Goal: Task Accomplishment & Management: Use online tool/utility

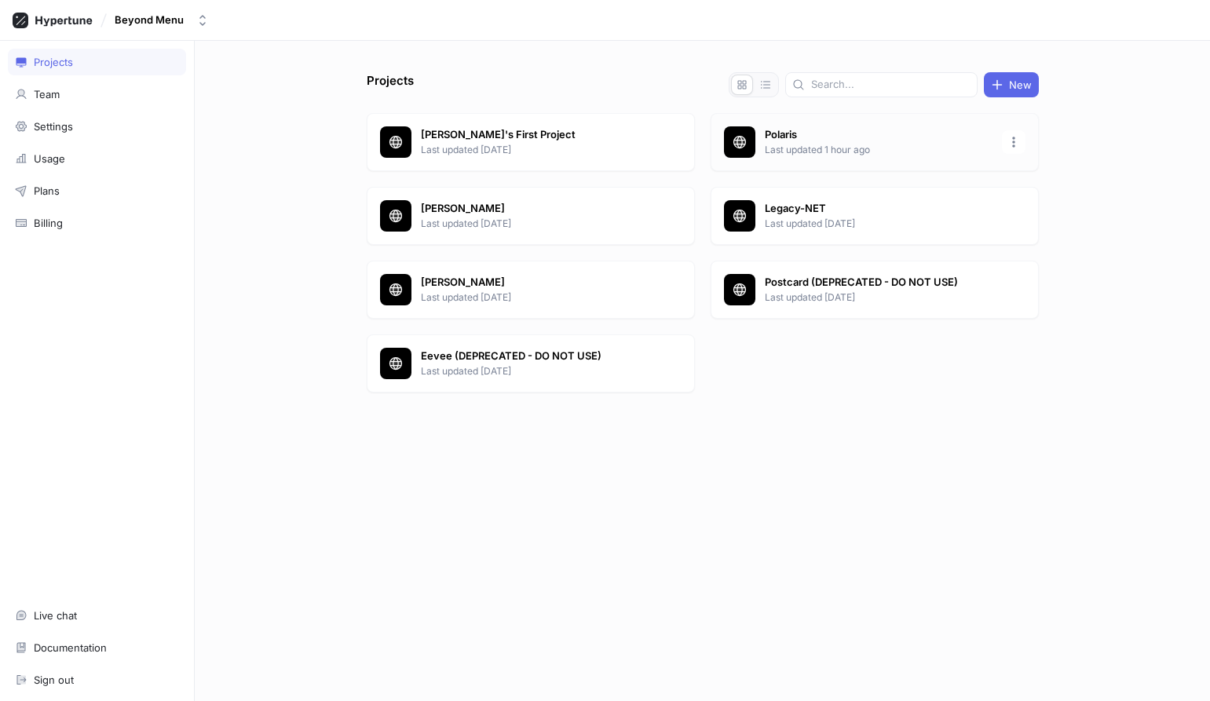
click at [768, 144] on p "Last updated 1 hour ago" at bounding box center [879, 150] width 228 height 14
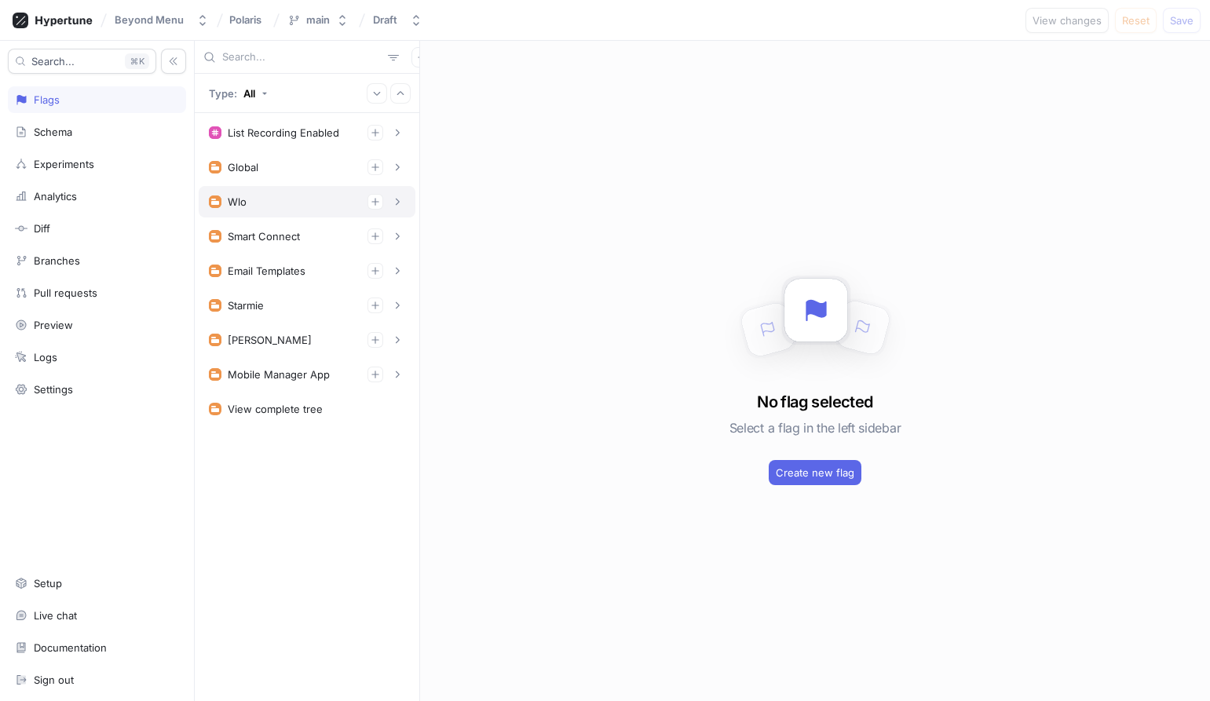
click at [279, 198] on div "Wlo" at bounding box center [307, 202] width 196 height 16
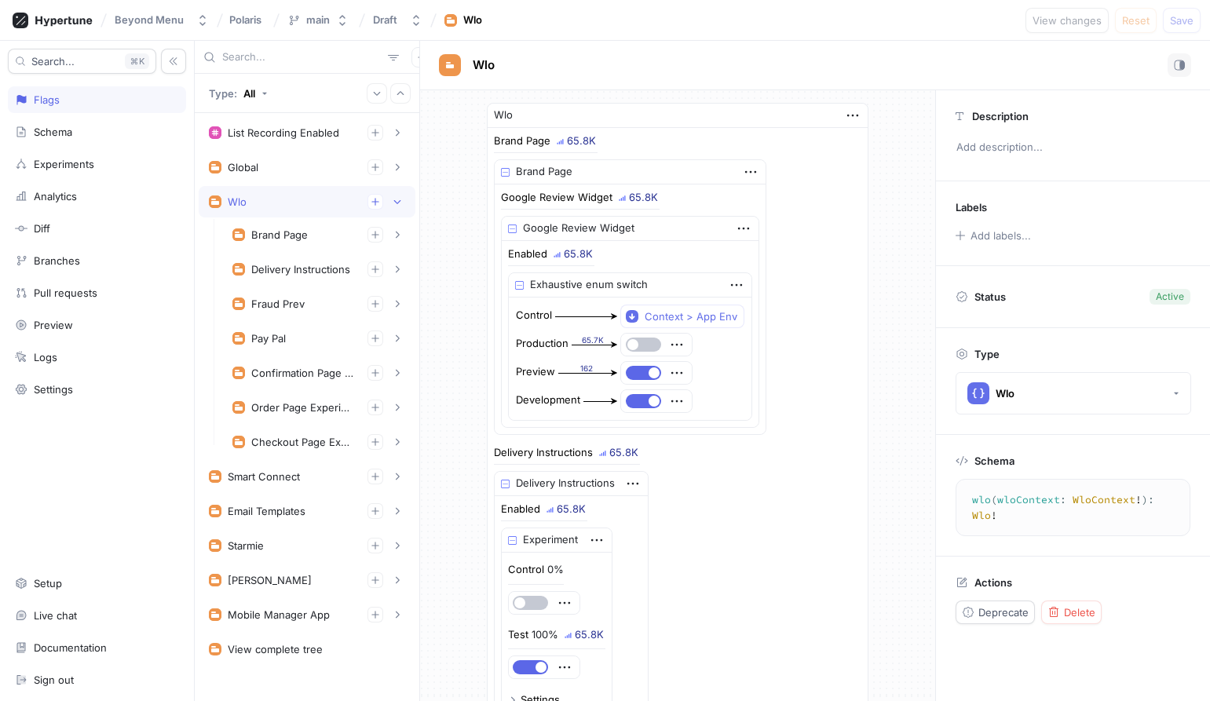
click at [284, 205] on div "Wlo" at bounding box center [307, 202] width 196 height 16
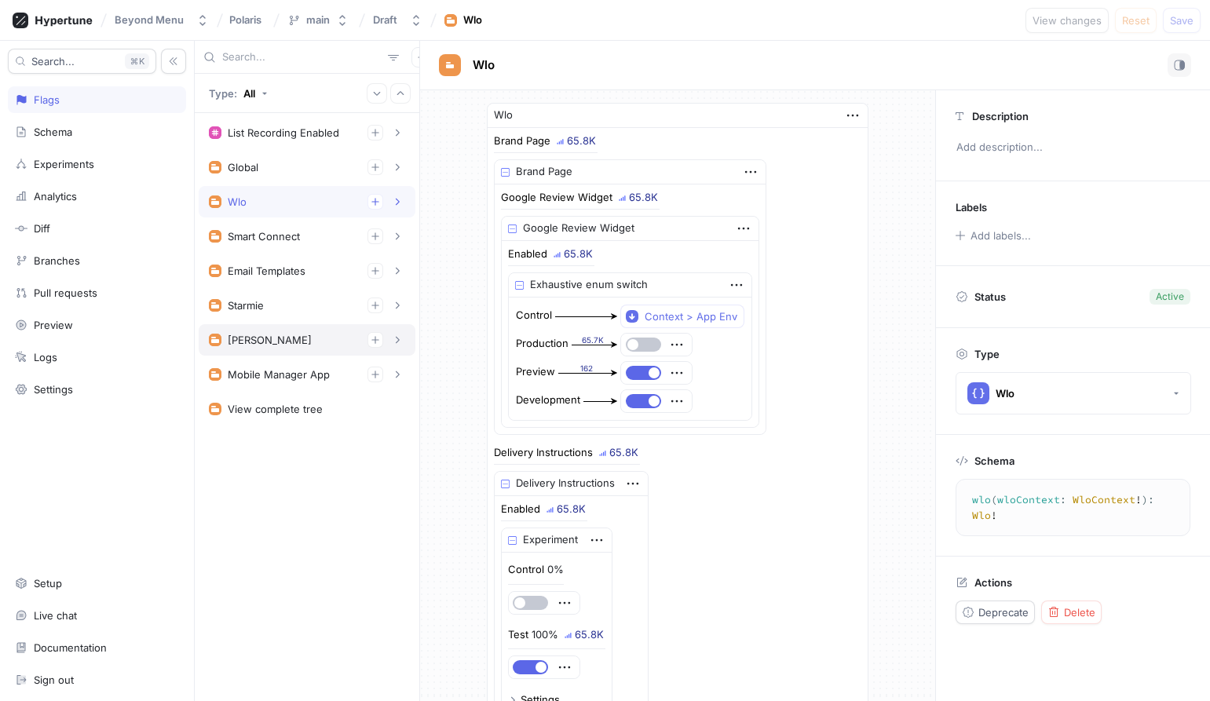
click at [265, 334] on div "[PERSON_NAME]" at bounding box center [307, 340] width 196 height 16
type textarea "[PERSON_NAME](dwightContext: DwightContext!): [PERSON_NAME]!"
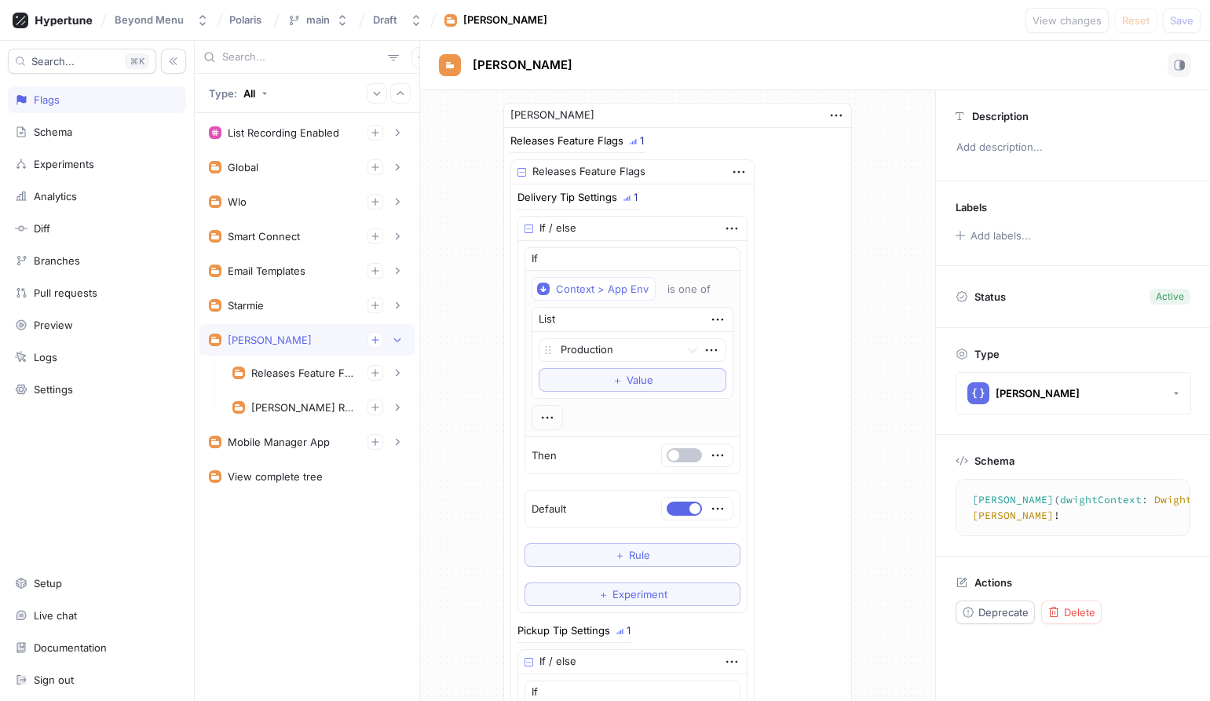
type textarea "x"
click at [310, 394] on div "[PERSON_NAME] Reputation Management" at bounding box center [318, 407] width 193 height 31
type textarea "dwightReputationManagement: DwightReputationManagement!"
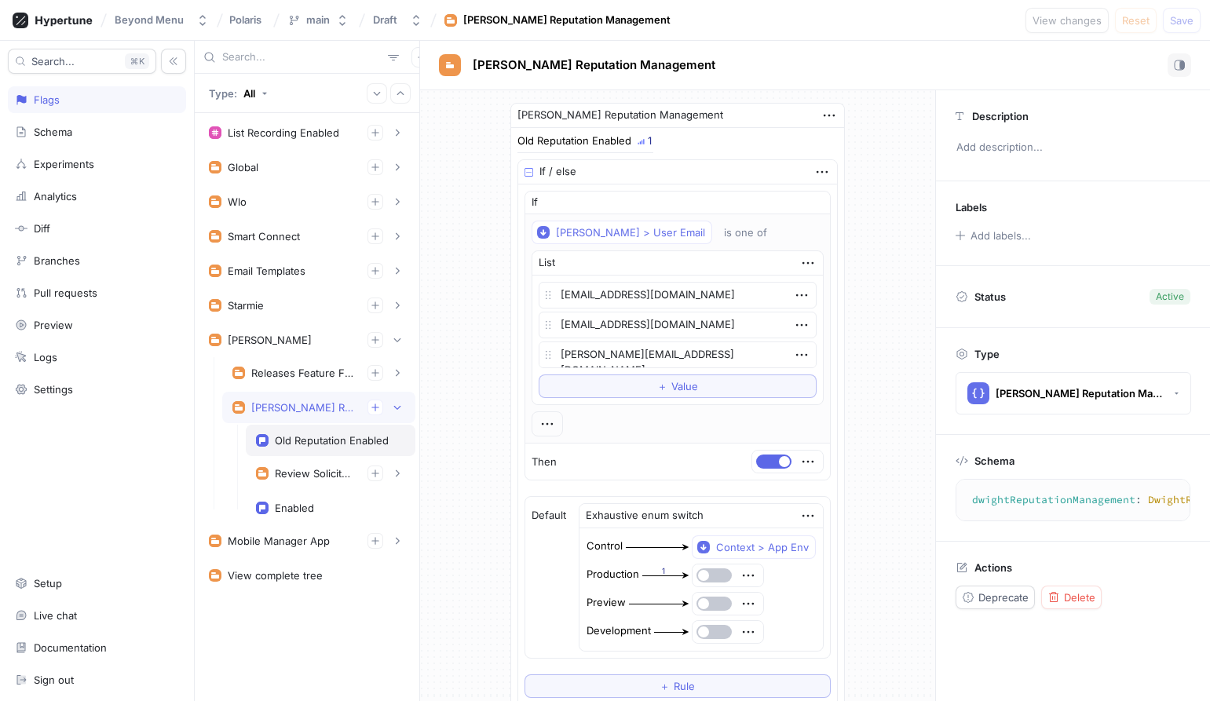
type textarea "x"
click at [319, 473] on div "Review Solicitation" at bounding box center [315, 473] width 80 height 13
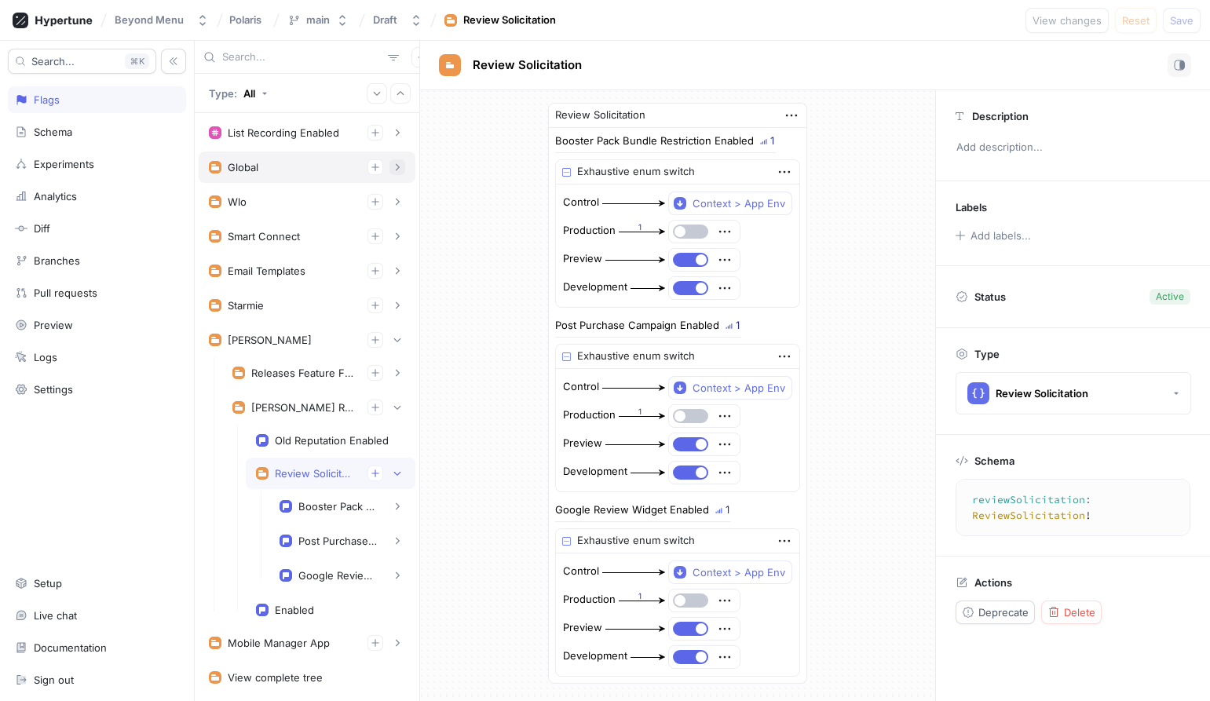
click at [395, 159] on button "button" at bounding box center [397, 167] width 16 height 16
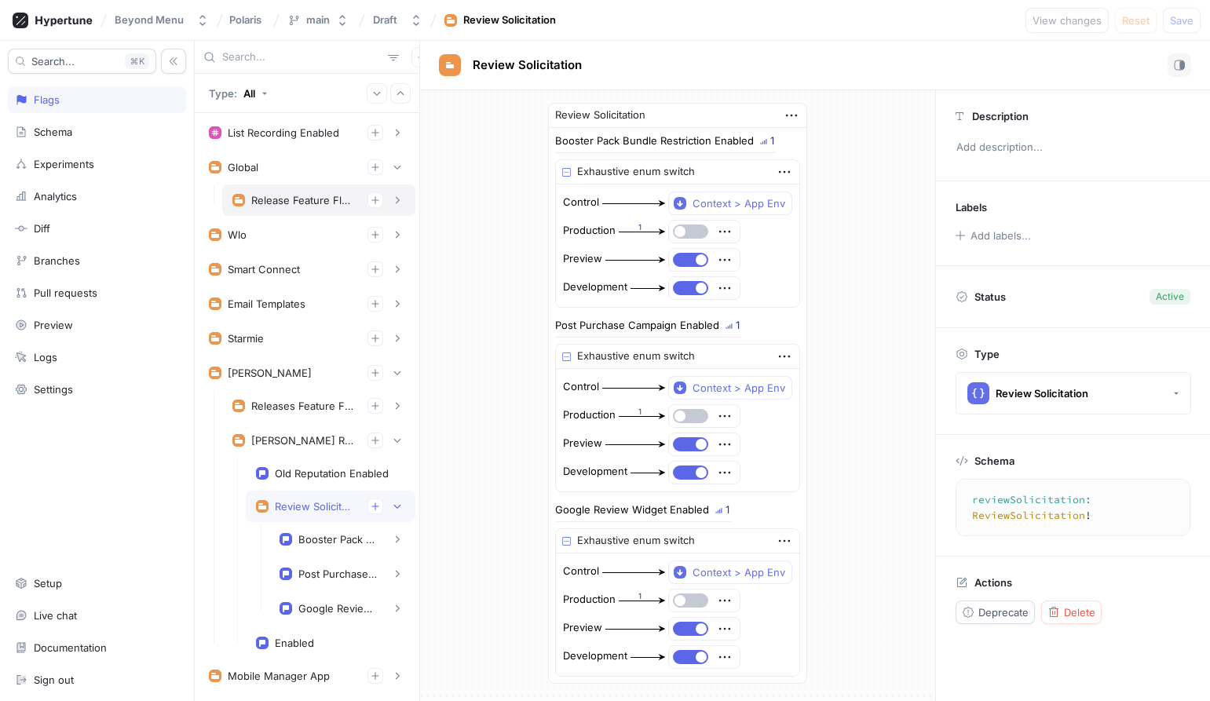
click at [301, 199] on div "Release Feature Flags" at bounding box center [303, 200] width 104 height 13
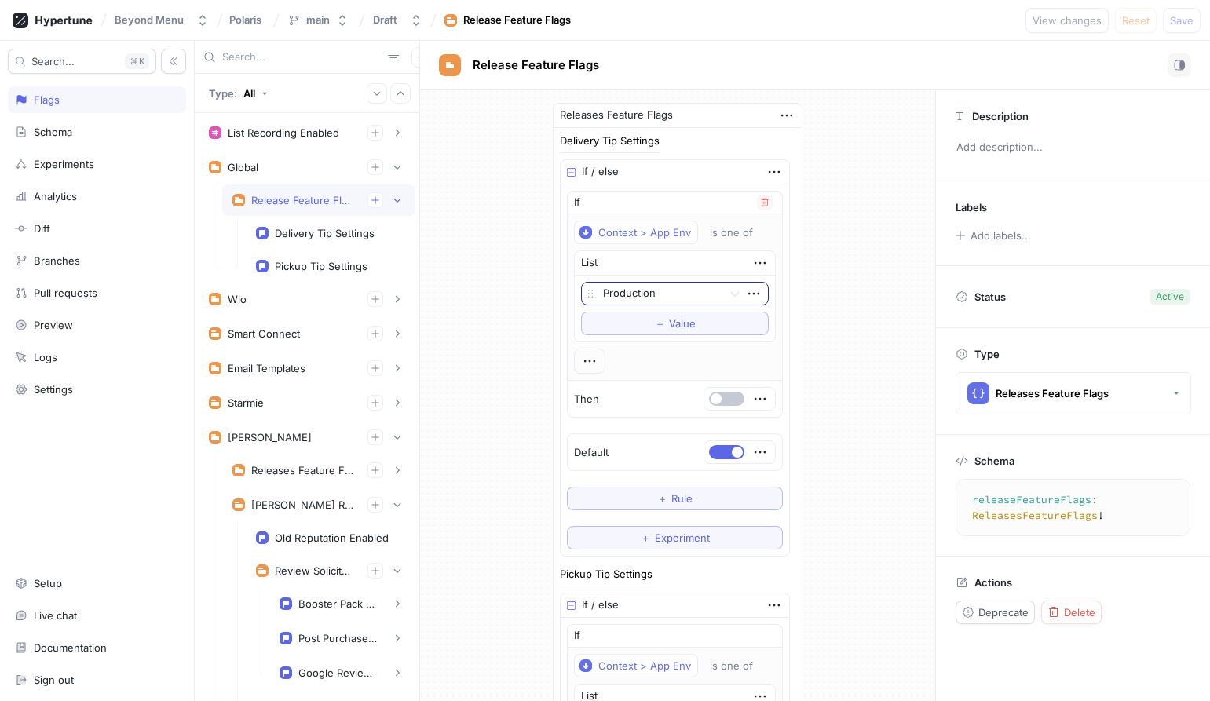
click at [714, 292] on div "Production" at bounding box center [651, 294] width 139 height 22
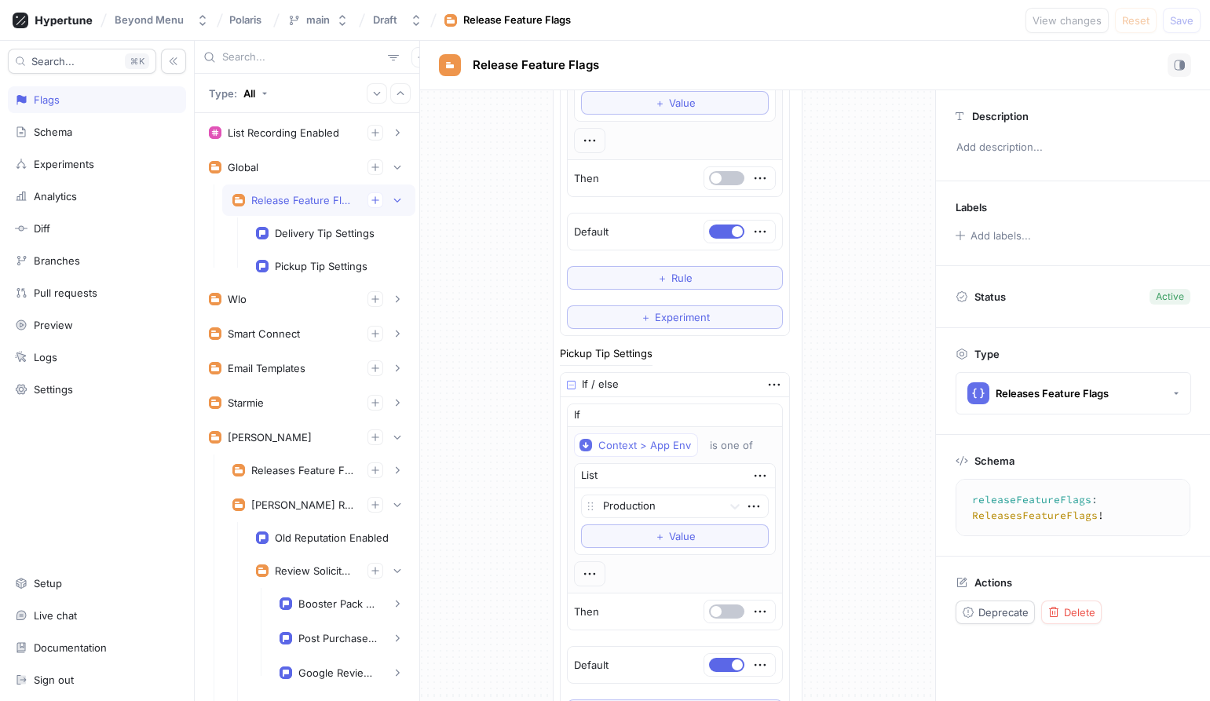
scroll to position [254, 0]
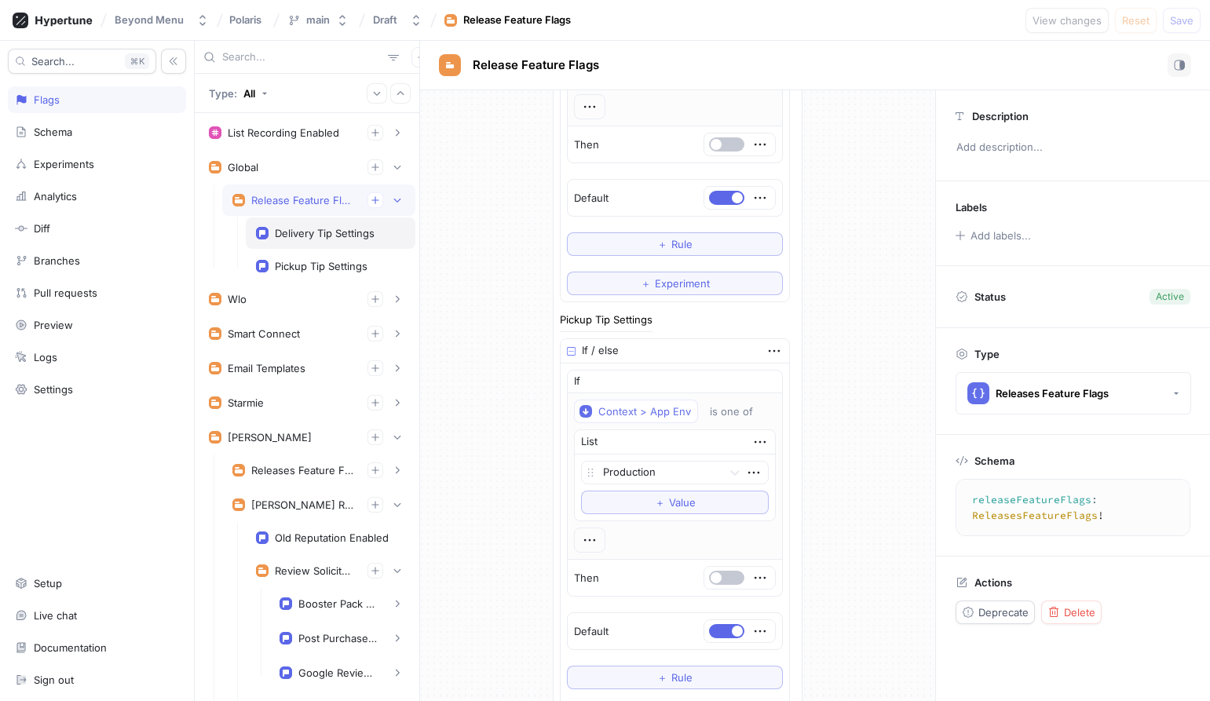
click at [316, 227] on div "Delivery Tip Settings" at bounding box center [325, 233] width 100 height 13
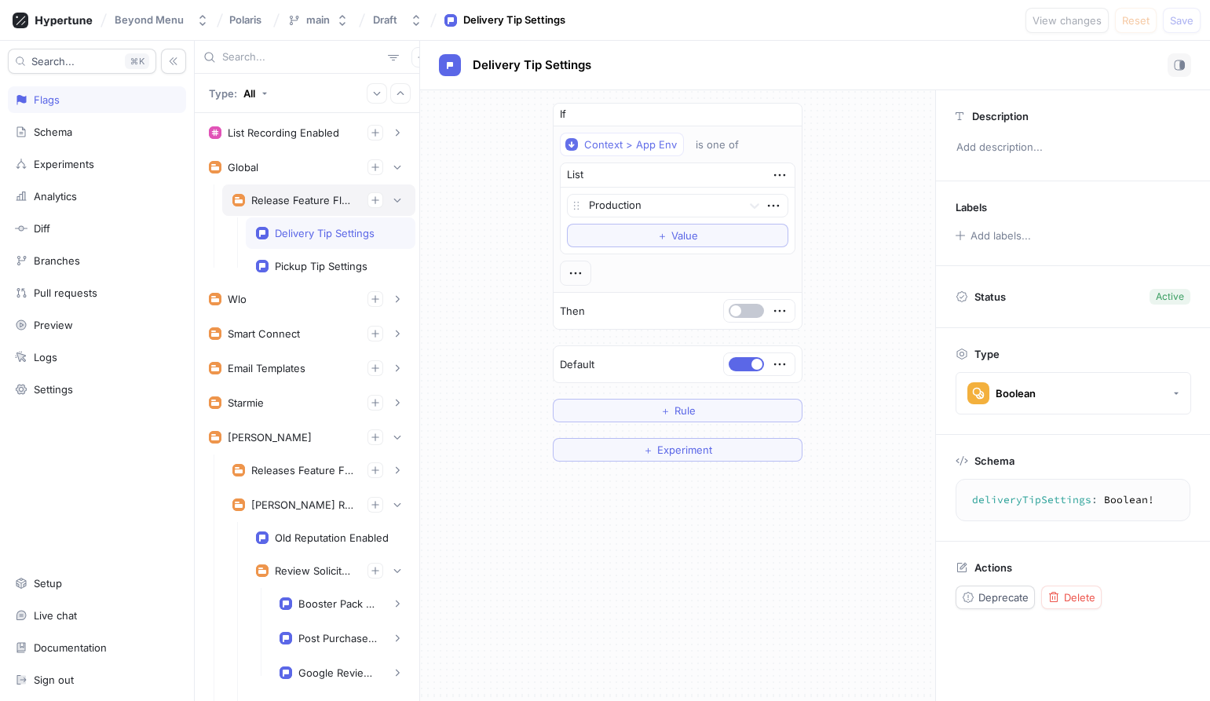
click at [298, 204] on div "Release Feature Flags" at bounding box center [303, 200] width 104 height 13
type textarea "releaseFeatureFlags: ReleasesFeatureFlags!"
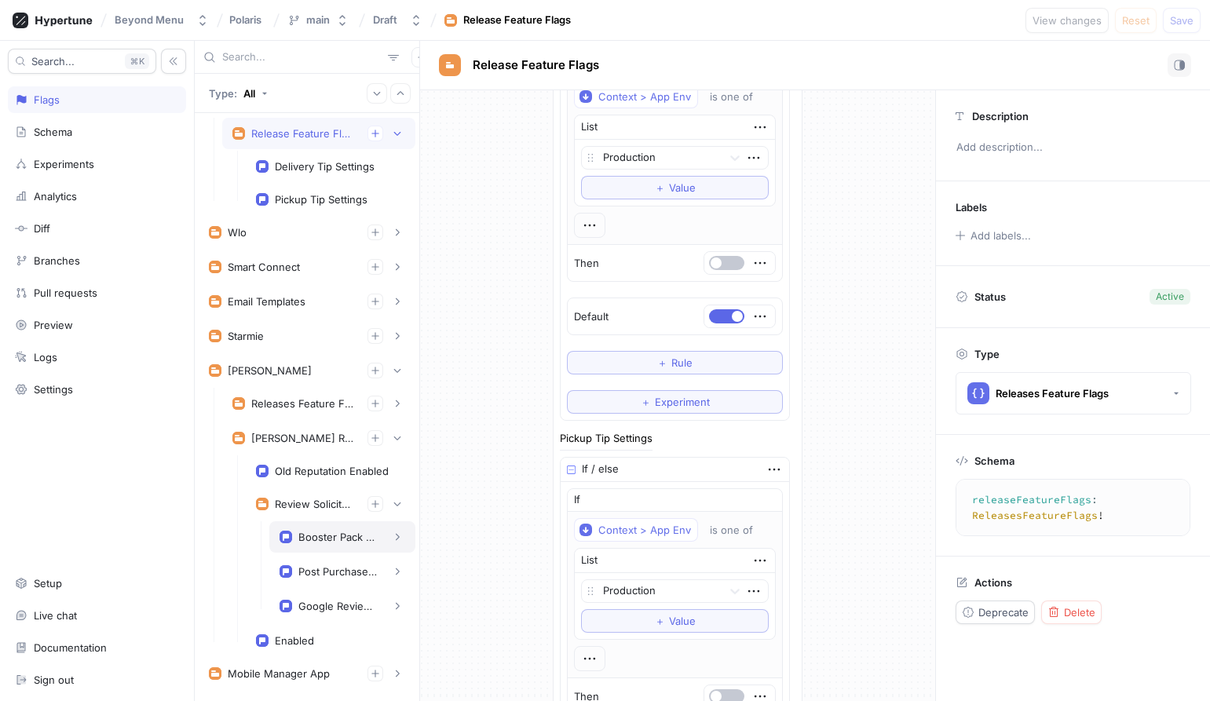
scroll to position [140, 0]
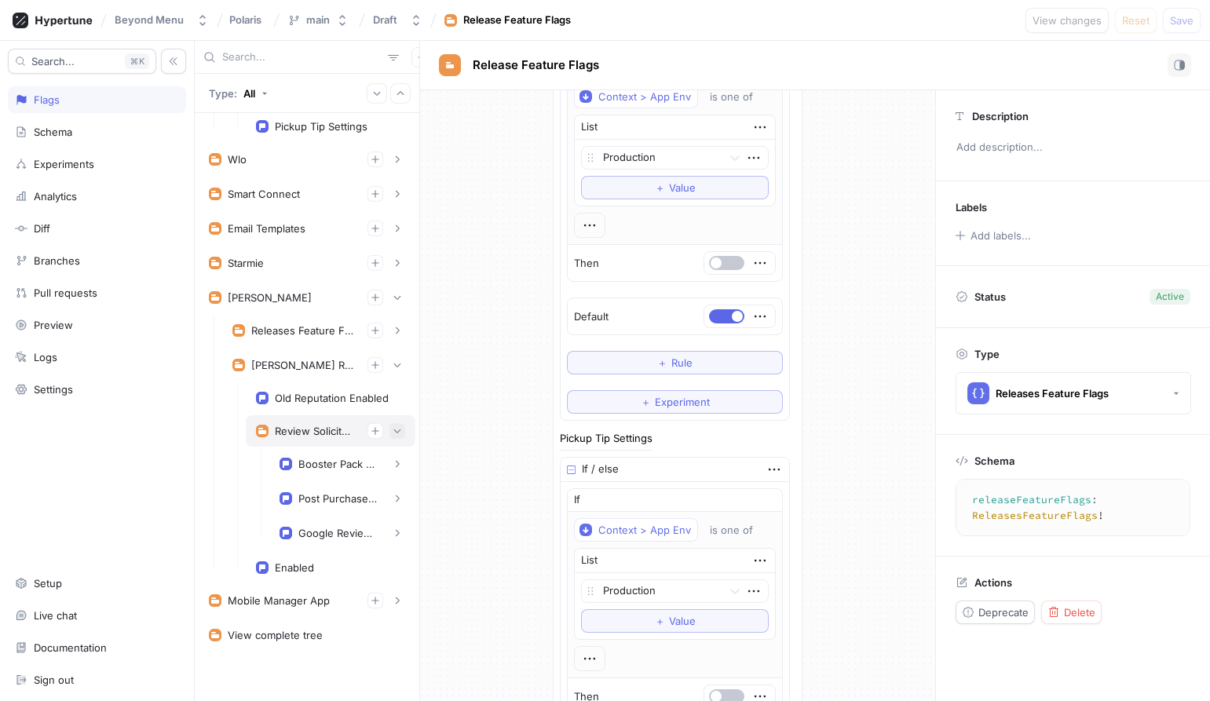
click at [395, 428] on icon "button" at bounding box center [397, 430] width 9 height 9
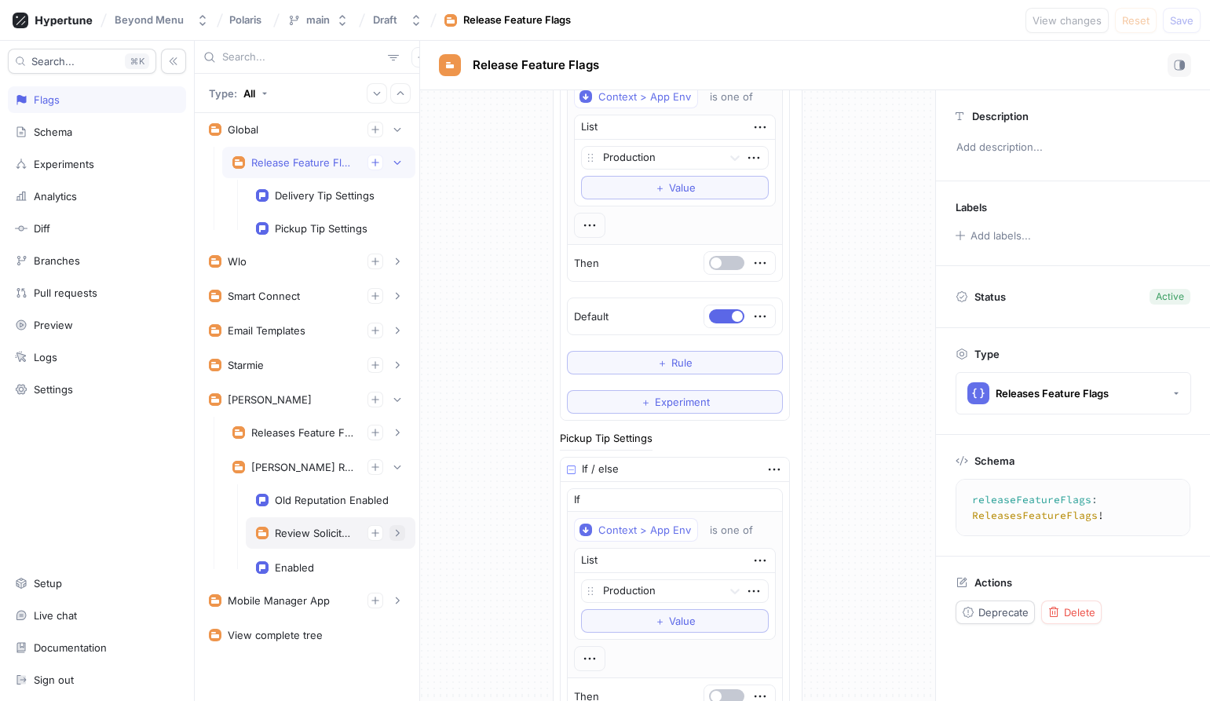
click at [400, 538] on button "button" at bounding box center [397, 533] width 16 height 16
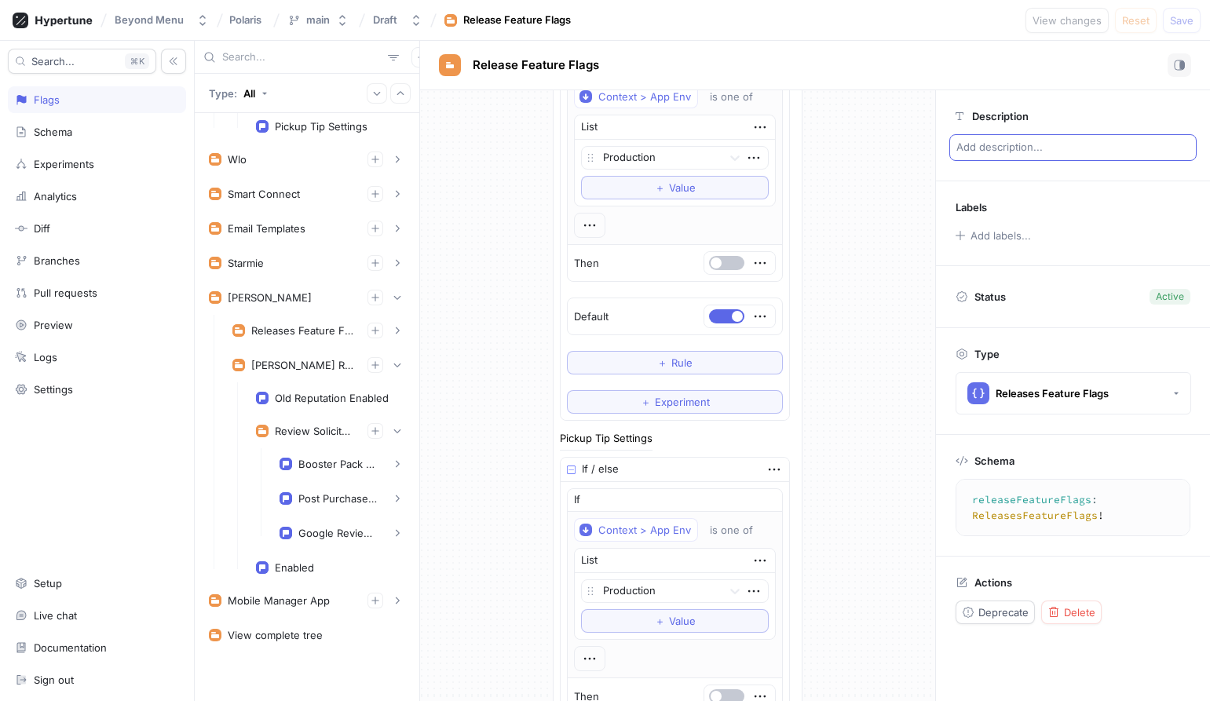
click at [997, 152] on p "Add description..." at bounding box center [1072, 147] width 247 height 27
click at [977, 144] on textarea at bounding box center [1072, 147] width 247 height 27
type textarea "x"
click at [301, 289] on div "[PERSON_NAME]" at bounding box center [307, 297] width 217 height 31
type textarea "[PERSON_NAME](dwightContext: DwightContext!): [PERSON_NAME]!"
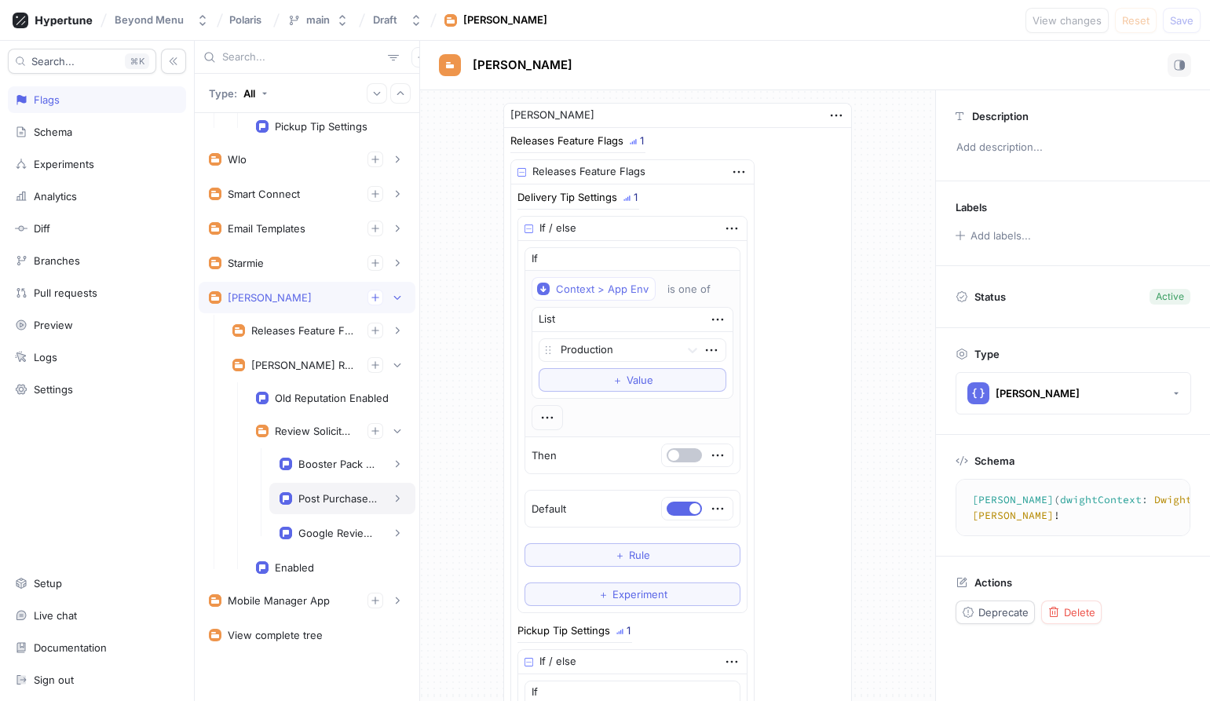
type textarea "x"
click at [335, 519] on div "Google Review Widget Enabled" at bounding box center [342, 532] width 146 height 31
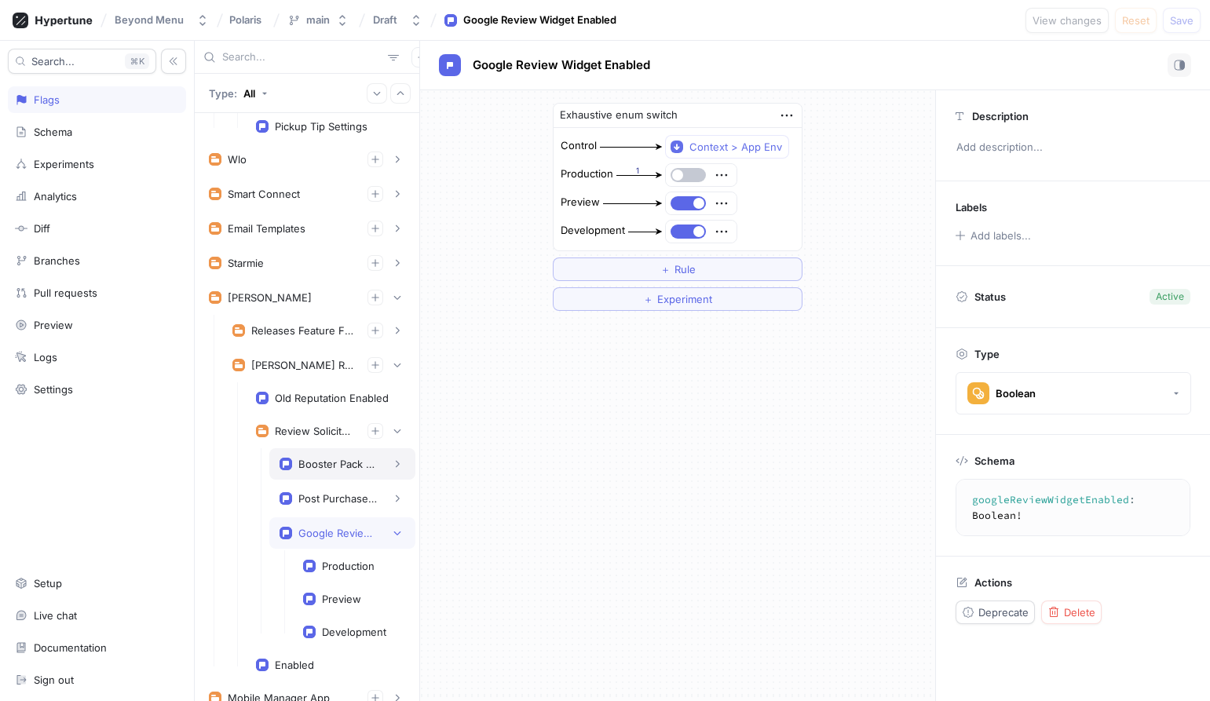
click at [336, 462] on div "Booster Pack Bundle Restriction Enabled" at bounding box center [337, 464] width 79 height 13
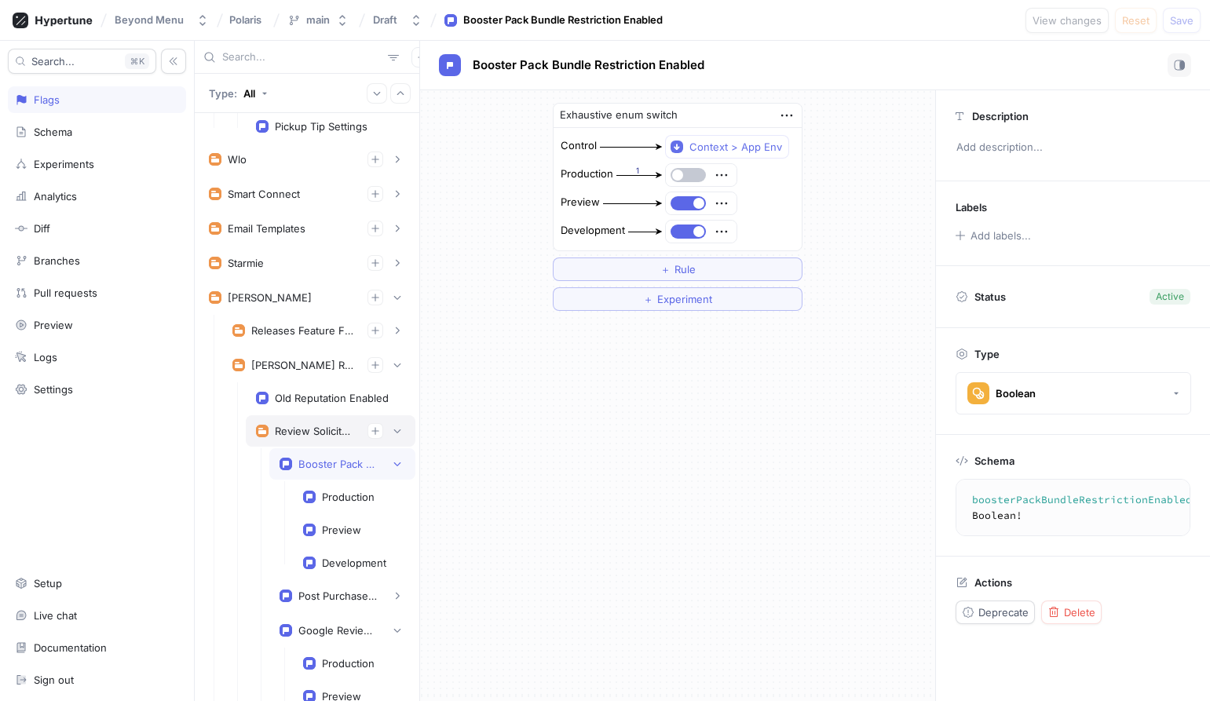
click at [324, 431] on div "Review Solicitation" at bounding box center [315, 431] width 80 height 13
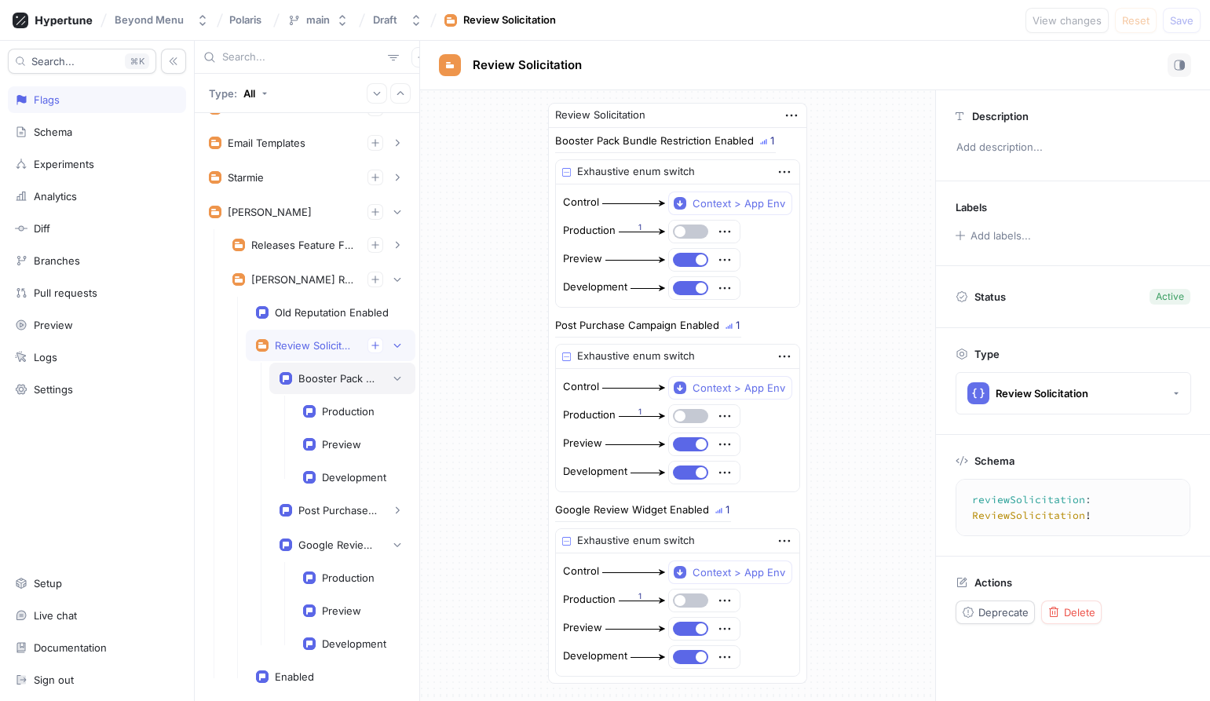
scroll to position [282, 0]
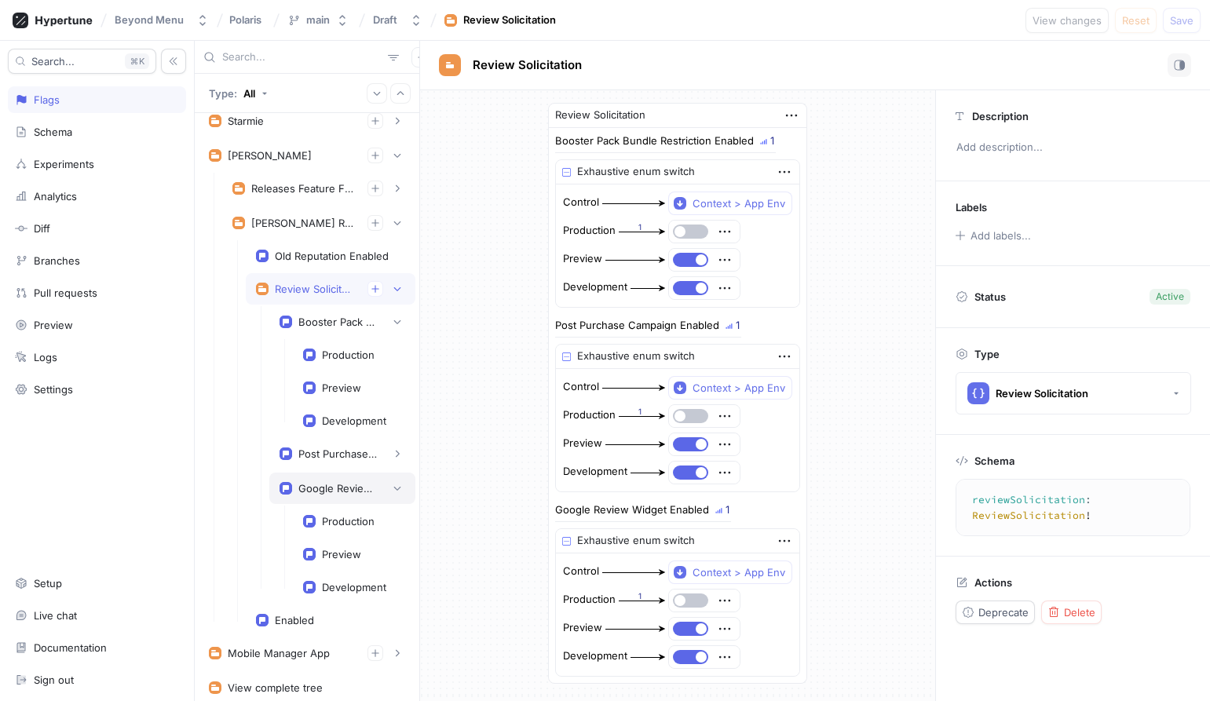
click at [367, 497] on div "Google Review Widget Enabled" at bounding box center [342, 488] width 146 height 31
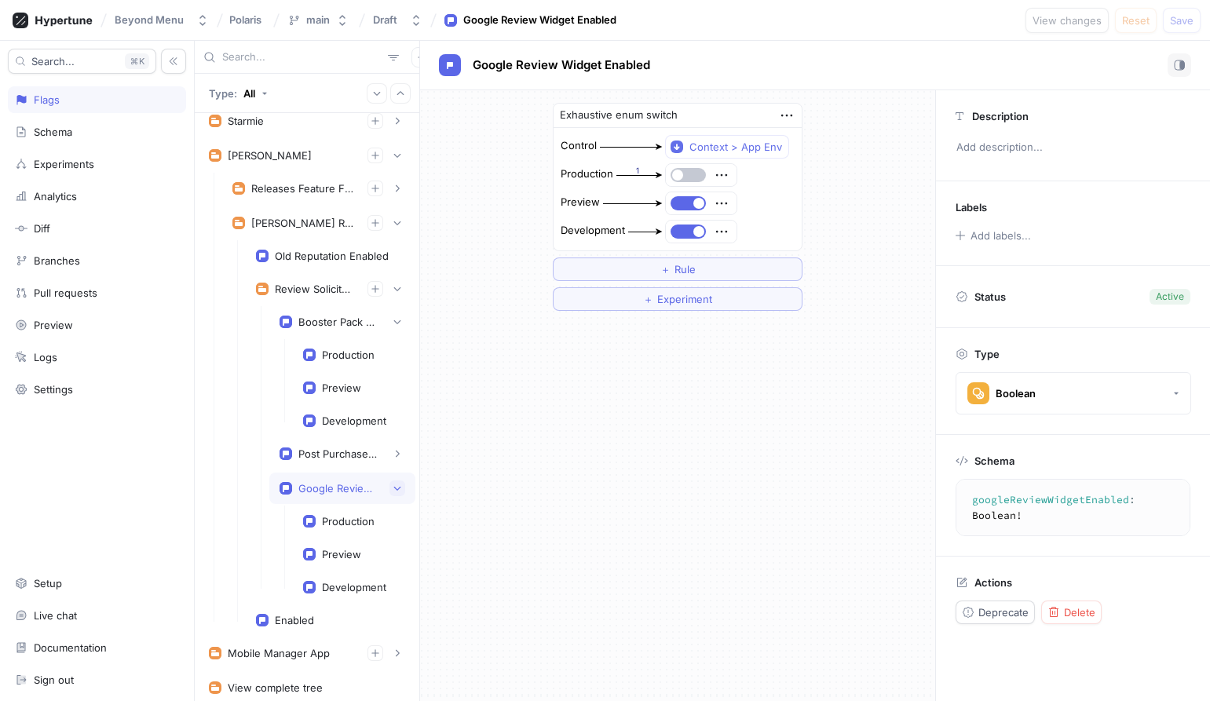
click at [401, 488] on icon "button" at bounding box center [397, 488] width 9 height 9
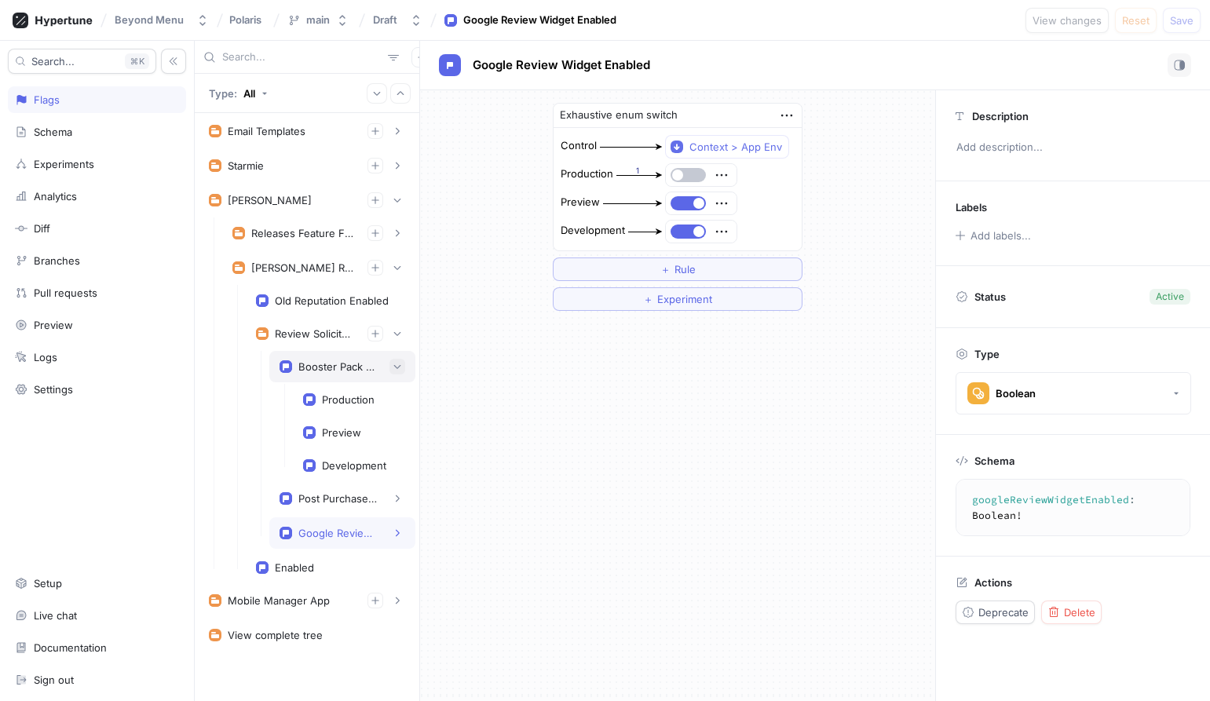
click at [399, 371] on icon "button" at bounding box center [397, 366] width 9 height 9
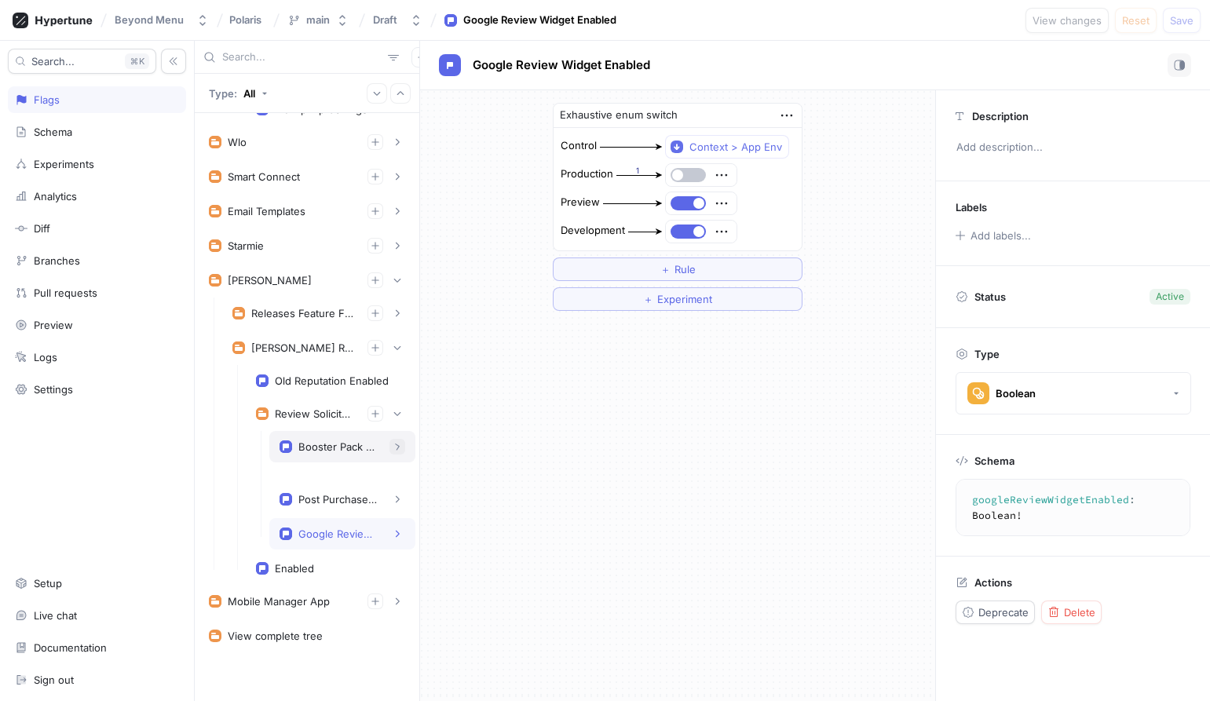
scroll to position [140, 0]
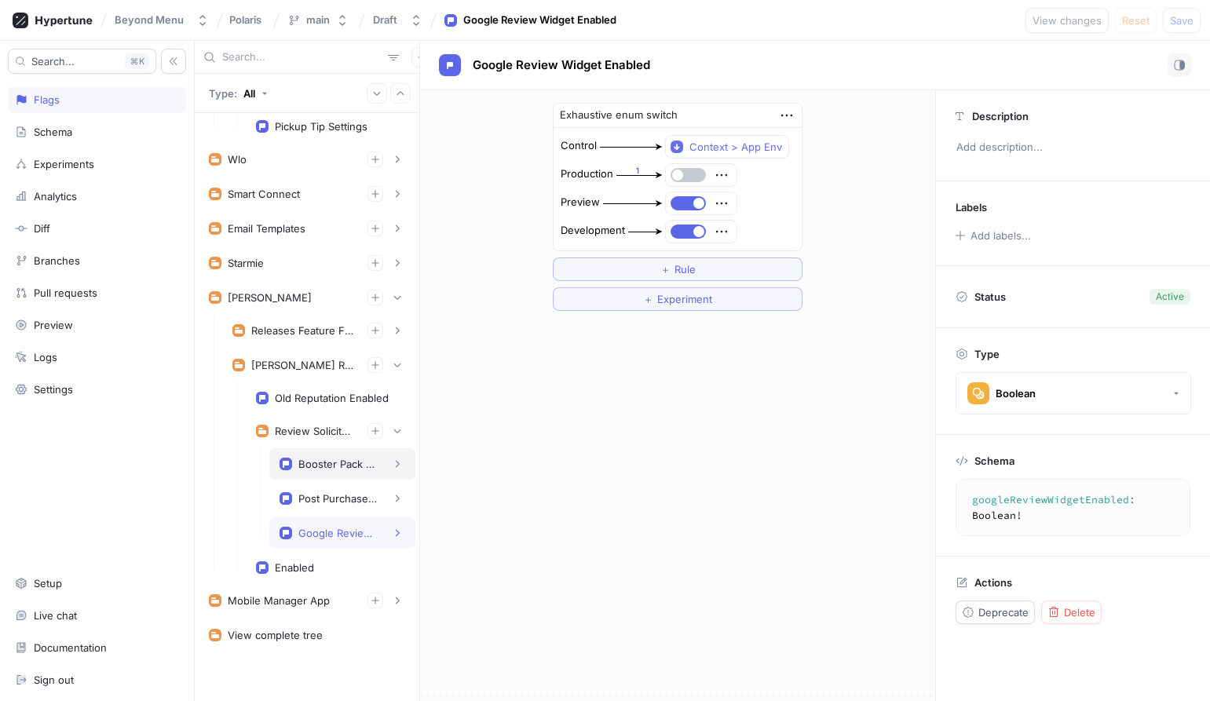
click at [343, 459] on div "Booster Pack Bundle Restriction Enabled" at bounding box center [337, 464] width 79 height 13
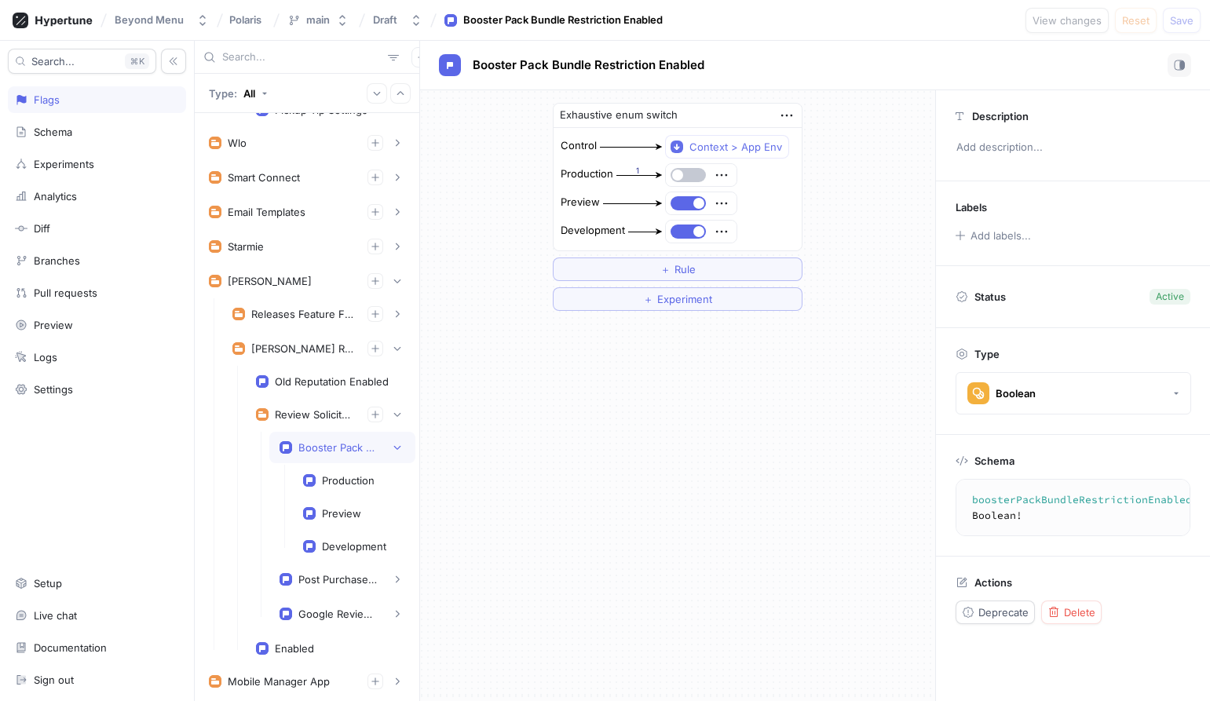
scroll to position [147, 0]
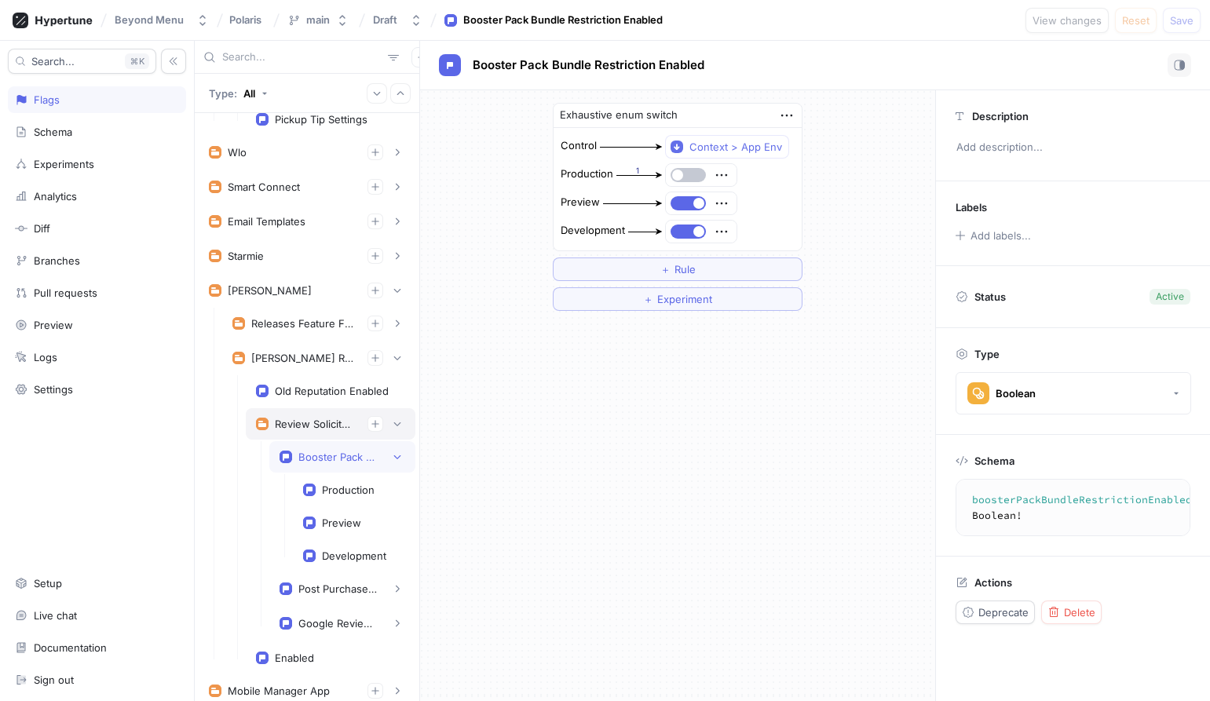
click at [311, 426] on div "Review Solicitation" at bounding box center [315, 424] width 80 height 13
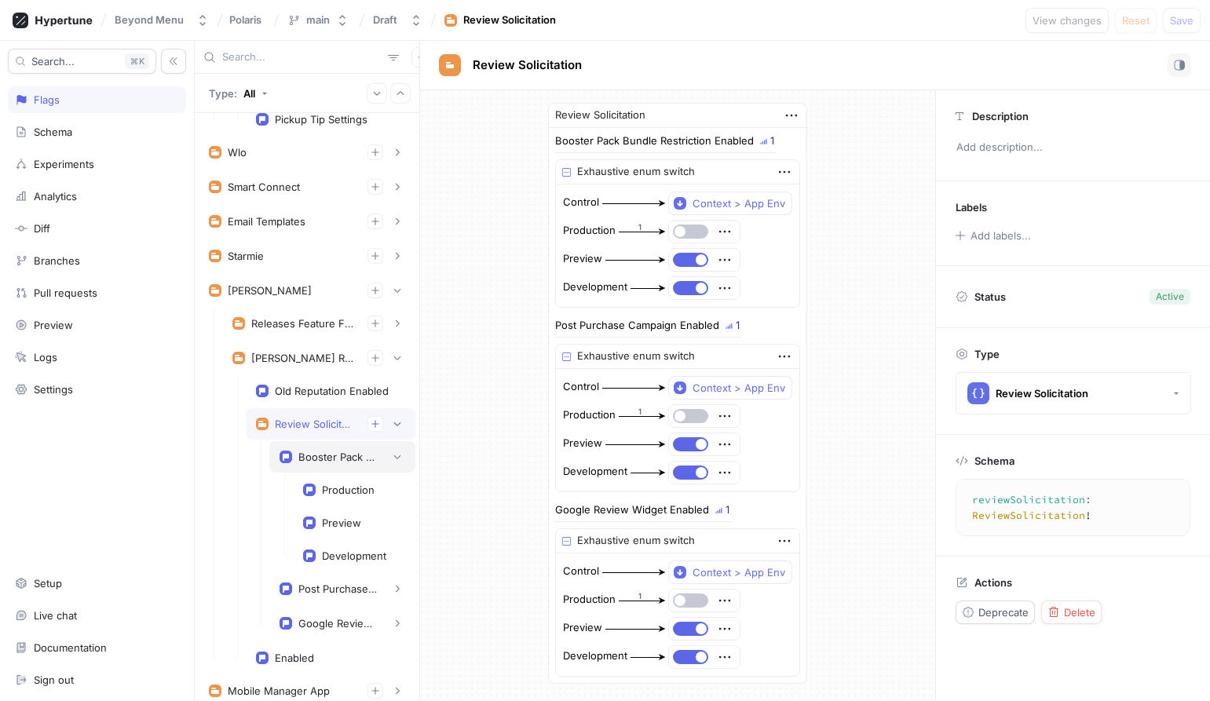
click at [325, 455] on div "Booster Pack Bundle Restriction Enabled" at bounding box center [337, 457] width 79 height 13
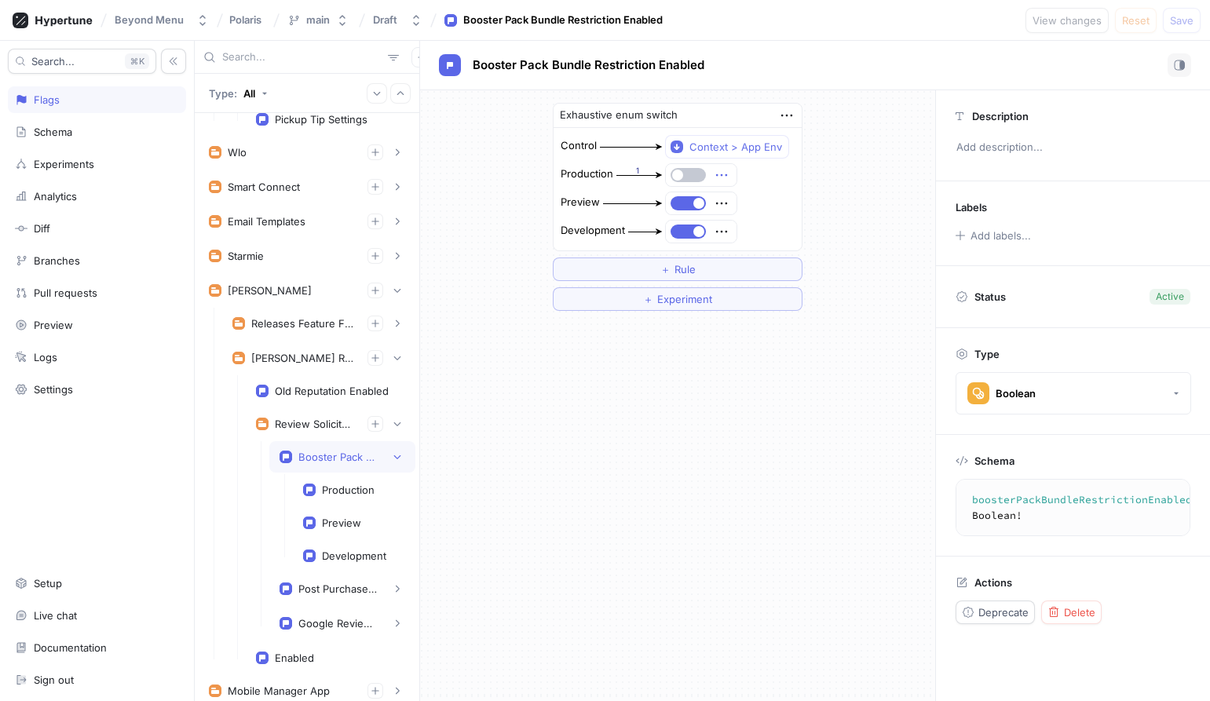
click at [721, 179] on icon "button" at bounding box center [721, 174] width 17 height 17
click at [770, 176] on div "Production 1" at bounding box center [678, 175] width 236 height 25
click at [401, 458] on icon "button" at bounding box center [397, 456] width 9 height 9
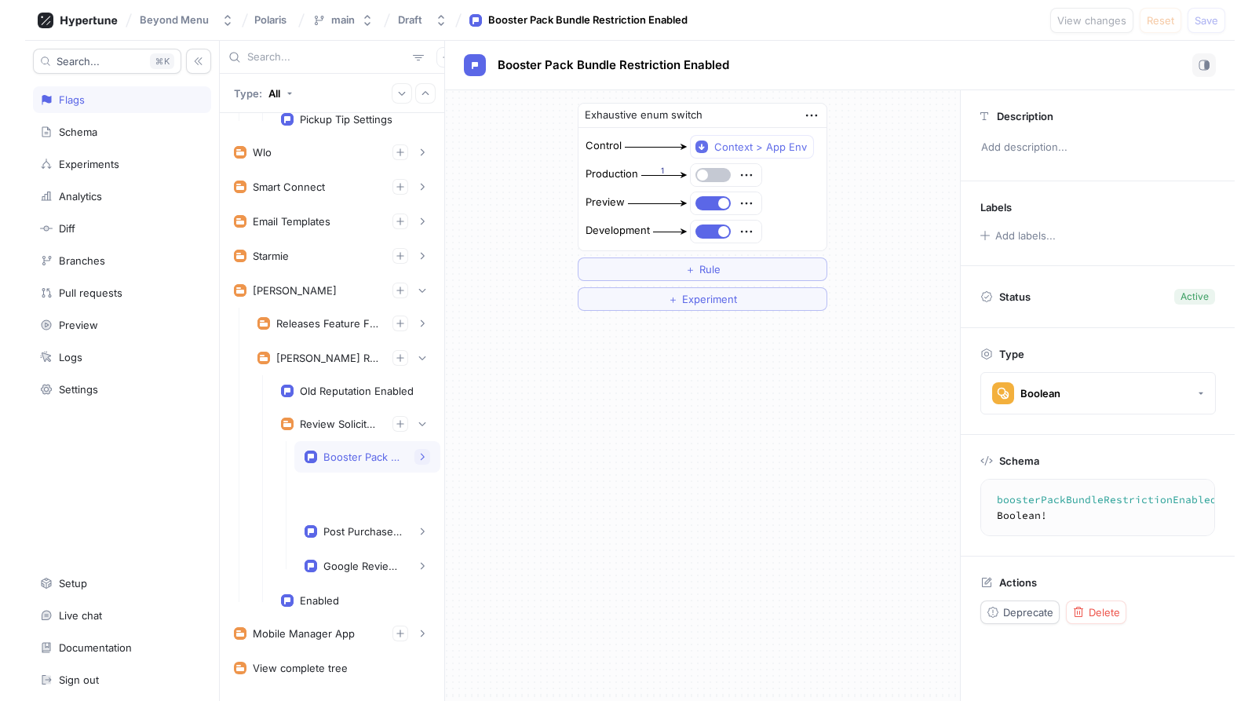
scroll to position [140, 0]
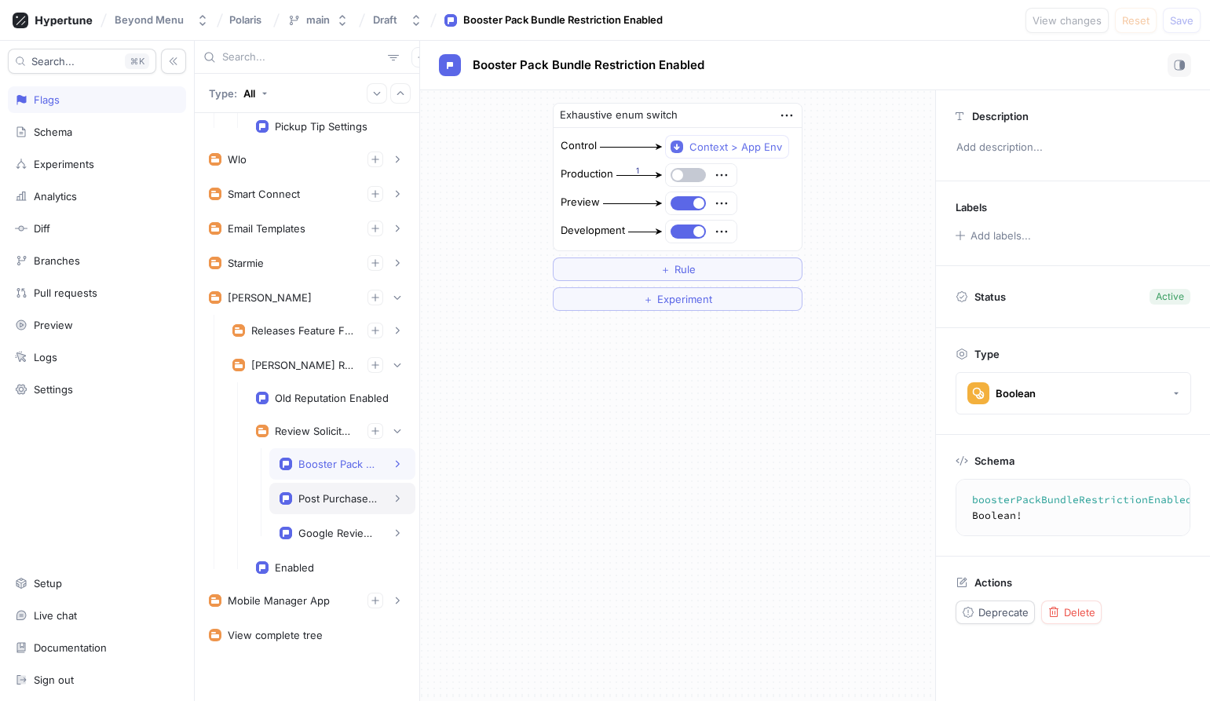
click at [354, 501] on div "Post Purchase Campaign Enabled" at bounding box center [337, 498] width 79 height 13
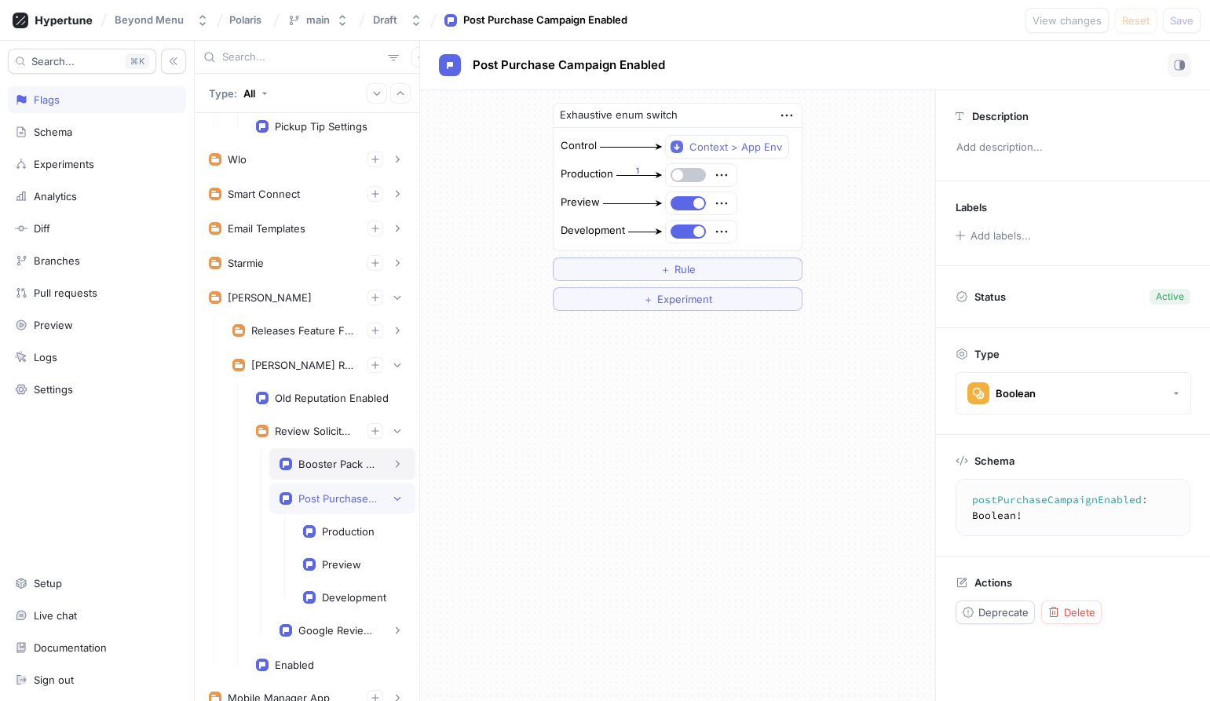
click at [353, 465] on div "Booster Pack Bundle Restriction Enabled" at bounding box center [337, 464] width 79 height 13
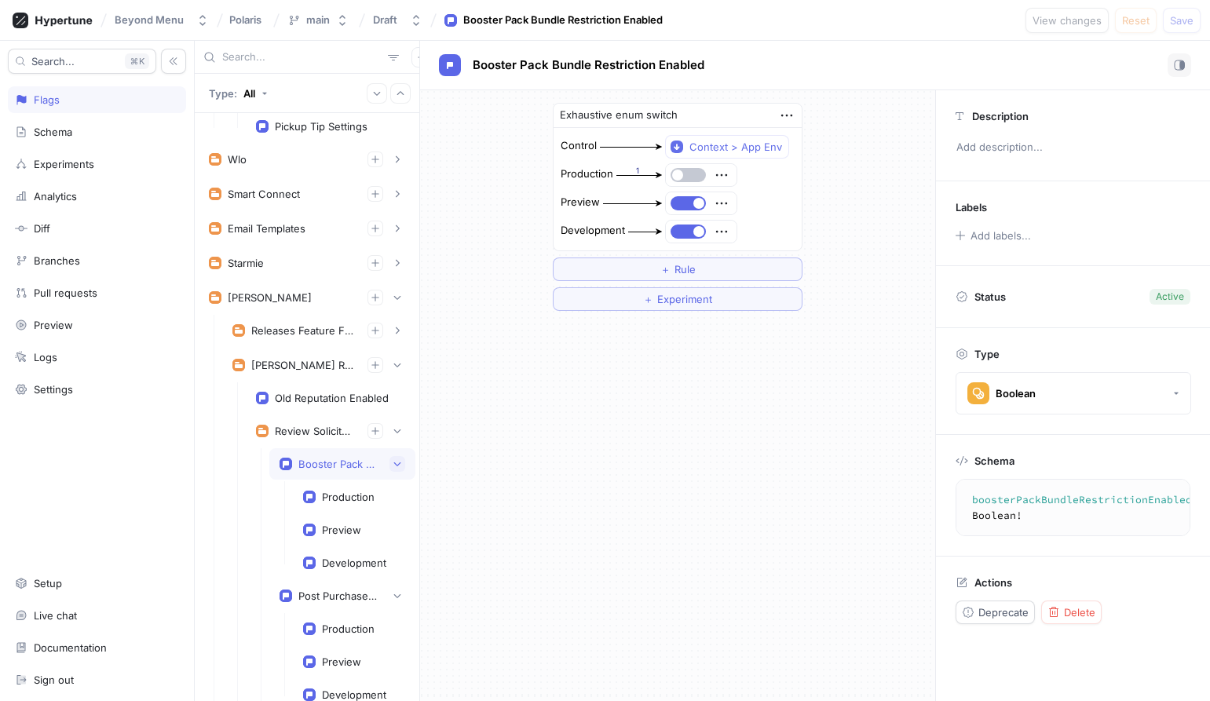
click at [397, 462] on icon "button" at bounding box center [397, 463] width 9 height 9
click at [393, 497] on icon "button" at bounding box center [397, 498] width 9 height 9
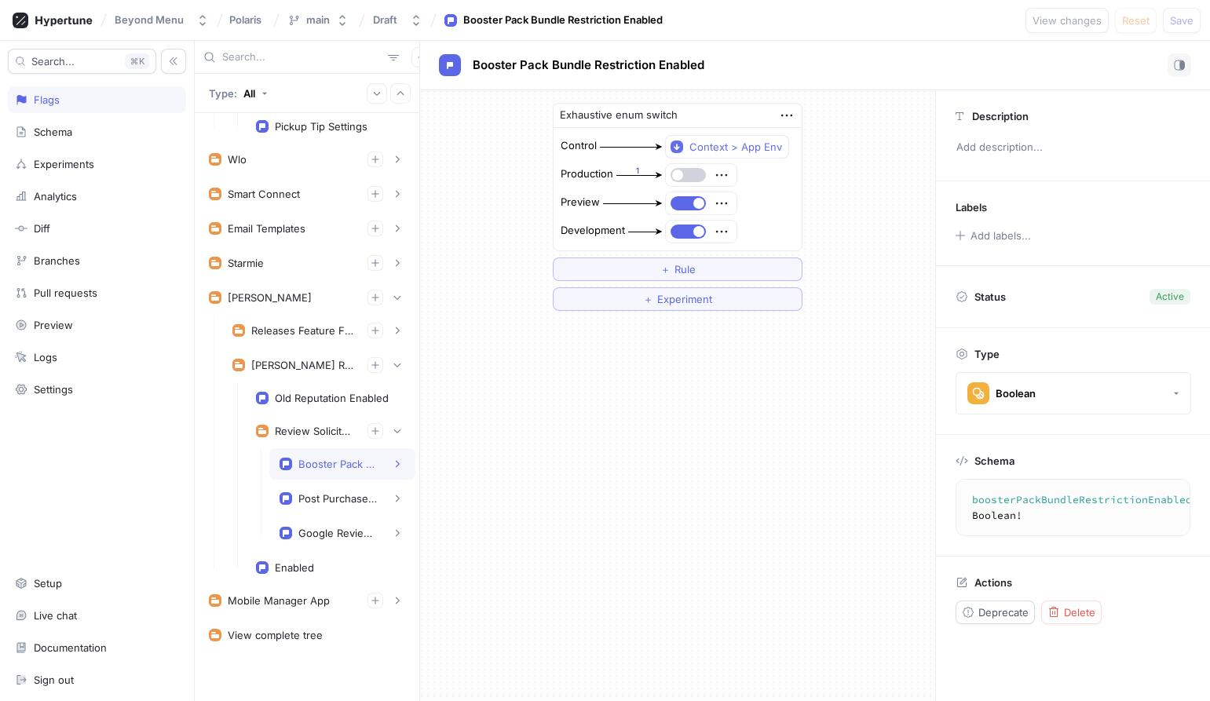
click at [686, 171] on button "button" at bounding box center [687, 175] width 35 height 14
click at [336, 495] on div "Post Purchase Campaign Enabled" at bounding box center [337, 498] width 79 height 13
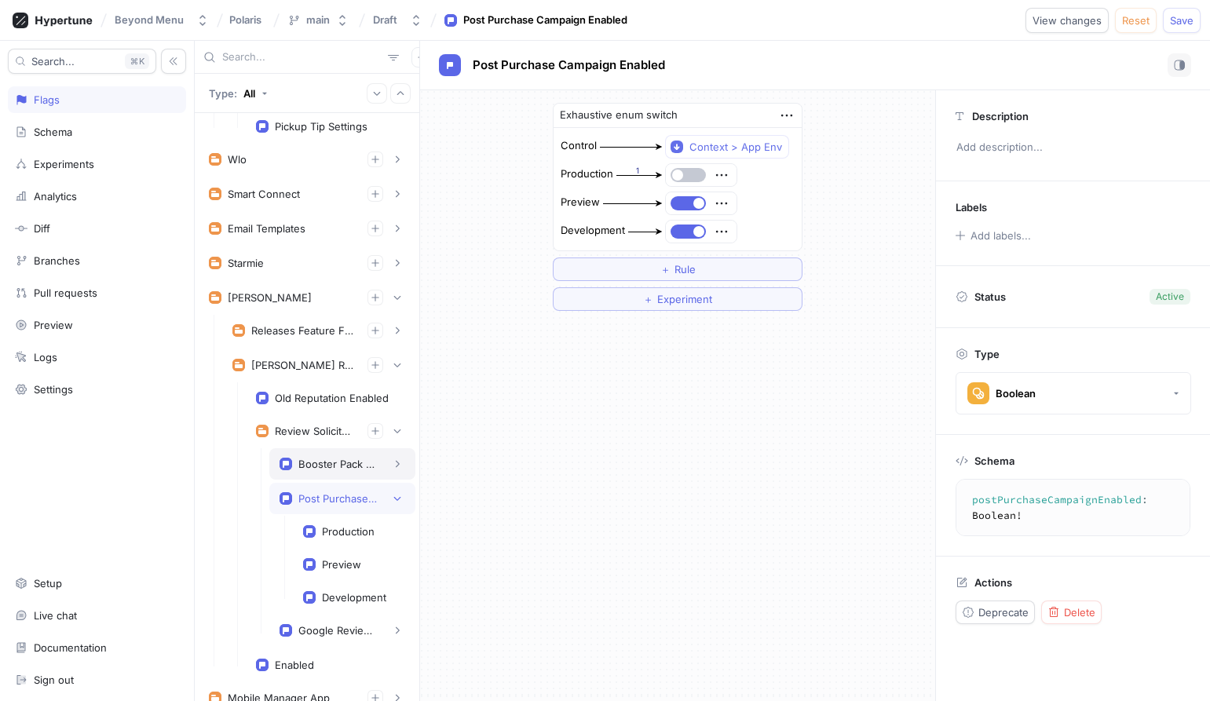
click at [308, 459] on div "Booster Pack Bundle Restriction Enabled" at bounding box center [337, 464] width 79 height 13
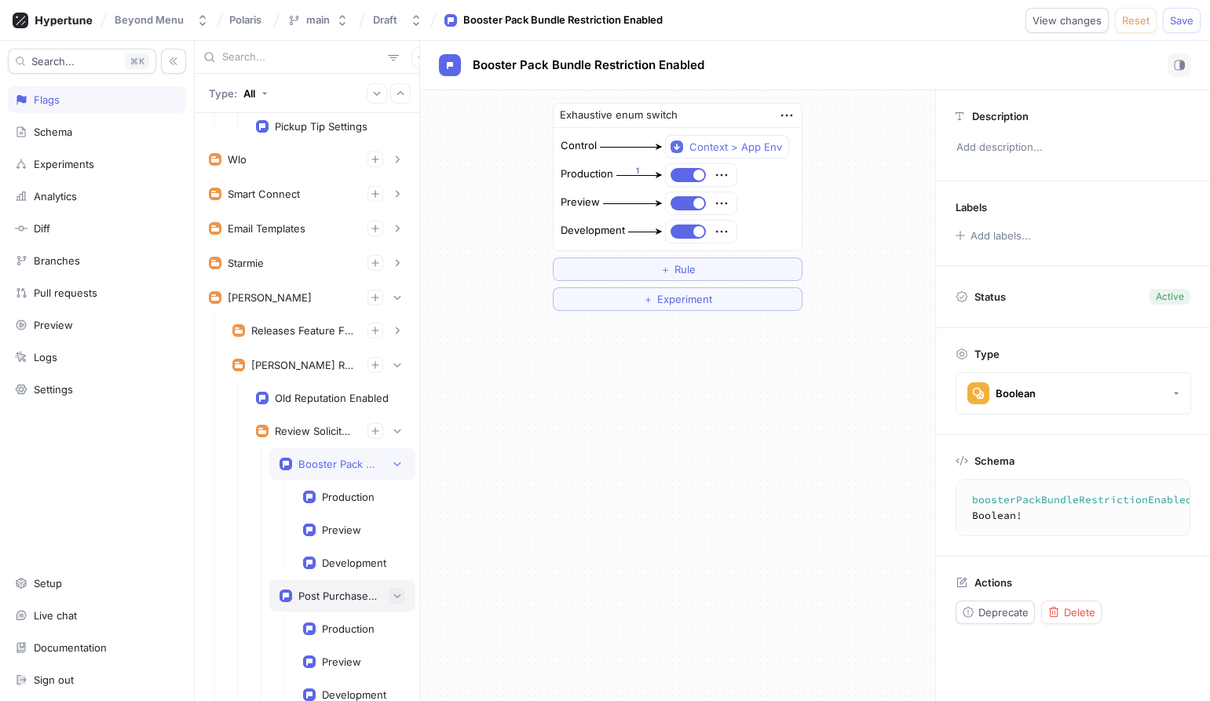
click at [393, 592] on icon "button" at bounding box center [397, 595] width 9 height 9
click at [684, 175] on button "button" at bounding box center [687, 175] width 35 height 14
click at [399, 461] on icon "button" at bounding box center [397, 463] width 9 height 9
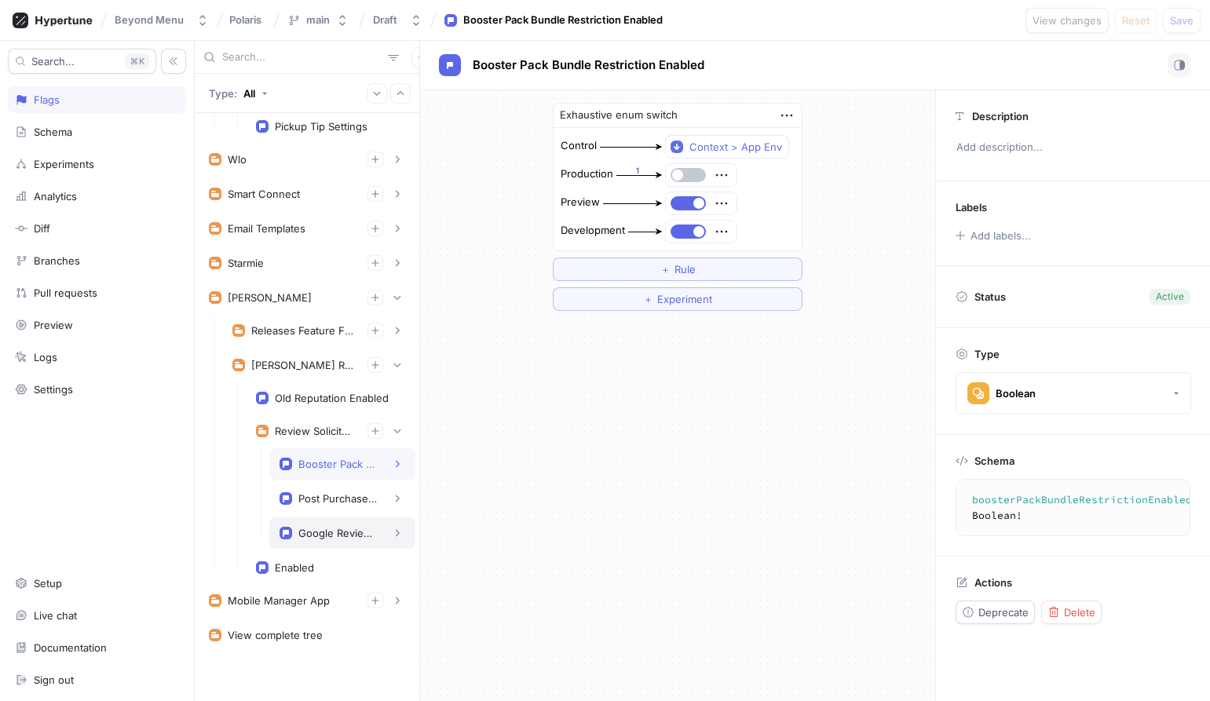
click at [347, 540] on div "Google Review Widget Enabled" at bounding box center [342, 533] width 126 height 16
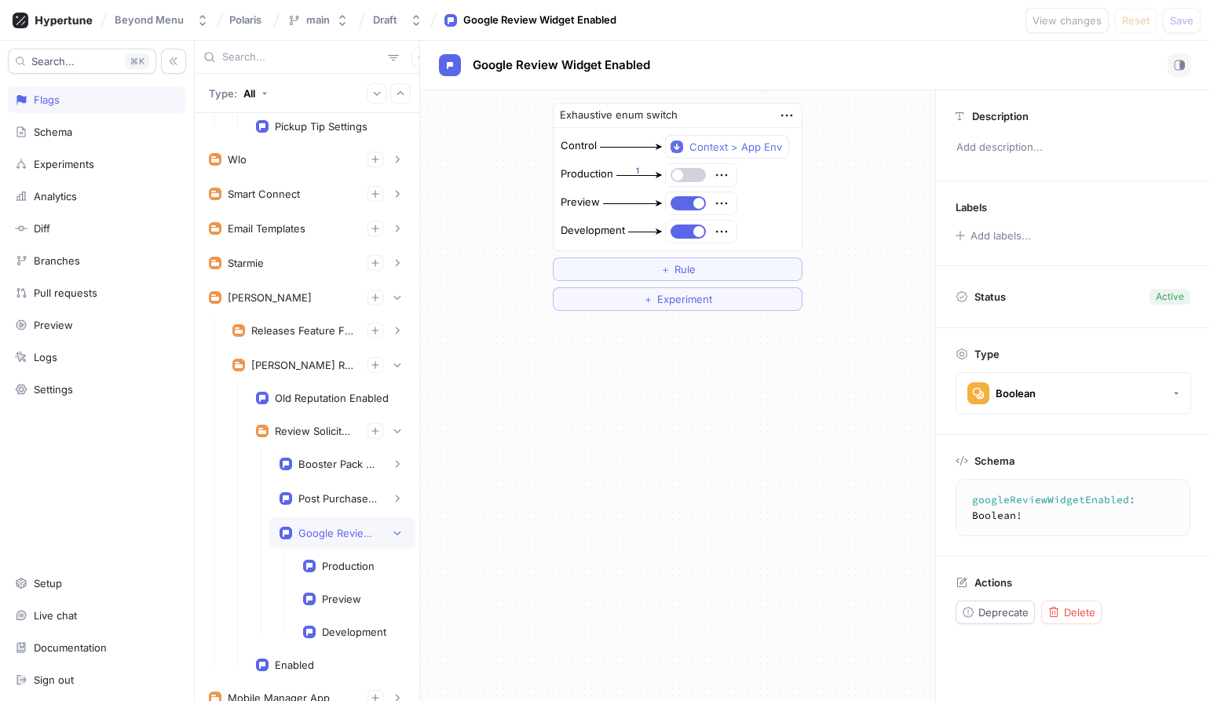
click at [676, 176] on span "button" at bounding box center [677, 175] width 11 height 11
drag, startPoint x: 1184, startPoint y: 23, endPoint x: 859, endPoint y: 104, distance: 334.9
click at [859, 104] on div "Beyond Menu Polaris main Draft Google Review Widget Enabled View changes Reset …" at bounding box center [605, 350] width 1210 height 701
click at [392, 161] on button "button" at bounding box center [397, 160] width 16 height 16
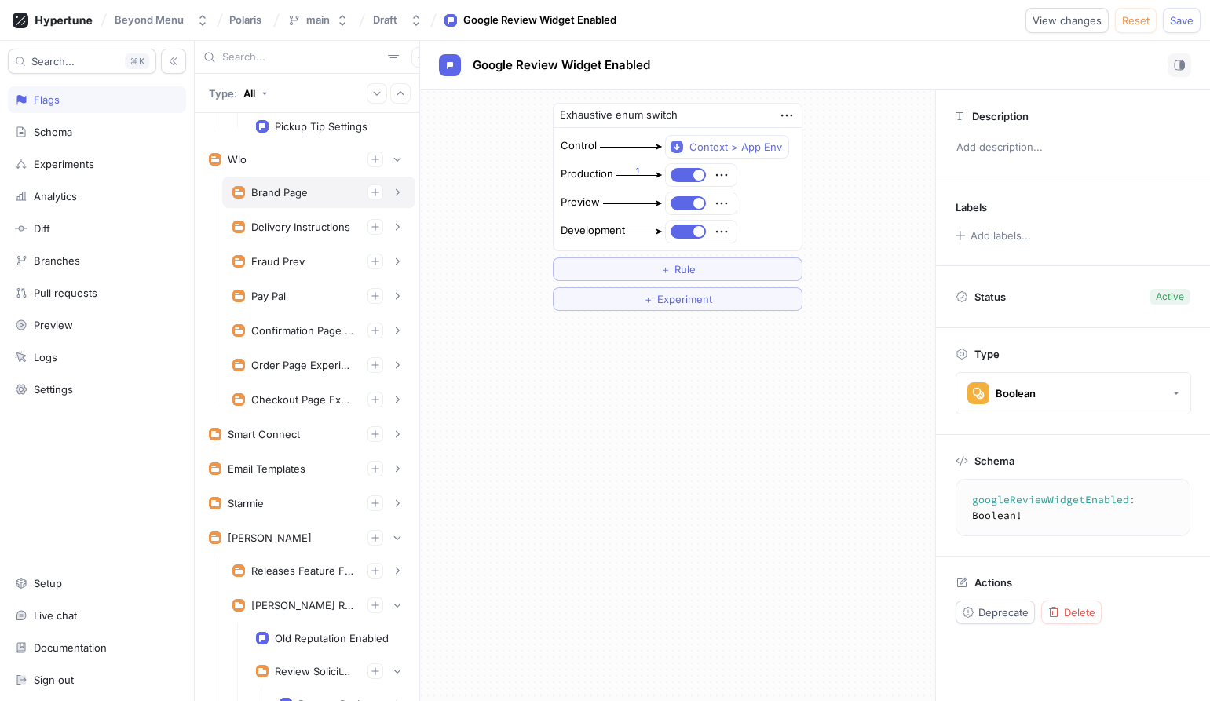
click at [310, 194] on div "Brand Page" at bounding box center [318, 192] width 173 height 16
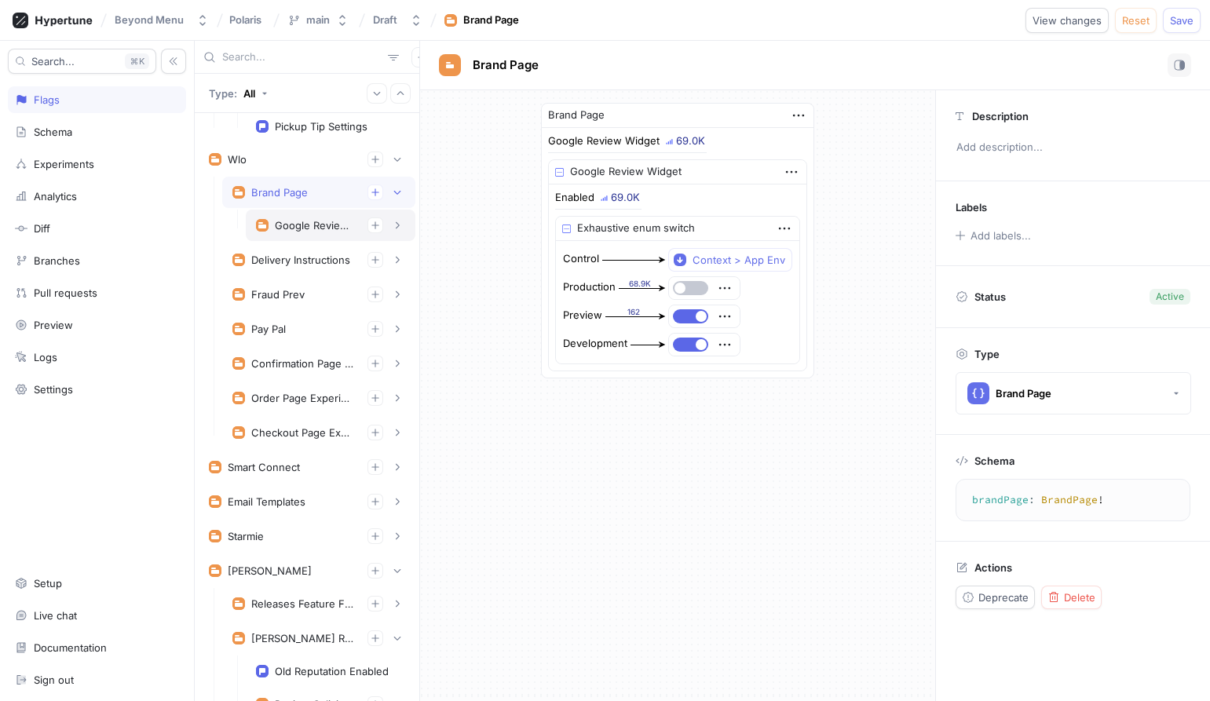
click at [308, 223] on div "Google Review Widget" at bounding box center [315, 225] width 80 height 13
type textarea "googleReviewWidget: GoogleReviewWidget!"
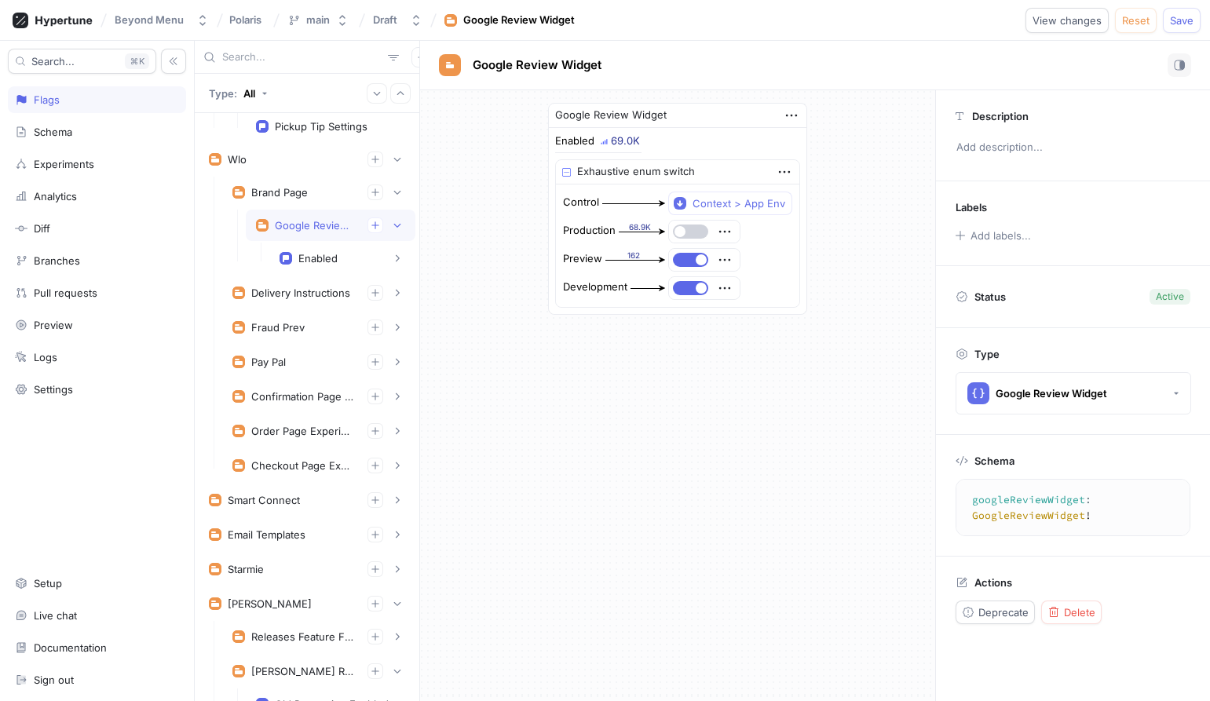
click at [691, 228] on button "button" at bounding box center [690, 232] width 35 height 14
click at [1180, 17] on span "Save" at bounding box center [1182, 20] width 24 height 9
click at [420, 17] on icon "button" at bounding box center [416, 20] width 13 height 13
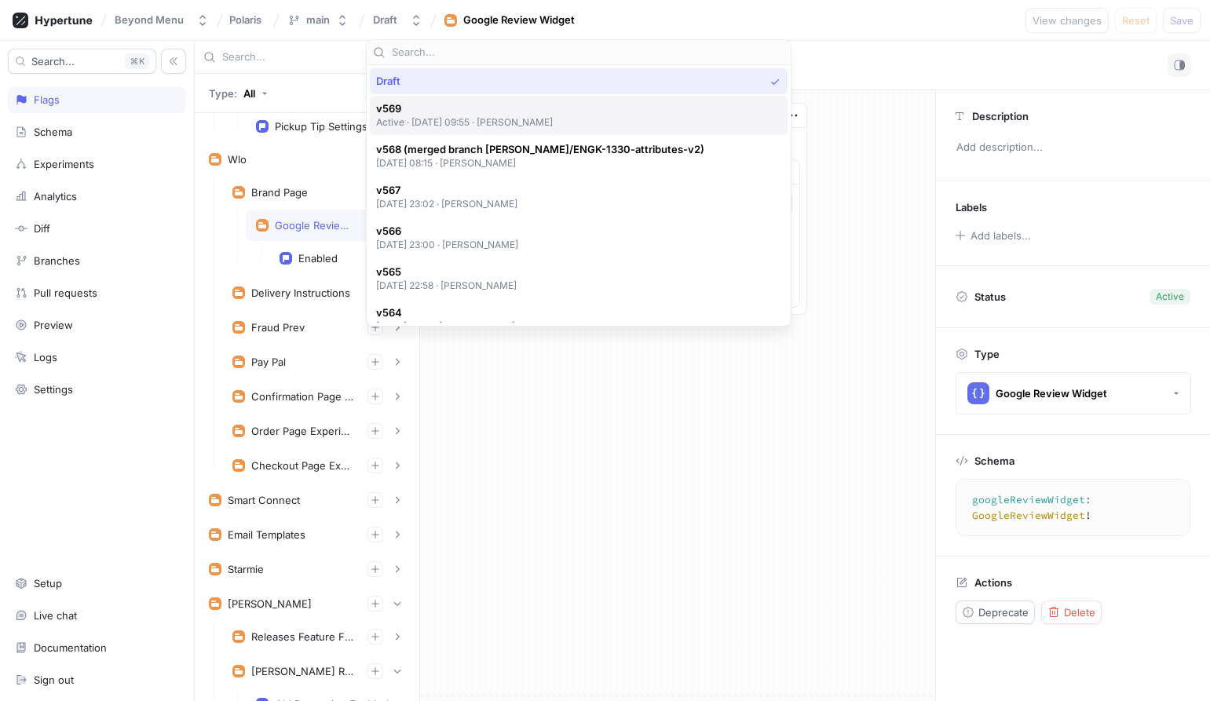
click at [429, 111] on span "v569" at bounding box center [464, 108] width 177 height 13
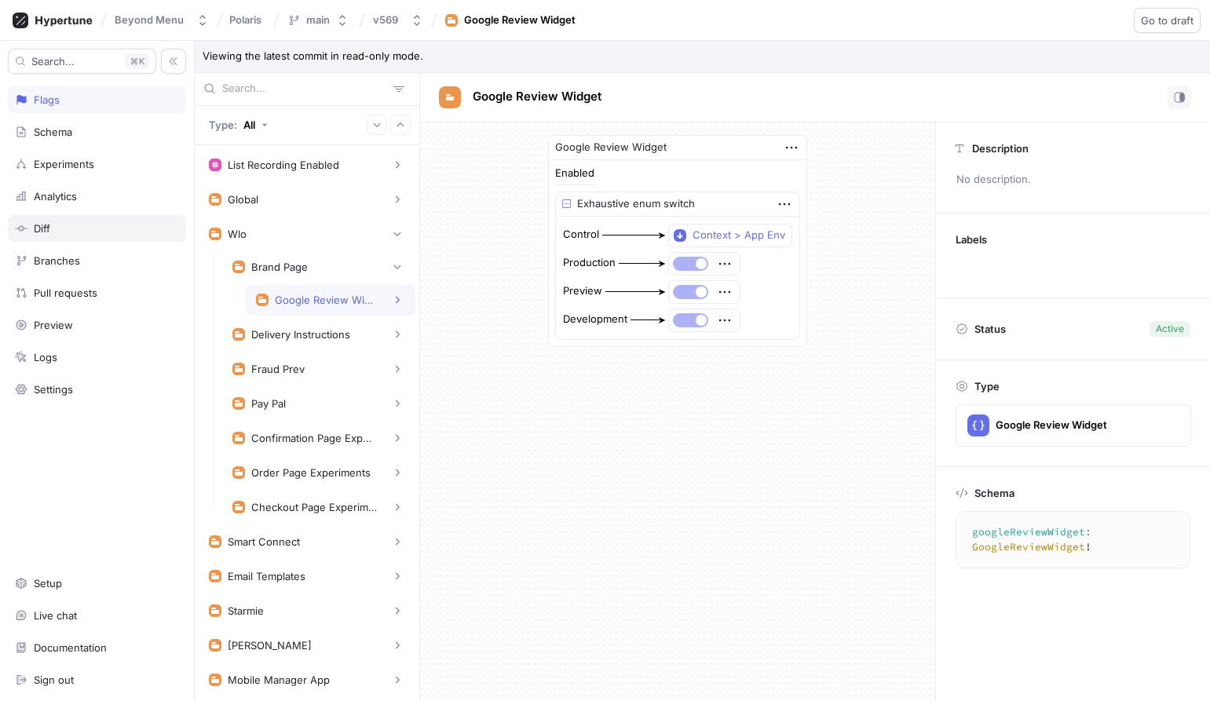
click at [106, 239] on div "Diff" at bounding box center [97, 228] width 178 height 27
click at [837, 372] on div "Google Review Widget Enabled 1.79K Exhaustive enum switch Control Context > App…" at bounding box center [677, 427] width 515 height 611
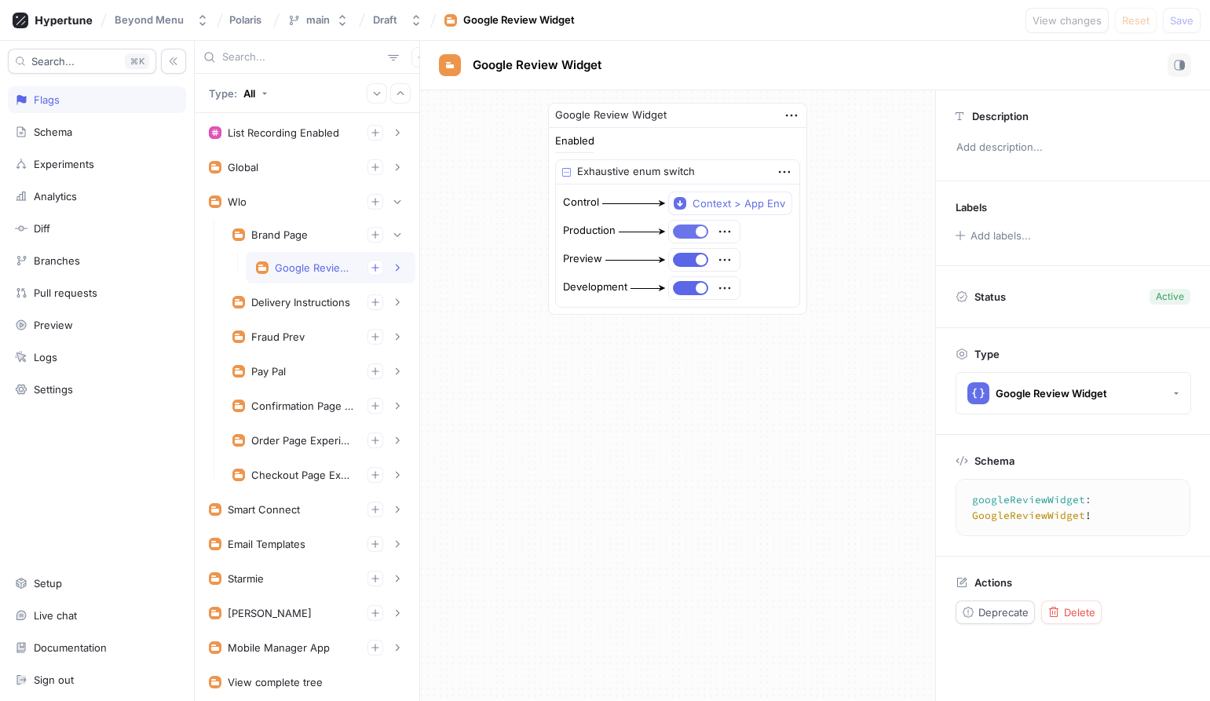
click at [686, 229] on button "button" at bounding box center [690, 232] width 35 height 14
click at [1174, 16] on span "Save" at bounding box center [1182, 20] width 24 height 9
click at [686, 235] on button "button" at bounding box center [690, 232] width 35 height 14
click at [1172, 24] on span "Save" at bounding box center [1182, 20] width 24 height 9
click at [702, 230] on span "button" at bounding box center [701, 231] width 11 height 11
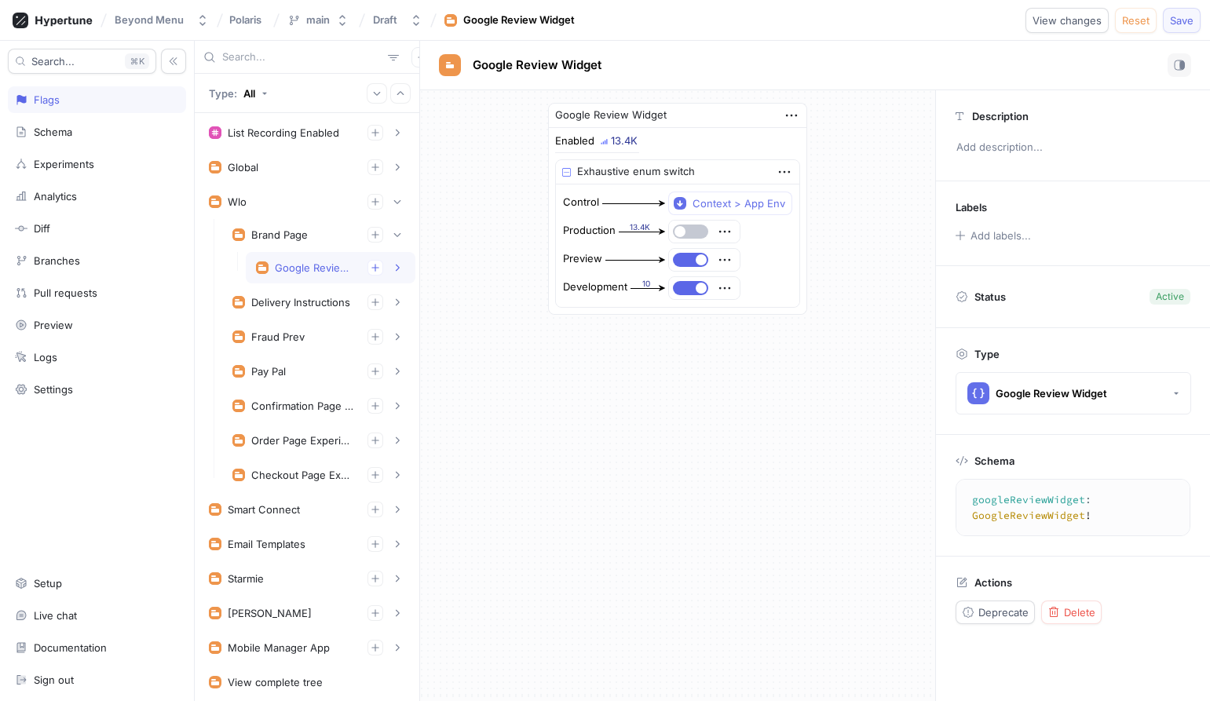
click at [1199, 16] on button "Save" at bounding box center [1182, 20] width 38 height 25
click at [685, 229] on span "button" at bounding box center [679, 231] width 11 height 11
click at [1170, 24] on span "Save" at bounding box center [1182, 20] width 24 height 9
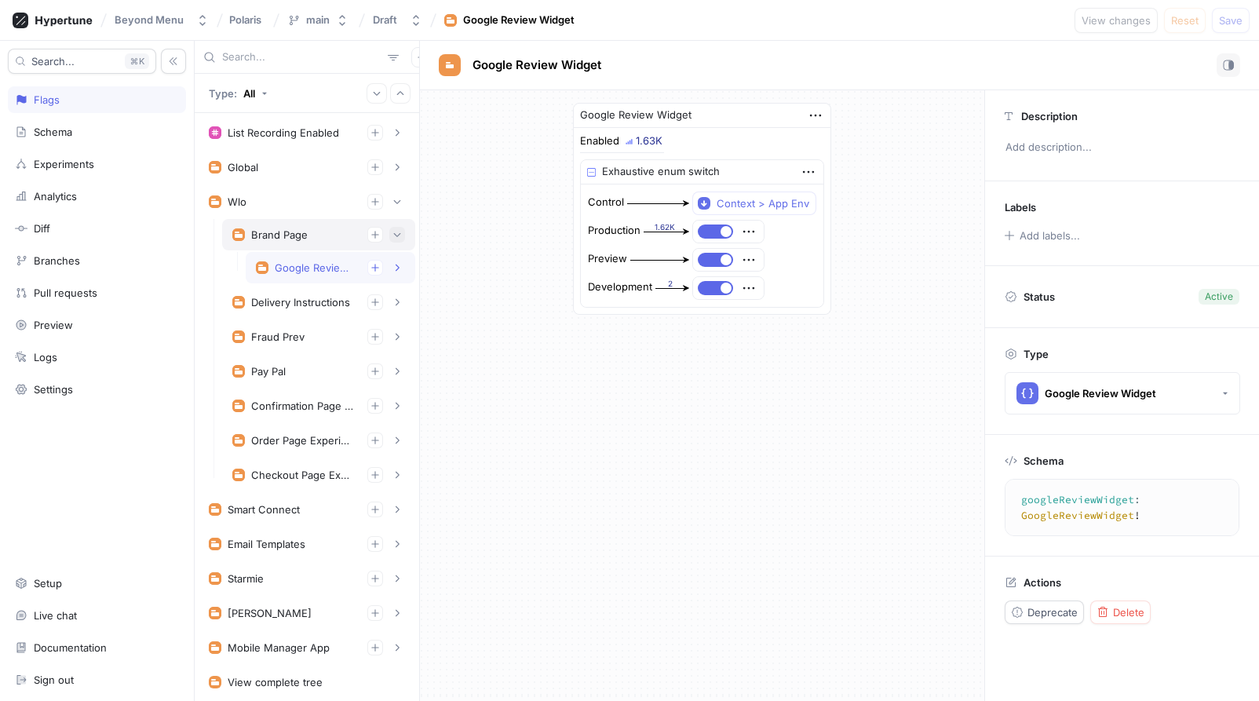
click at [397, 242] on button "button" at bounding box center [397, 235] width 16 height 16
click at [388, 203] on div "Wlo" at bounding box center [307, 202] width 196 height 16
type textarea "wlo(wloContext: WloContext!): Wlo!"
click at [393, 203] on icon "button" at bounding box center [397, 201] width 9 height 9
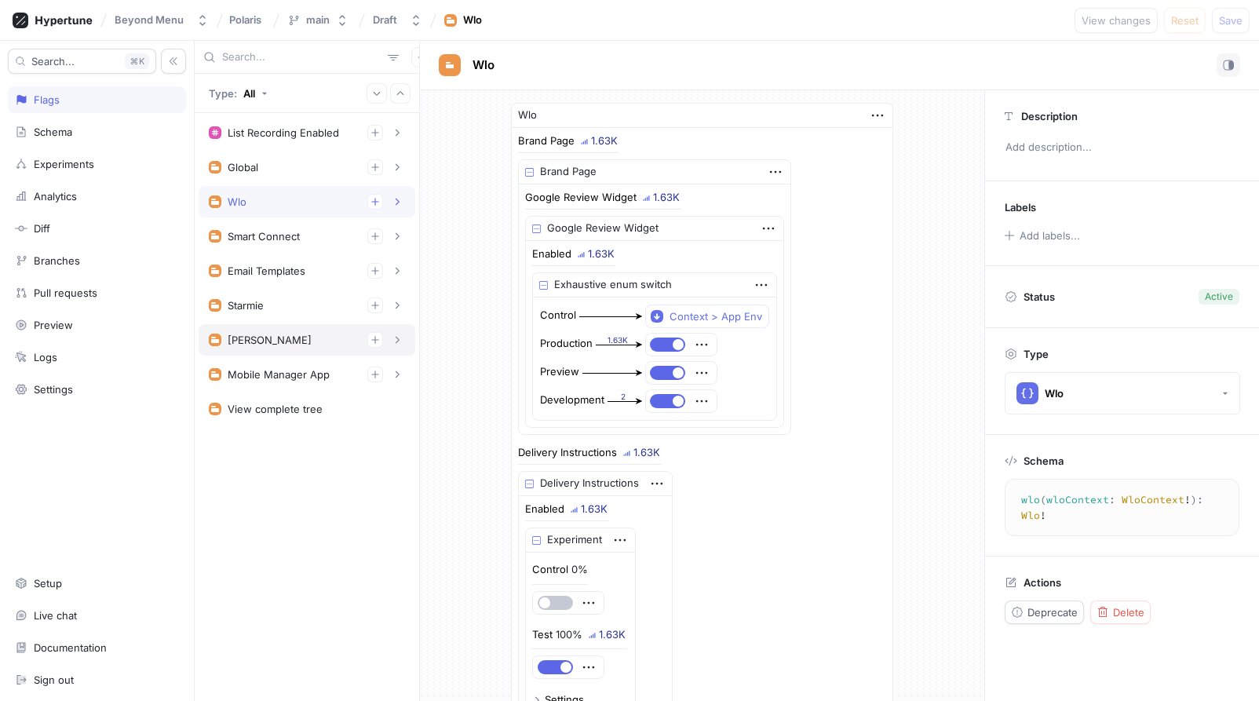
click at [402, 327] on div "[PERSON_NAME]" at bounding box center [307, 339] width 217 height 31
type textarea "x"
type textarea "[PERSON_NAME](dwightContext: DwightContext!): [PERSON_NAME]!"
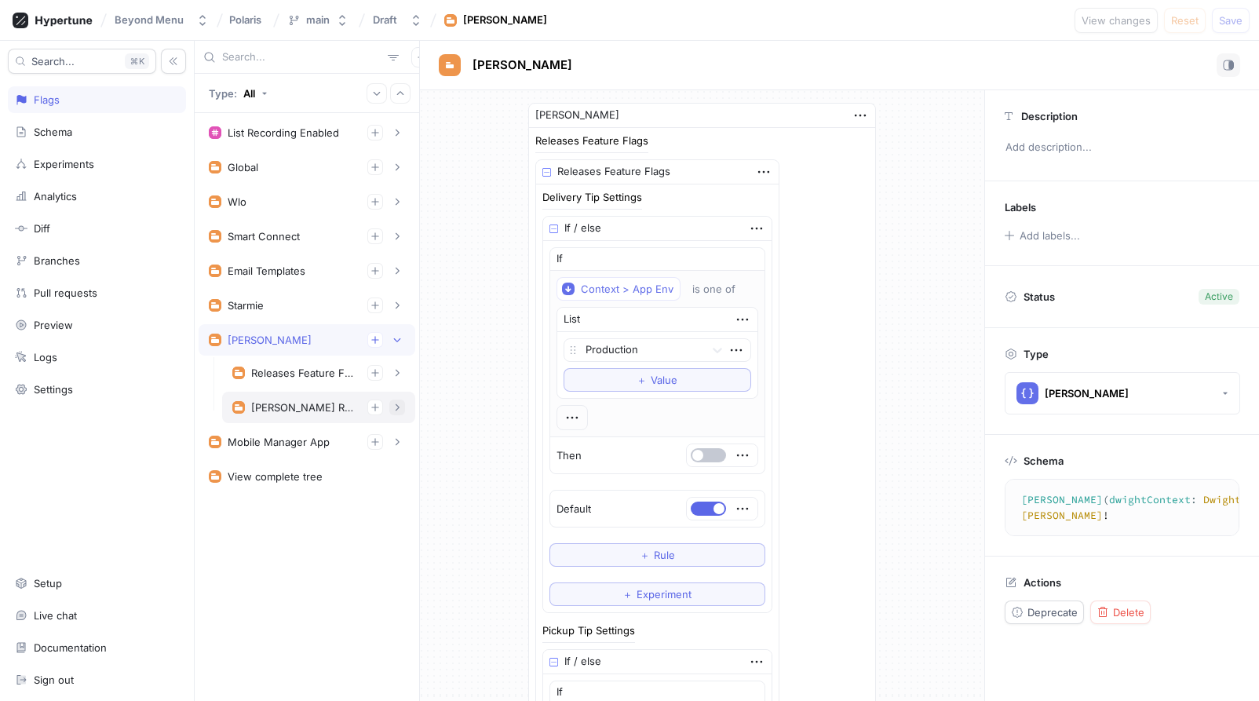
click at [393, 402] on button "button" at bounding box center [397, 408] width 16 height 16
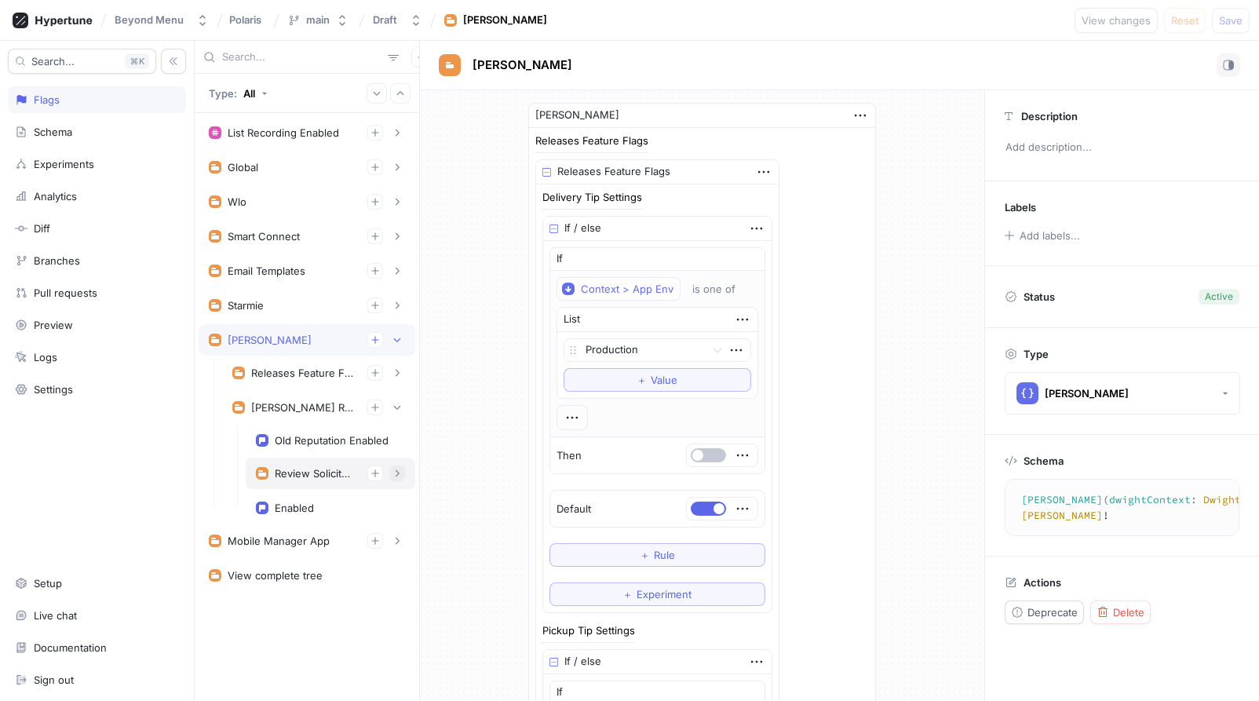
click at [393, 471] on icon "button" at bounding box center [397, 473] width 9 height 9
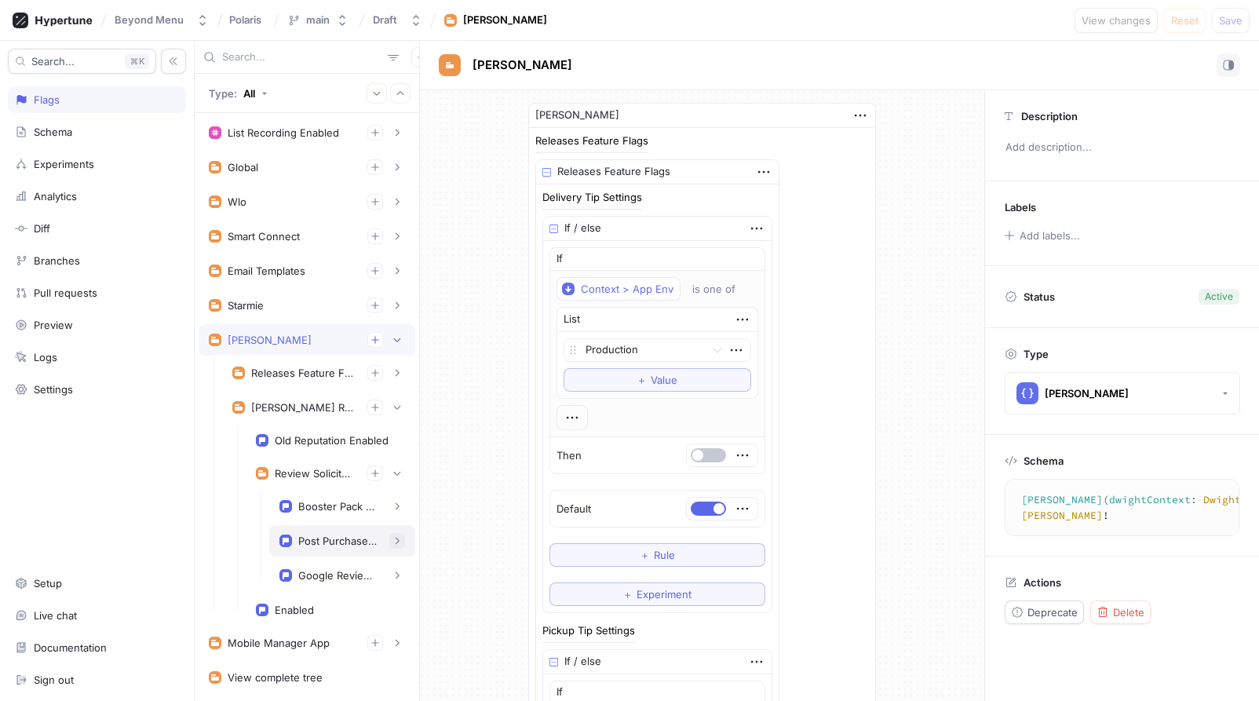
click at [403, 546] on button "button" at bounding box center [397, 541] width 16 height 16
click at [393, 539] on icon "button" at bounding box center [397, 540] width 9 height 9
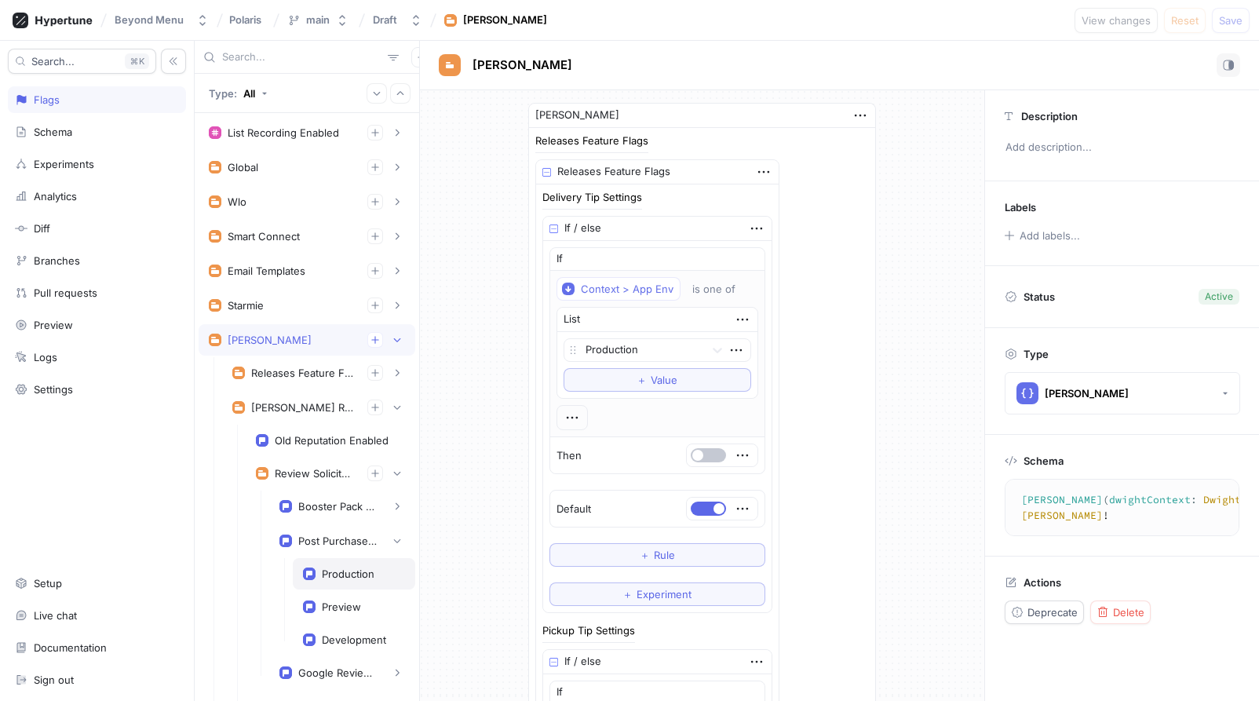
type textarea "x"
click at [382, 577] on div "Production" at bounding box center [354, 574] width 102 height 13
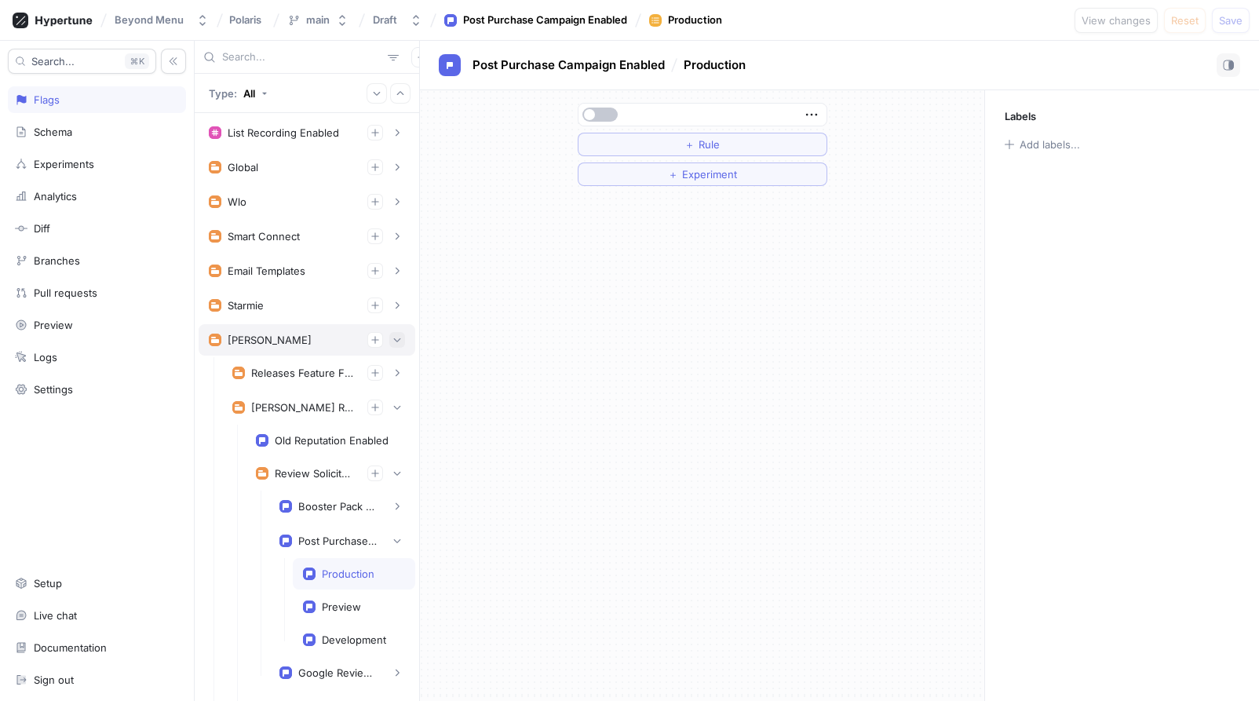
click at [400, 345] on button "button" at bounding box center [397, 340] width 16 height 16
click at [390, 203] on button "button" at bounding box center [397, 202] width 16 height 16
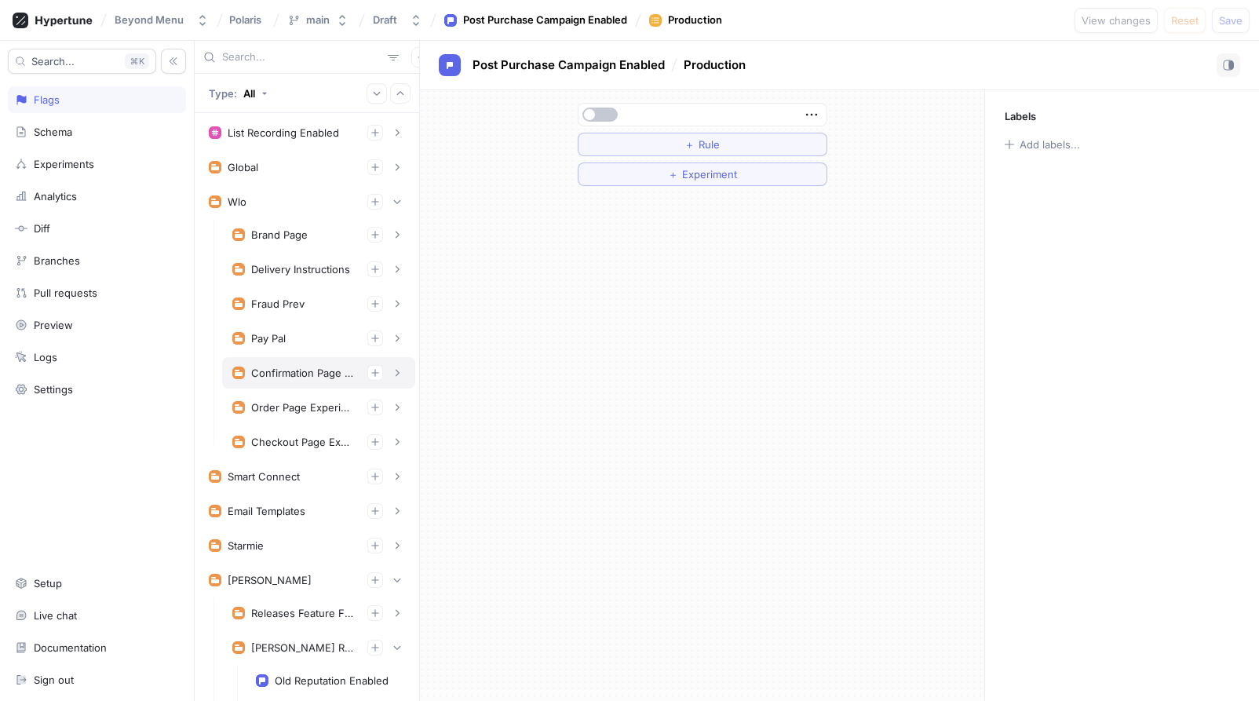
click at [341, 374] on div "Confirmation Page Experiments" at bounding box center [303, 373] width 104 height 13
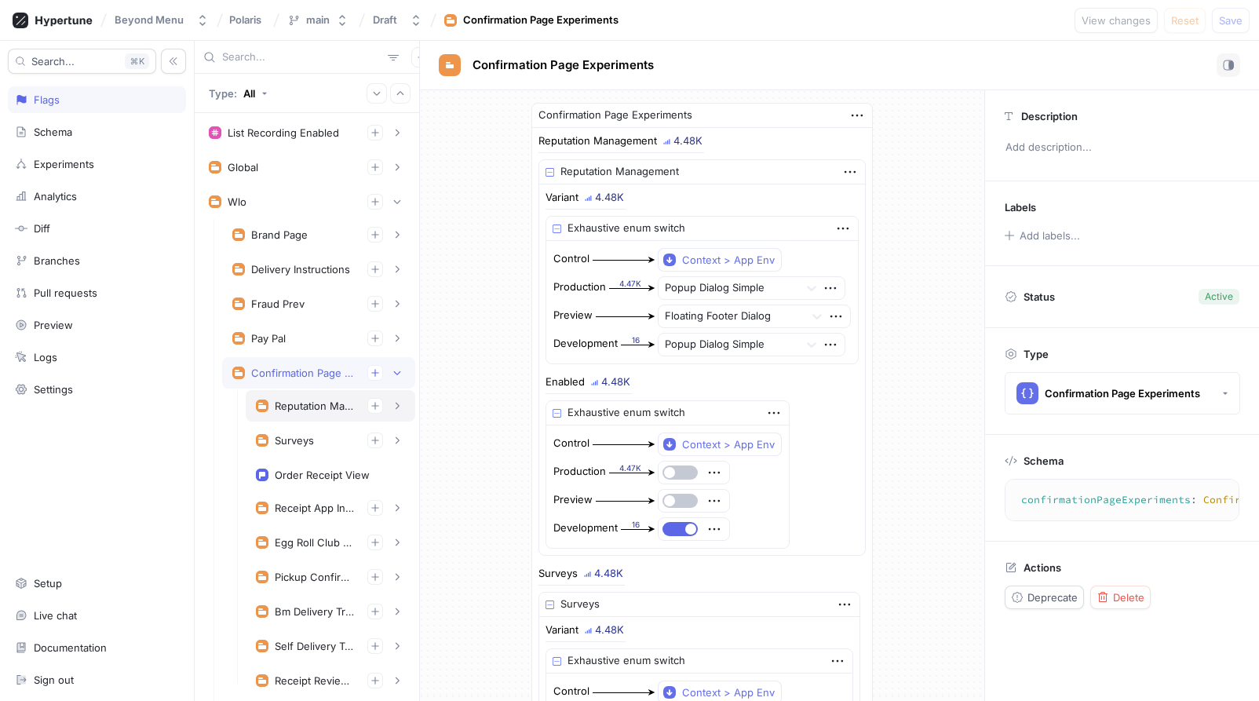
click at [341, 418] on div "Reputation Management" at bounding box center [331, 405] width 170 height 31
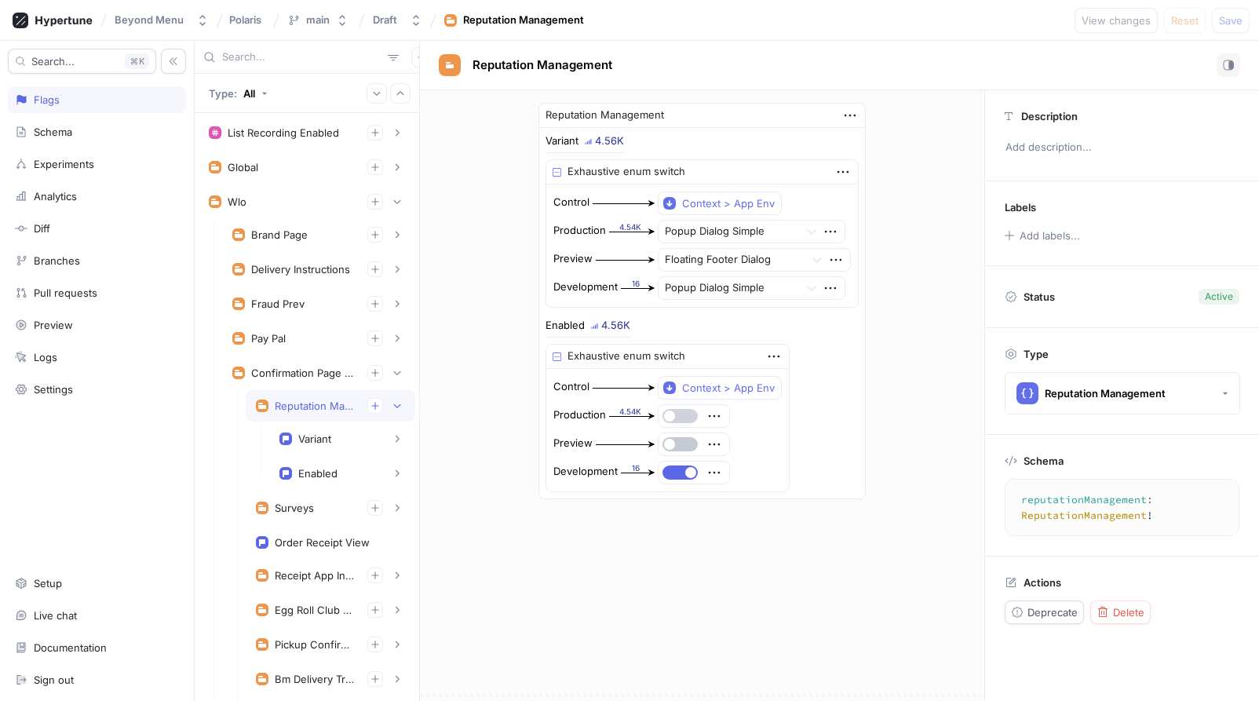
click at [679, 418] on button "button" at bounding box center [680, 416] width 35 height 14
click at [378, 447] on div "Variant" at bounding box center [342, 438] width 146 height 31
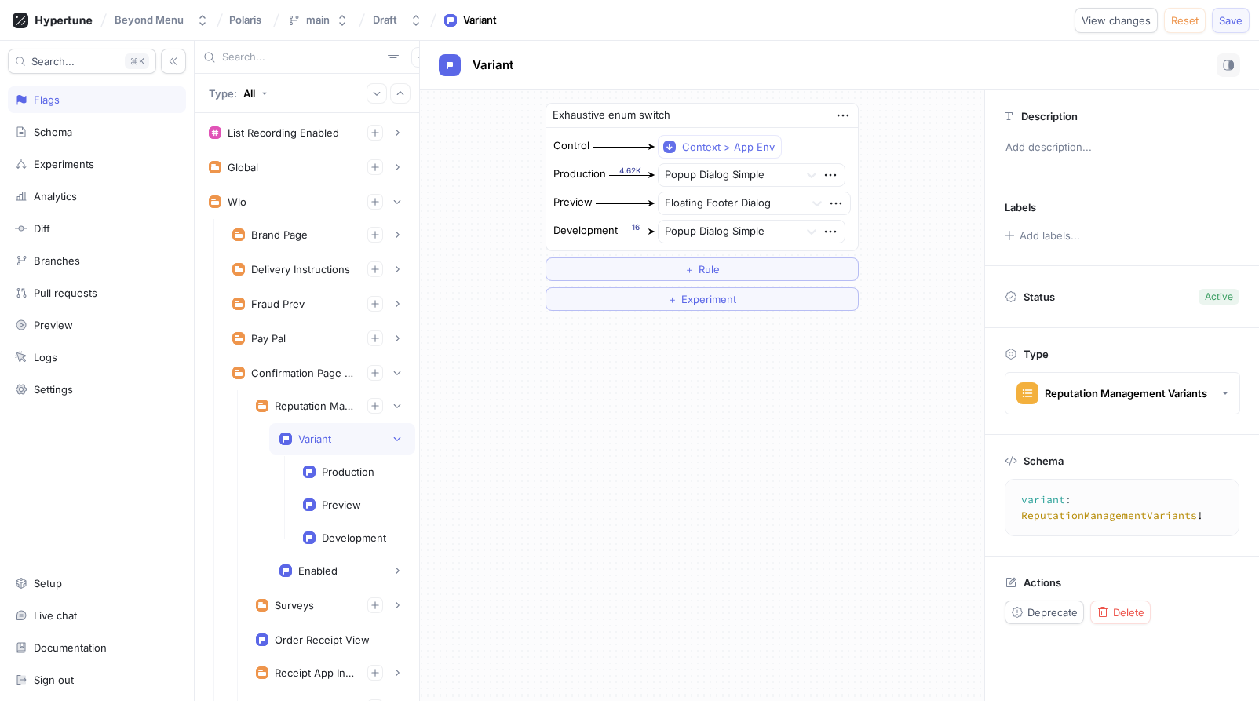
click at [1209, 20] on span "Save" at bounding box center [1231, 20] width 24 height 9
click at [399, 402] on icon "button" at bounding box center [397, 405] width 9 height 9
click at [315, 572] on div "Enabled" at bounding box center [317, 570] width 39 height 13
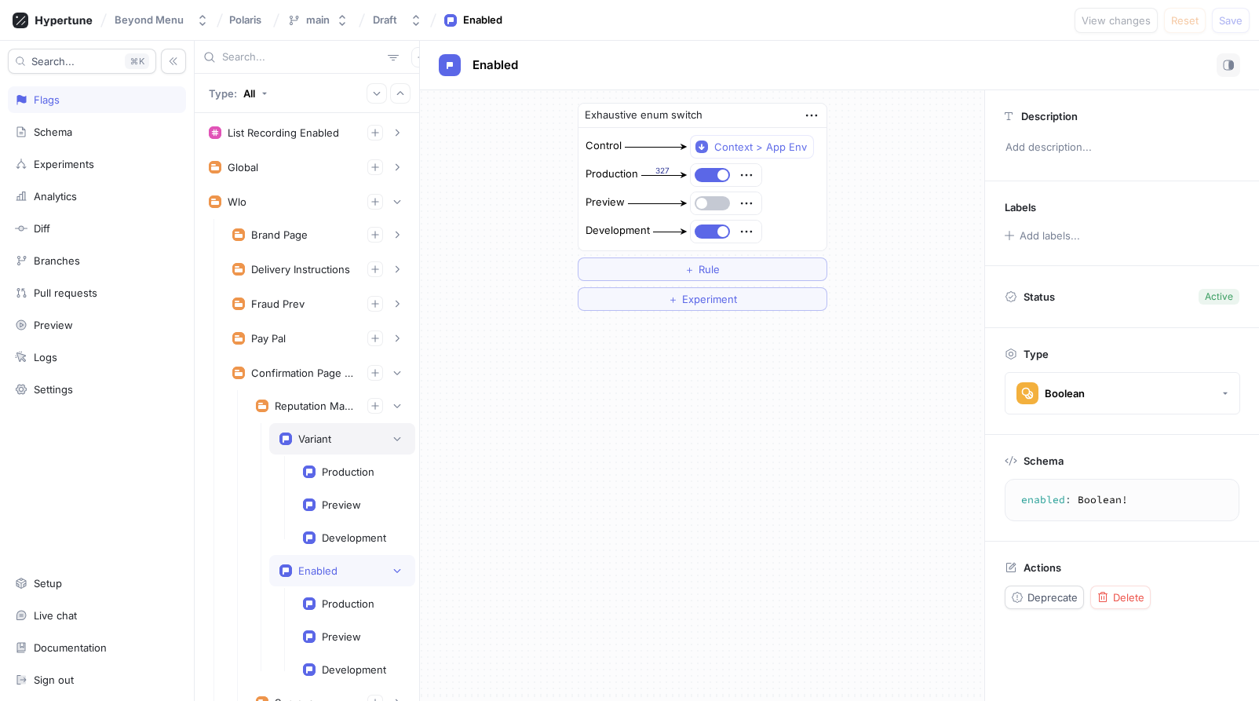
click at [326, 441] on div "Variant" at bounding box center [314, 439] width 33 height 13
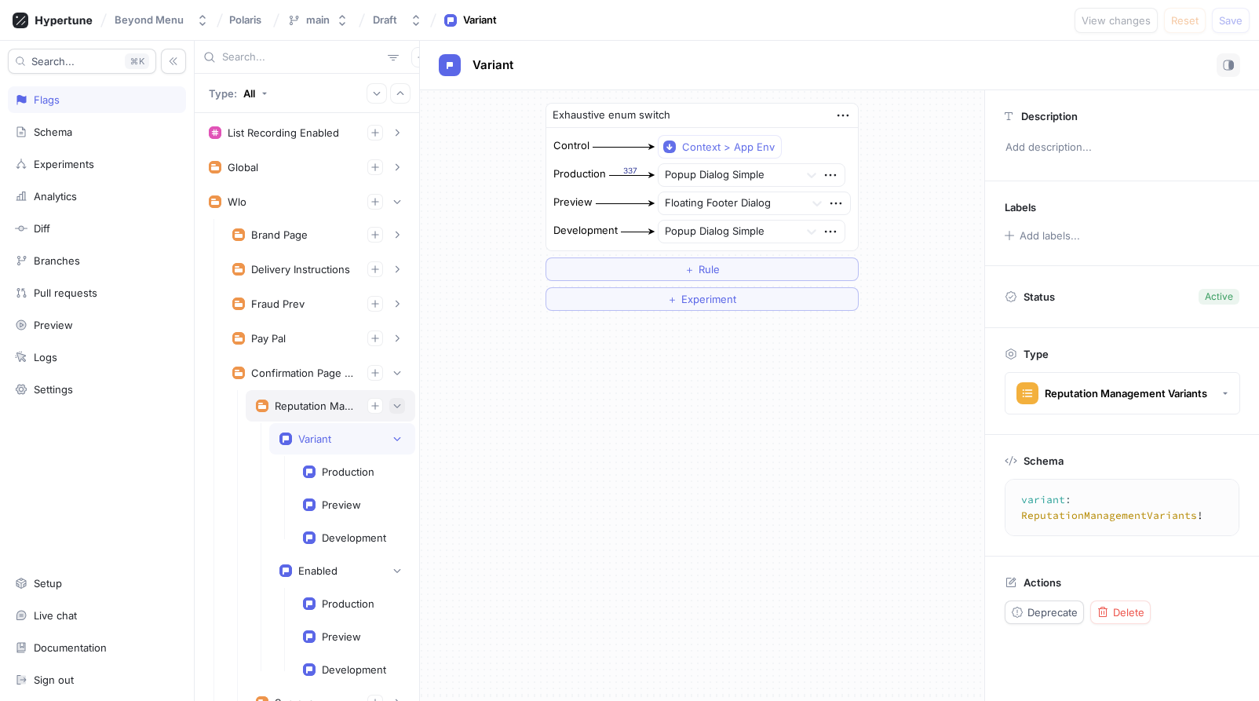
click at [398, 407] on icon "button" at bounding box center [397, 405] width 9 height 9
click at [398, 412] on button "button" at bounding box center [397, 406] width 16 height 16
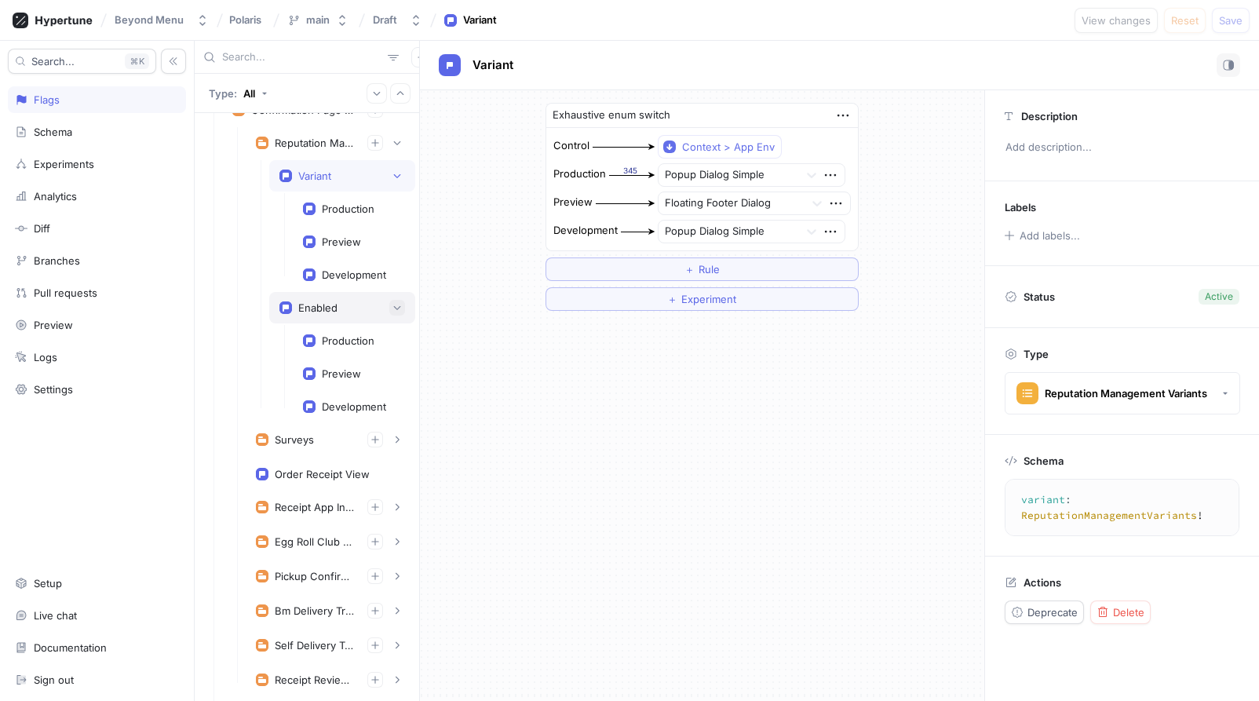
scroll to position [296, 0]
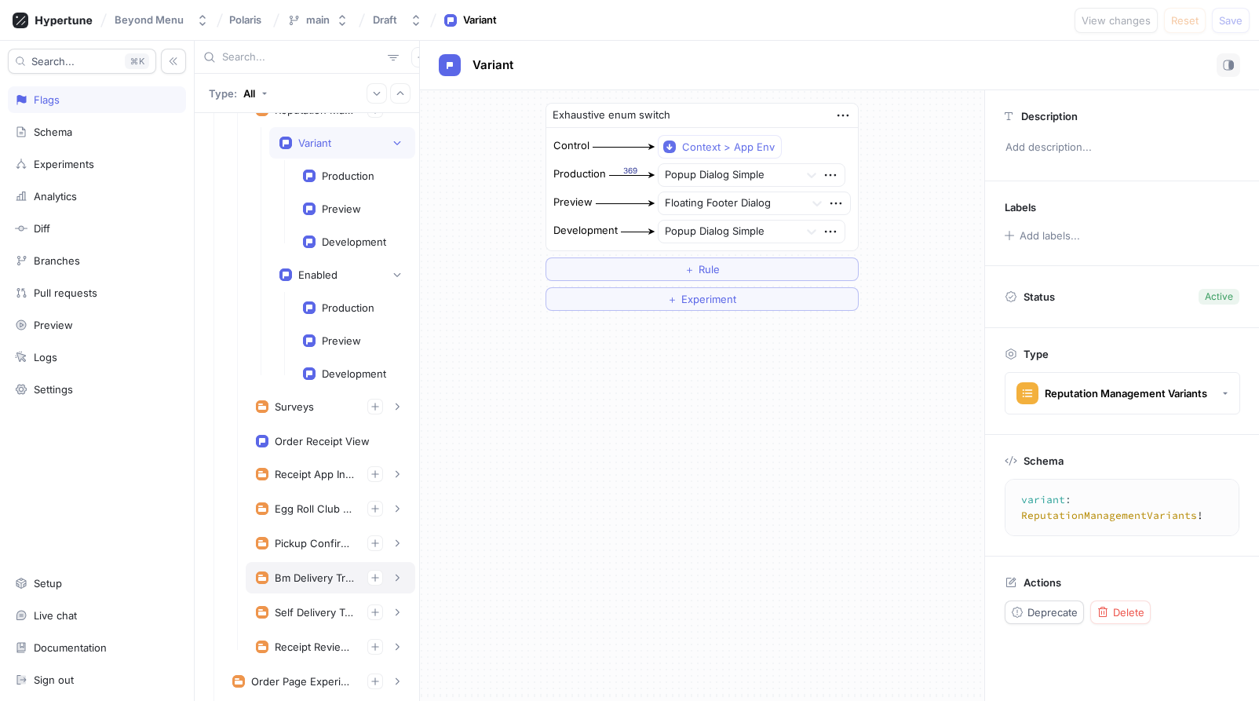
click at [320, 579] on div "Bm Delivery Tracking Experiment" at bounding box center [315, 578] width 80 height 13
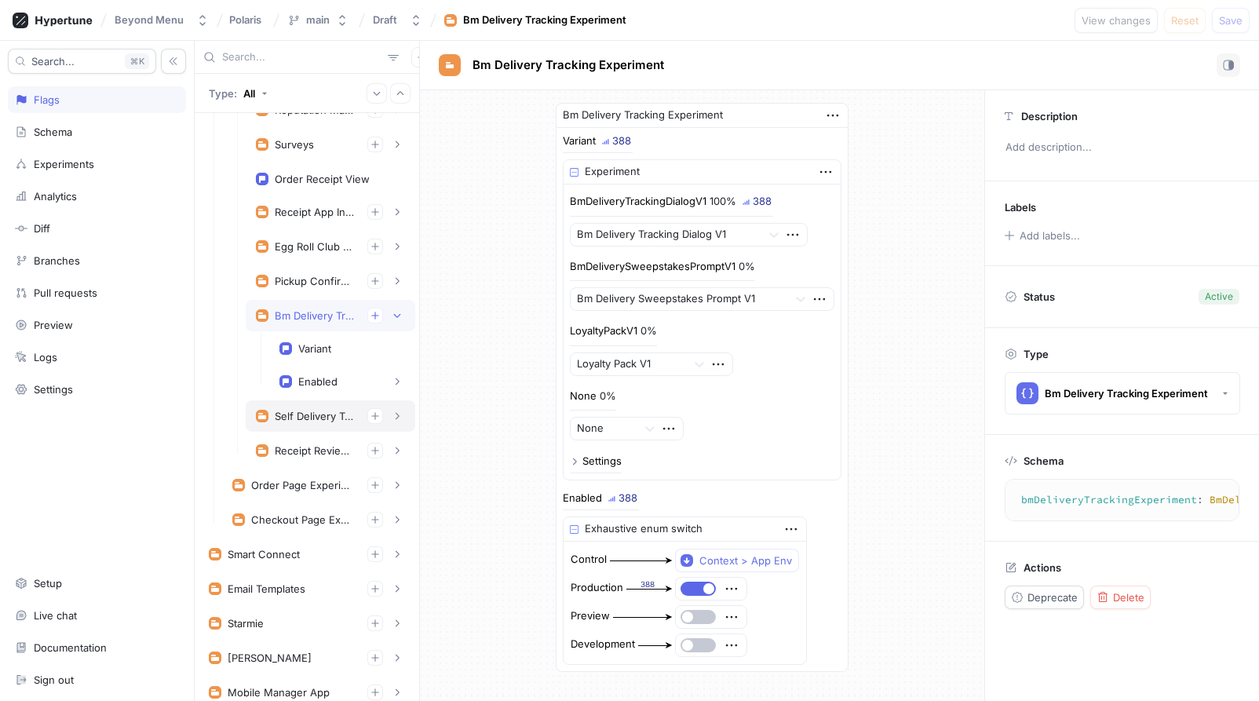
click at [307, 418] on div "Self Delivery Tracking Experiment" at bounding box center [315, 416] width 80 height 13
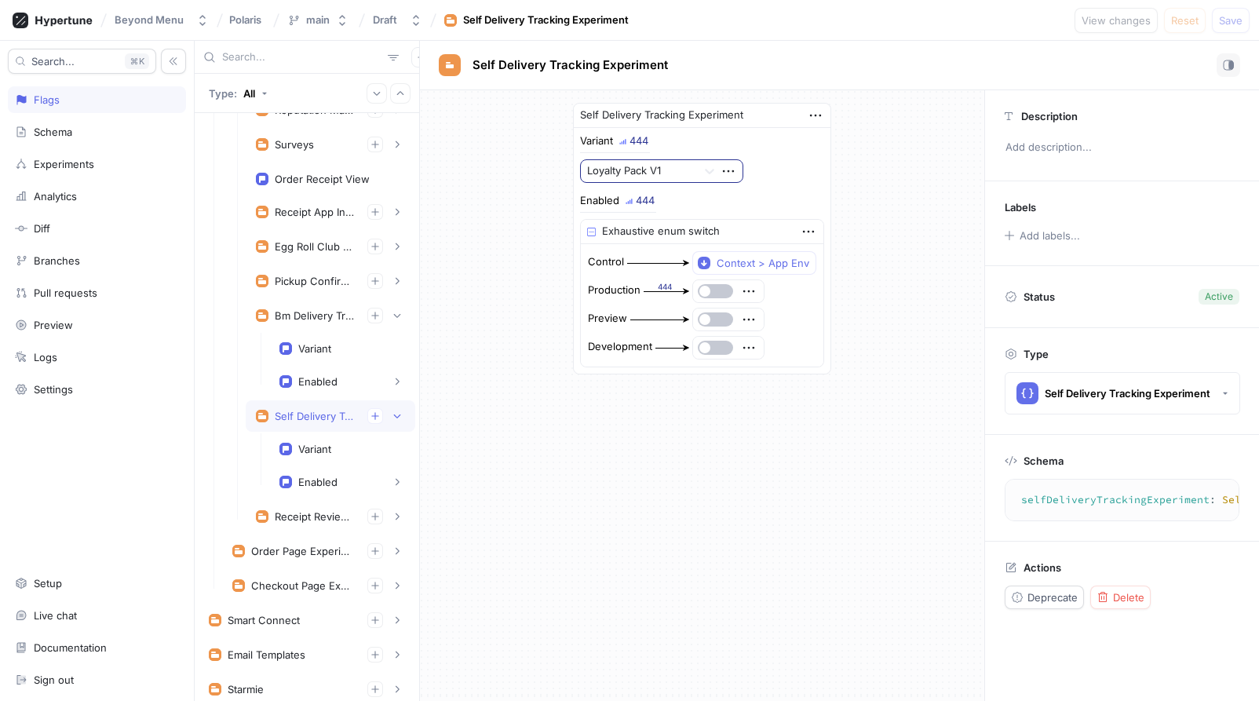
click at [685, 174] on div at bounding box center [639, 172] width 104 height 19
click at [513, 270] on div "Self Delivery Tracking Experiment Variant 494 Loyalty Pack V1, 3 of 3. 3 result…" at bounding box center [702, 238] width 564 height 297
click at [522, 232] on div "Self Delivery Tracking Experiment Variant 498 Loyalty Pack V1 Enabled 498 Exhau…" at bounding box center [702, 238] width 564 height 297
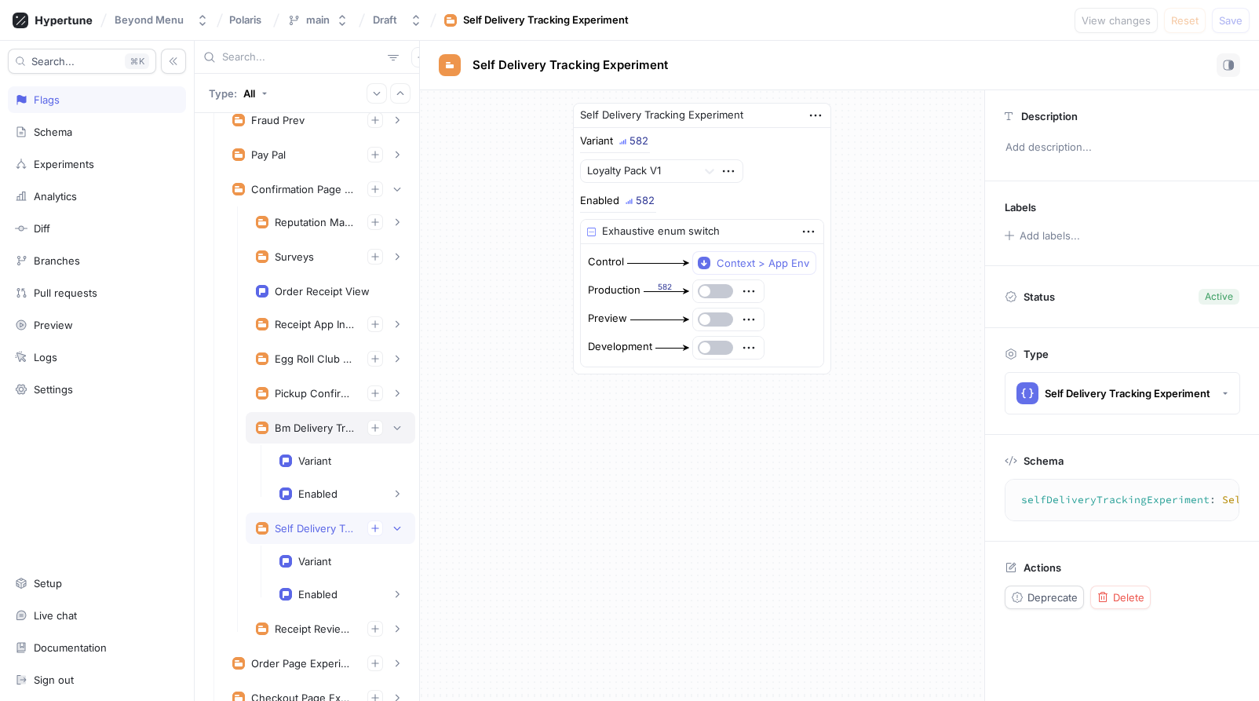
scroll to position [89, 0]
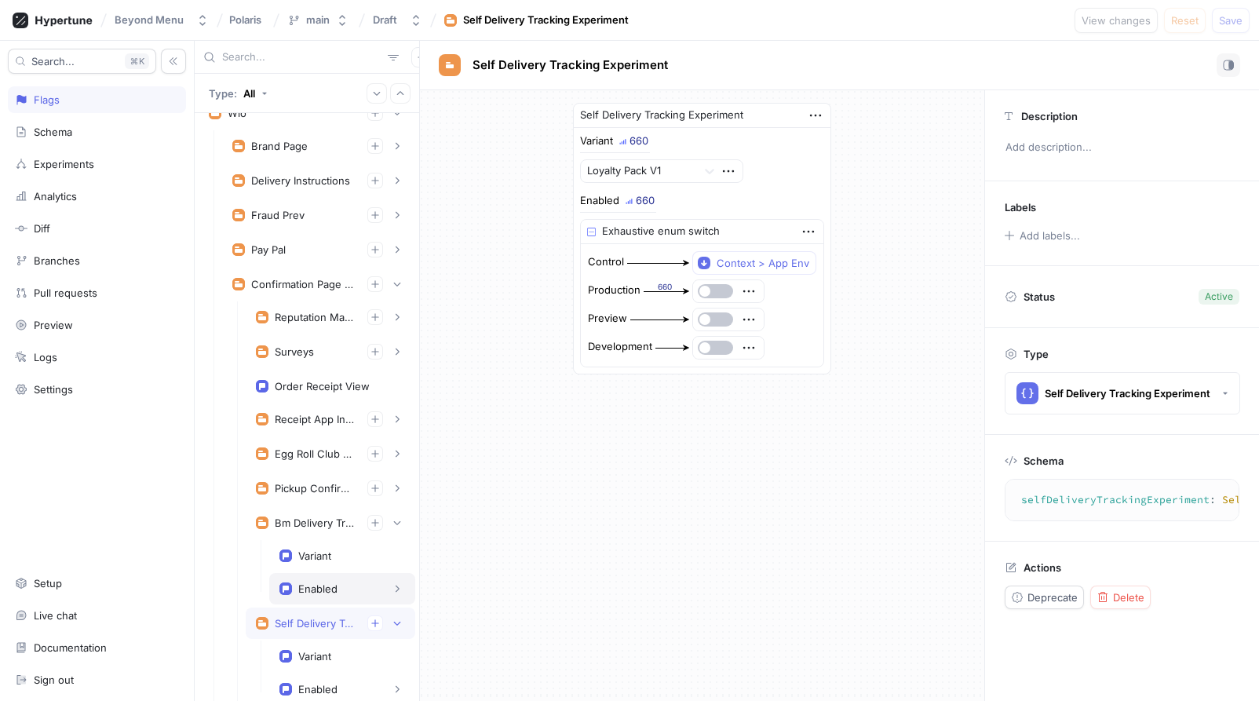
click at [321, 579] on div "Enabled" at bounding box center [342, 588] width 146 height 31
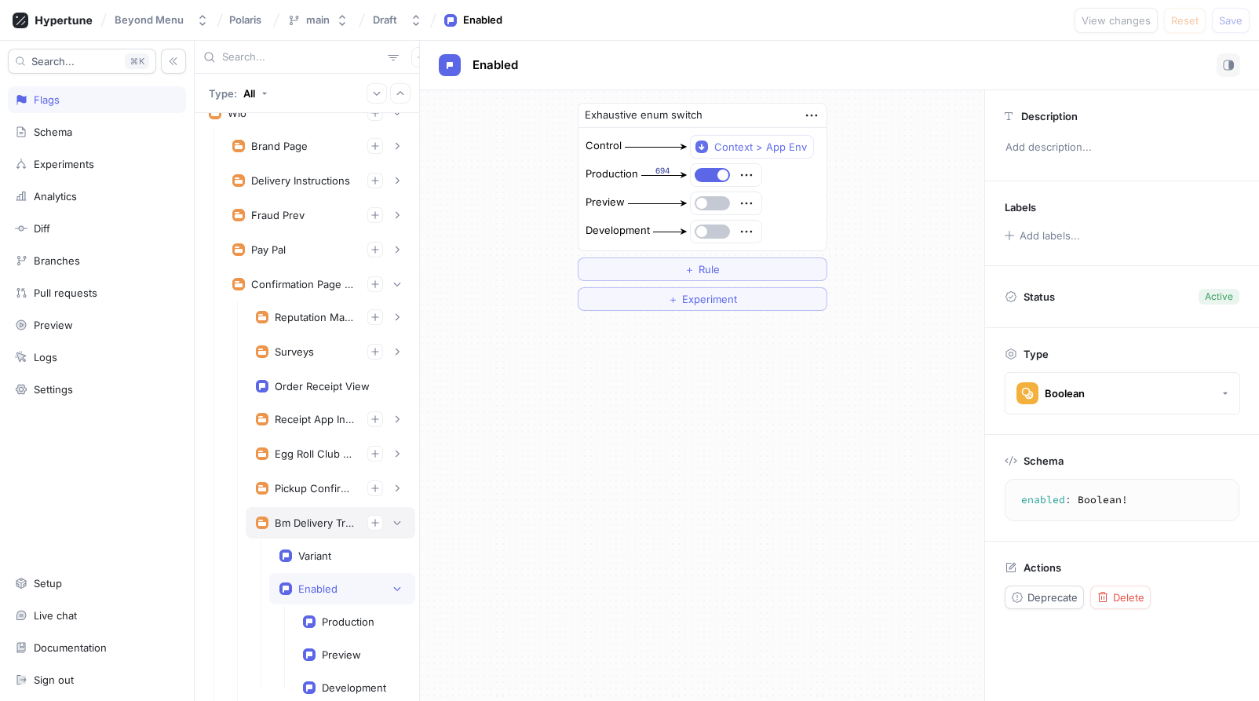
click at [320, 531] on div "Bm Delivery Tracking Experiment" at bounding box center [331, 522] width 170 height 31
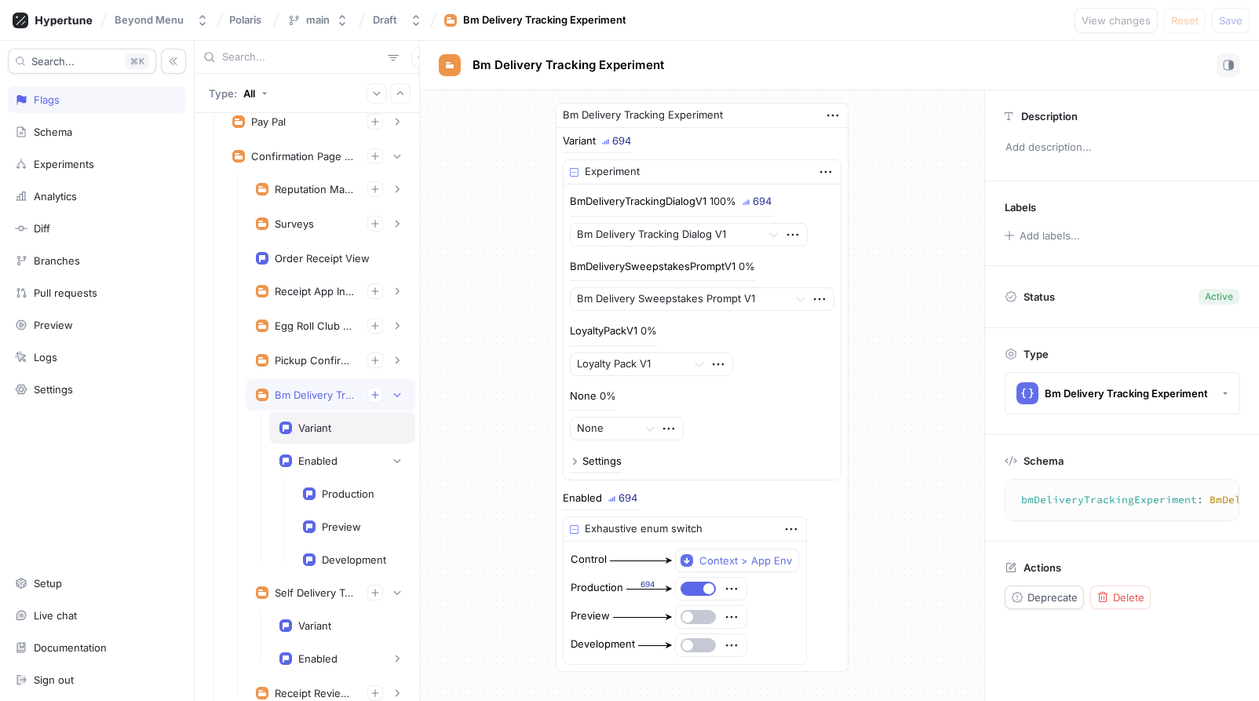
scroll to position [228, 0]
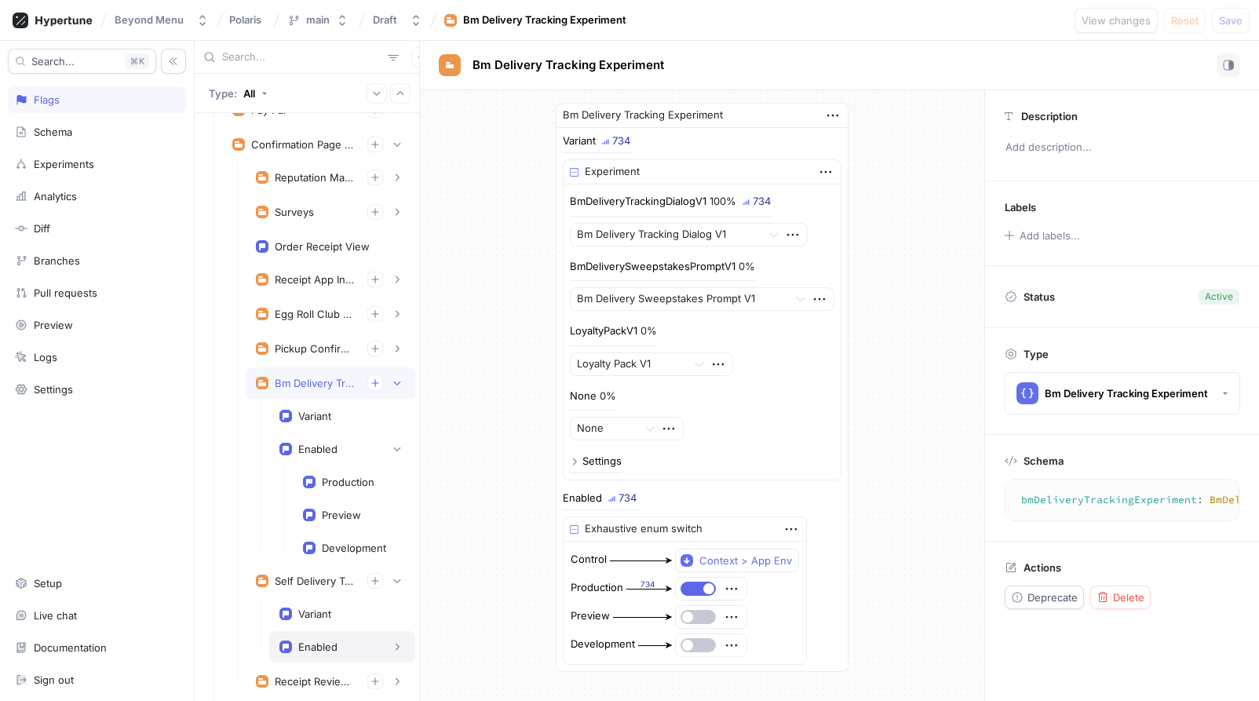
click at [319, 639] on div "Enabled" at bounding box center [342, 647] width 126 height 16
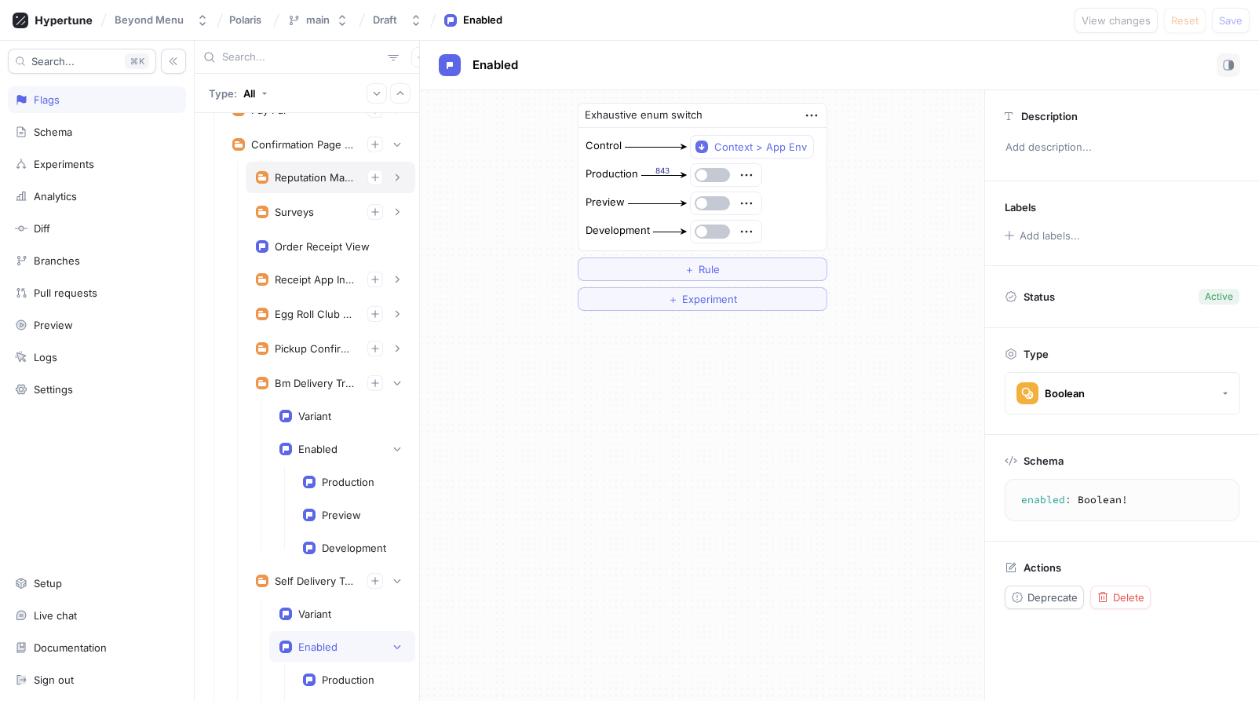
click at [298, 173] on div "Reputation Management" at bounding box center [315, 177] width 80 height 13
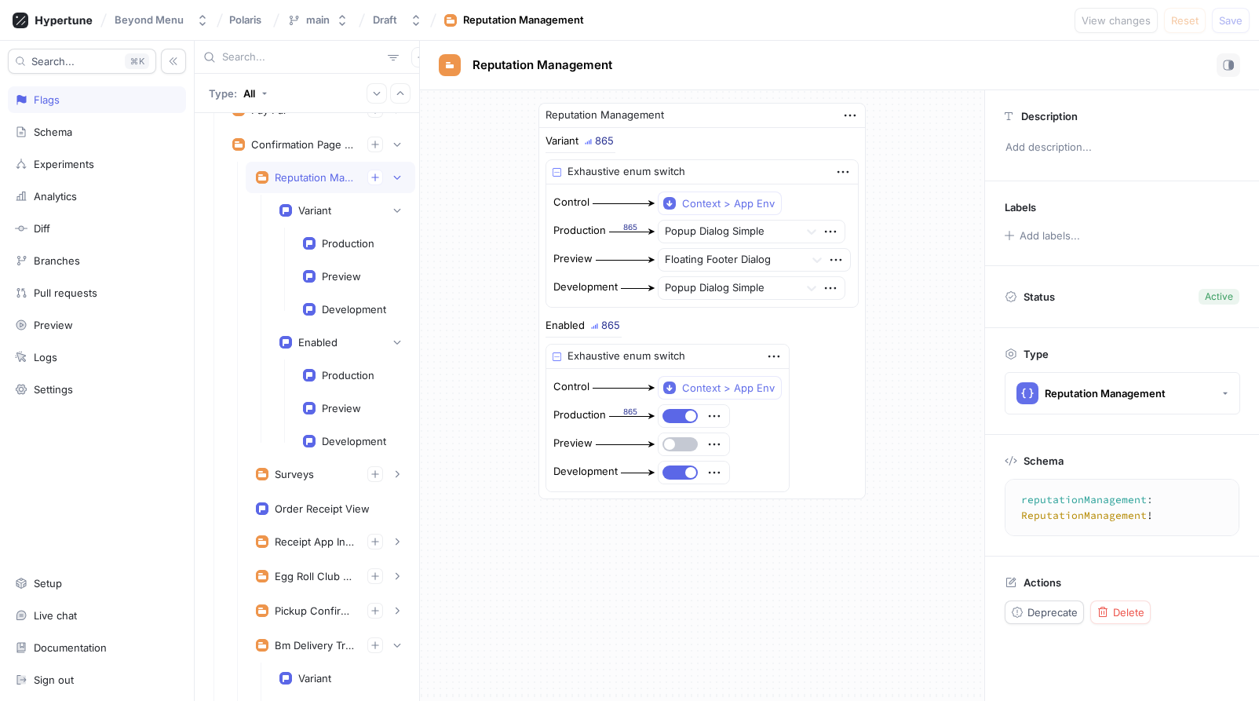
click at [1069, 503] on textarea "reputationManagement: ReputationManagement!" at bounding box center [1155, 507] width 287 height 43
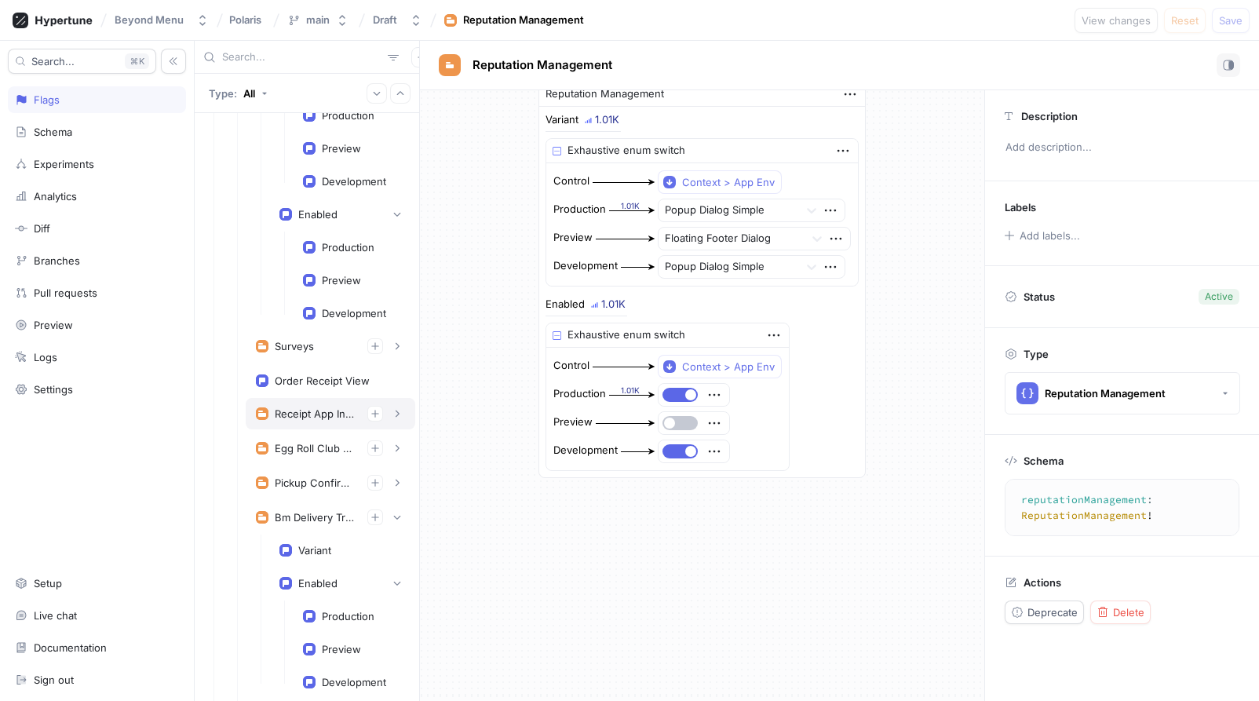
scroll to position [371, 0]
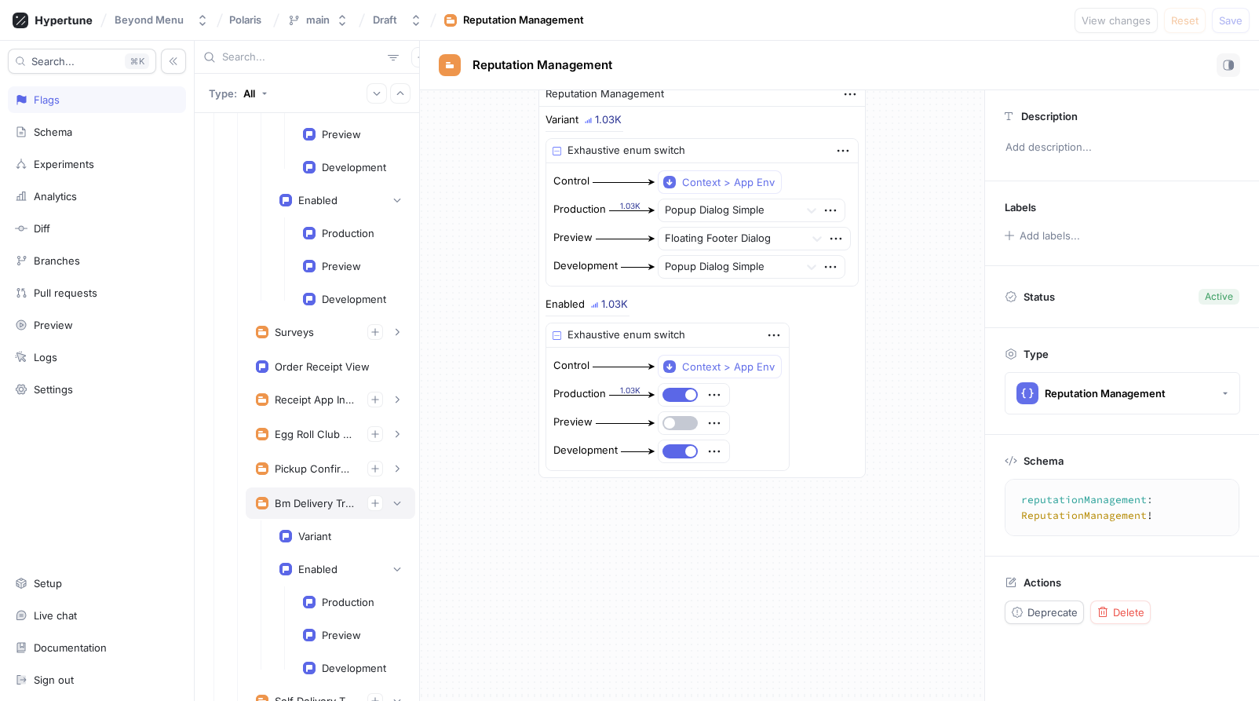
click at [311, 506] on div "Bm Delivery Tracking Experiment" at bounding box center [315, 503] width 80 height 13
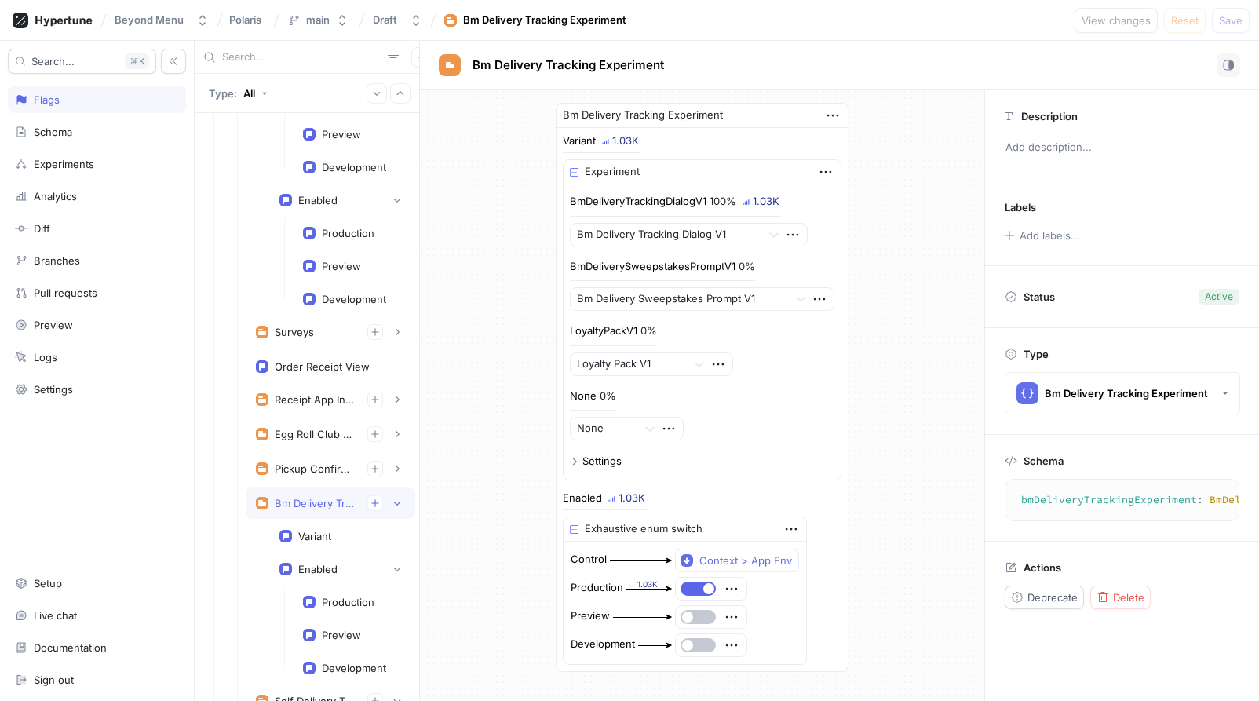
click at [1089, 498] on textarea "bmDeliveryTrackingExperiment: BmDeliveryTrackingExperiment!" at bounding box center [1209, 500] width 394 height 28
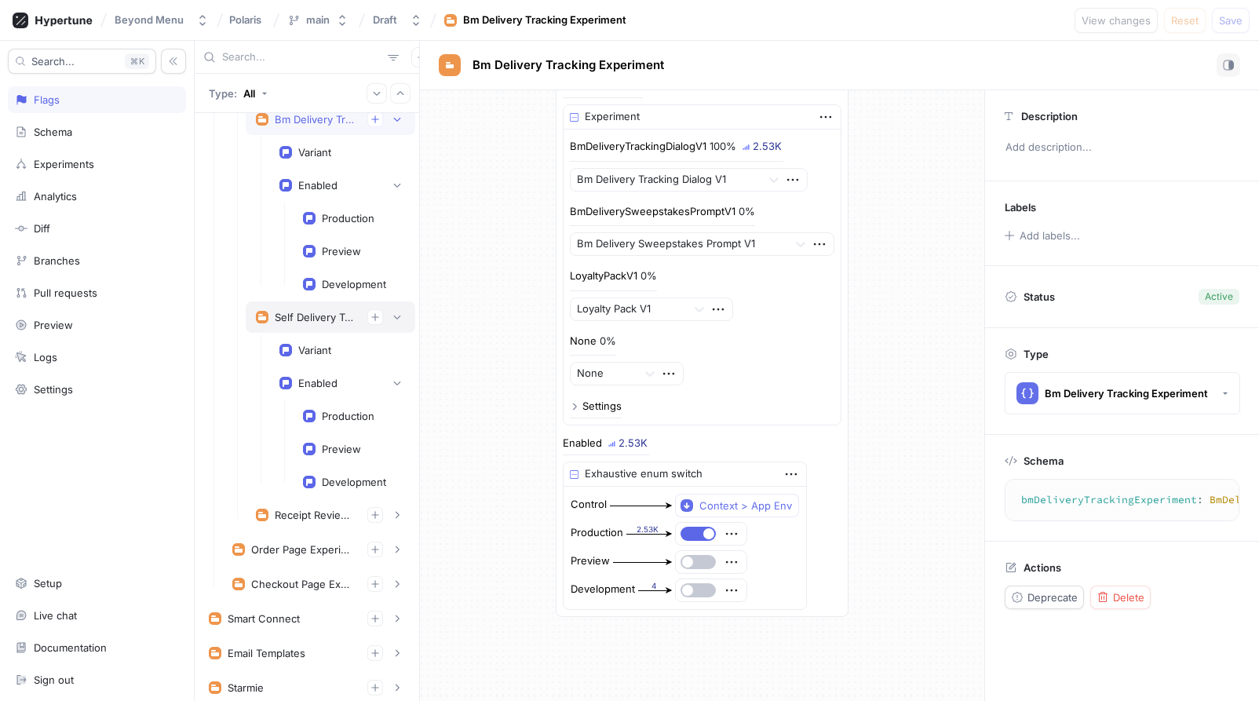
scroll to position [811, 0]
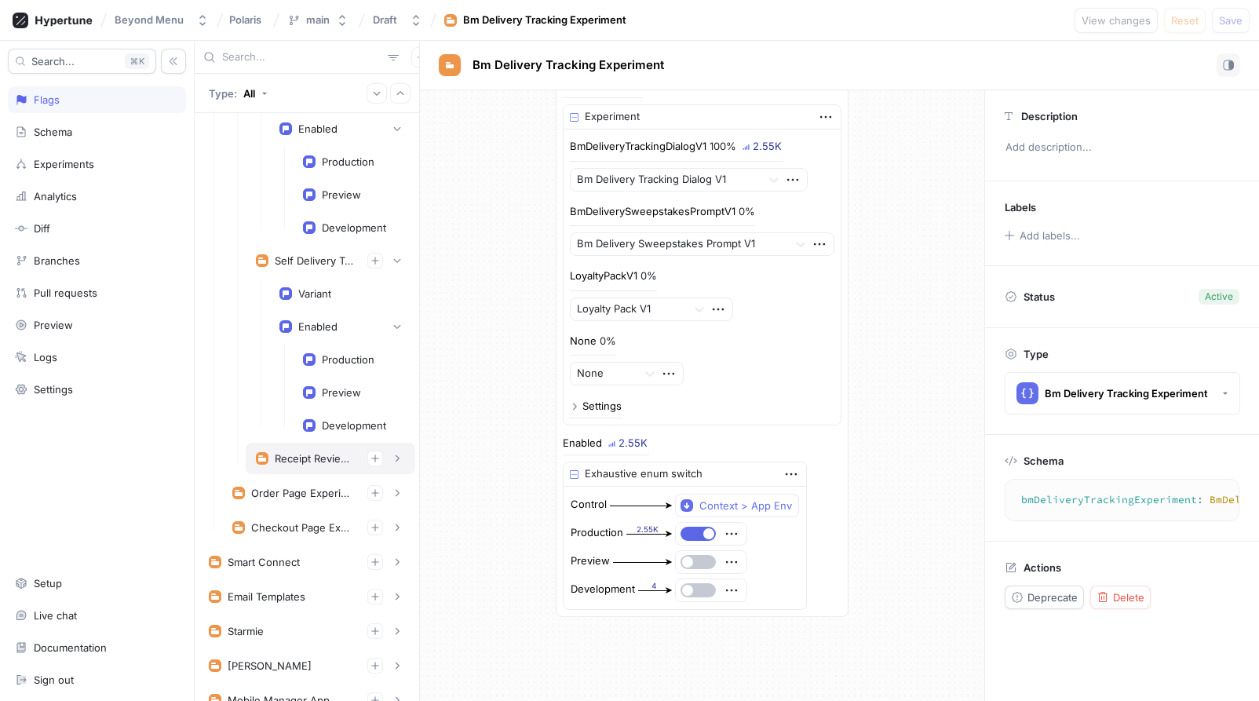
click at [310, 447] on div "Receipt Review Solicitation" at bounding box center [331, 458] width 170 height 31
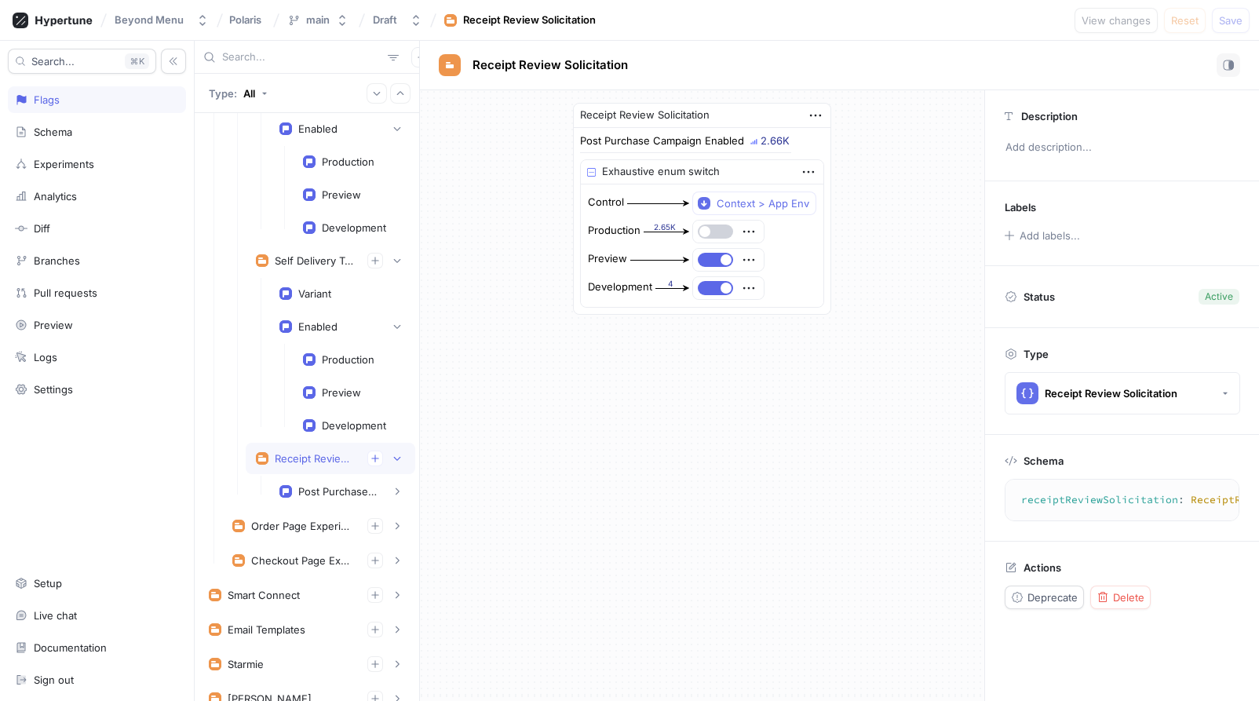
click at [710, 229] on span "button" at bounding box center [704, 231] width 11 height 11
click at [1209, 24] on span "Save" at bounding box center [1231, 20] width 24 height 9
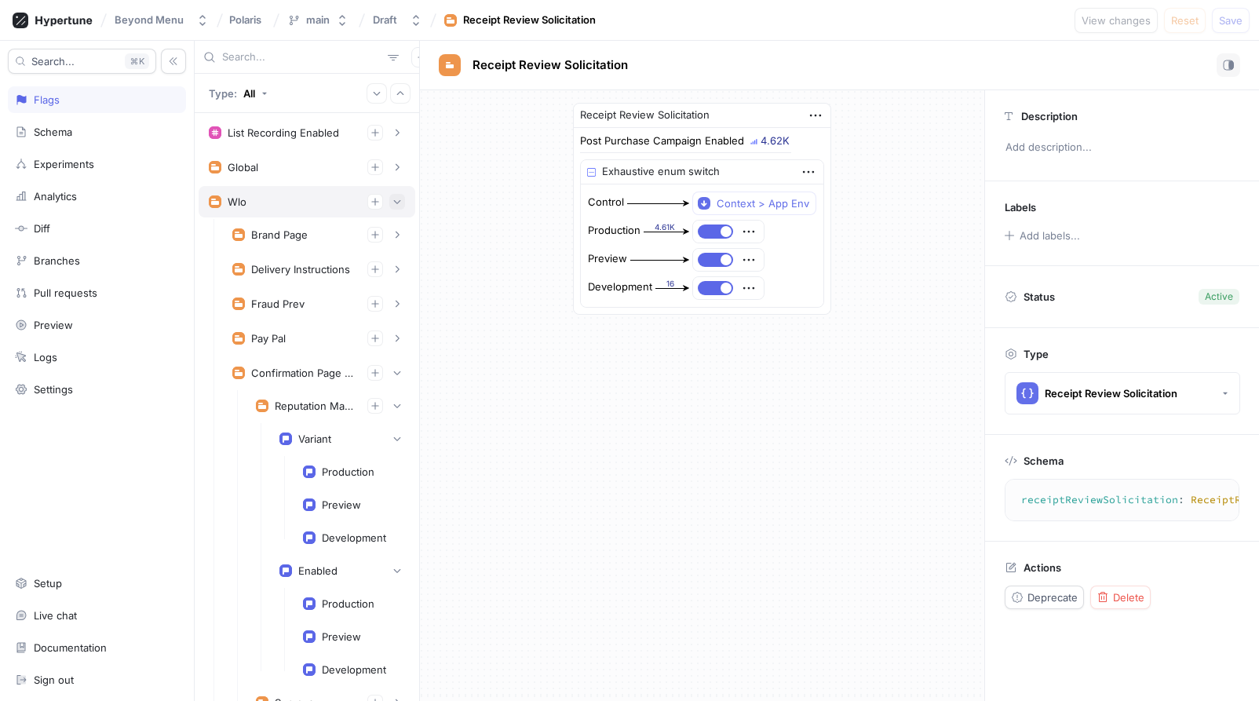
click at [398, 198] on icon "button" at bounding box center [397, 201] width 9 height 9
click at [401, 209] on button "button" at bounding box center [397, 202] width 16 height 16
click at [325, 202] on div "Wlo" at bounding box center [307, 202] width 196 height 16
type textarea "wlo(wloContext: WloContext!): Wlo!"
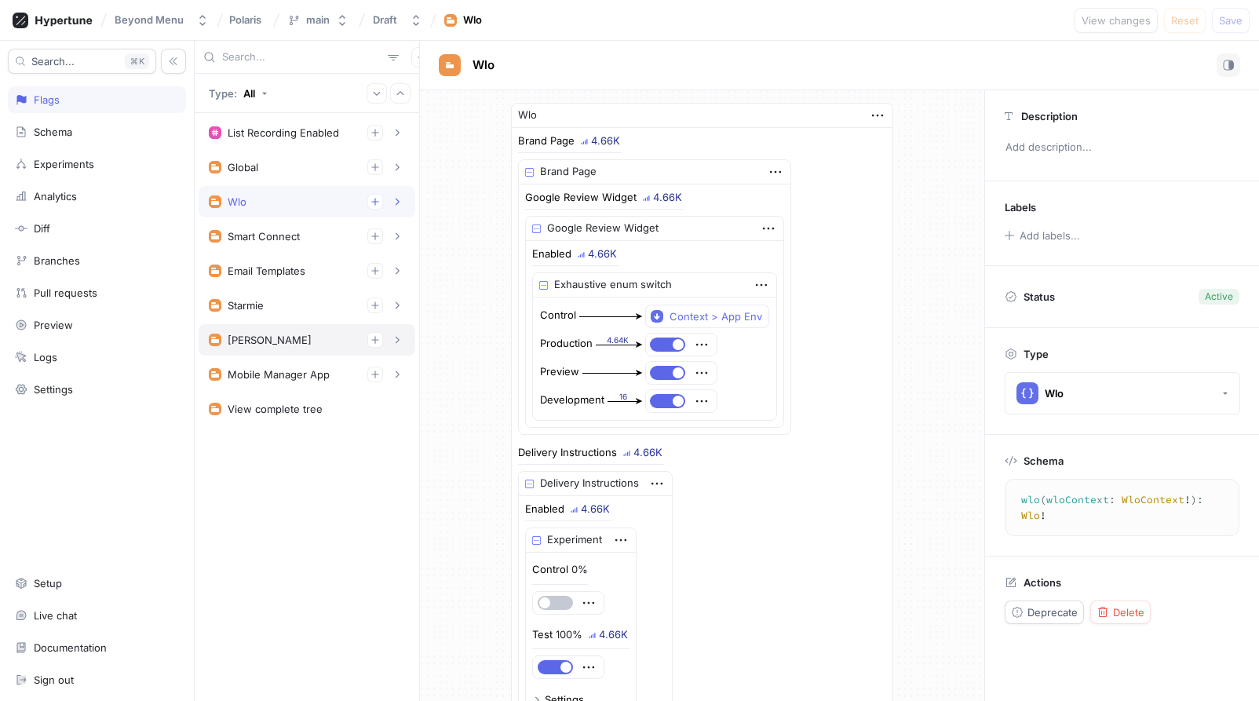
click at [296, 336] on div "[PERSON_NAME]" at bounding box center [307, 340] width 196 height 16
type textarea "x"
type textarea "[PERSON_NAME](dwightContext: DwightContext!): [PERSON_NAME]!"
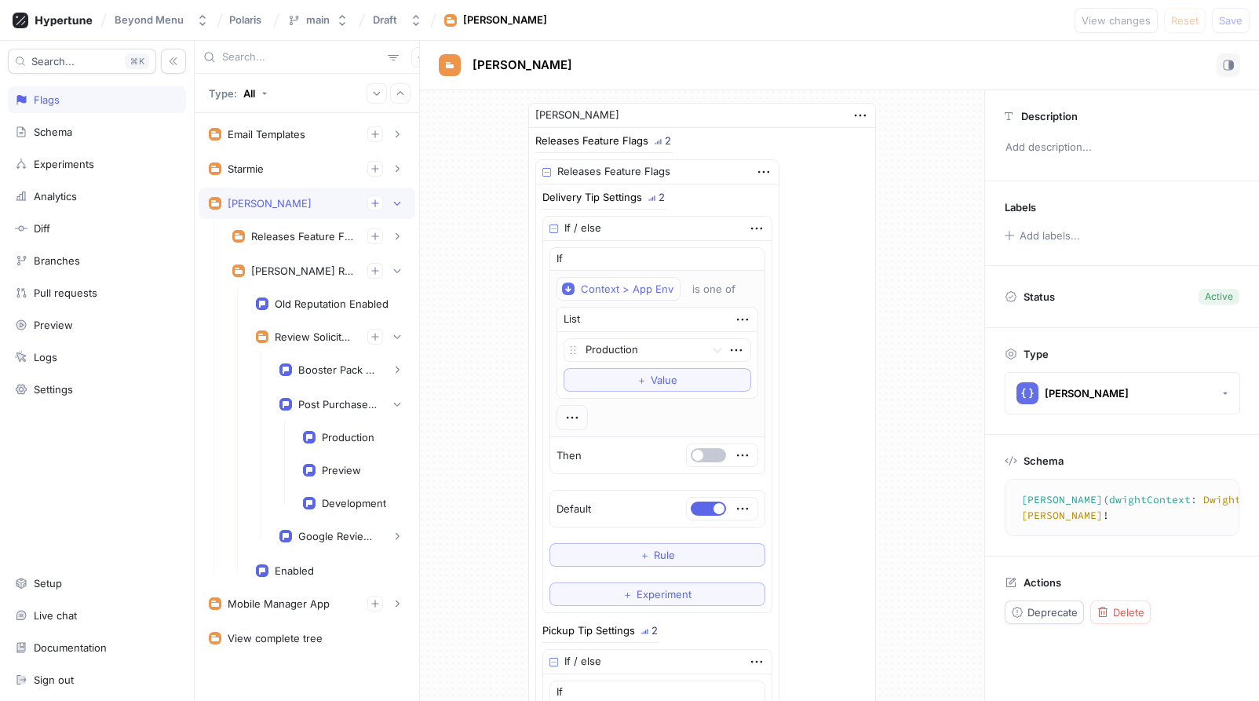
scroll to position [140, 0]
type textarea "x"
click at [353, 411] on div "Post Purchase Campaign Enabled" at bounding box center [342, 400] width 146 height 31
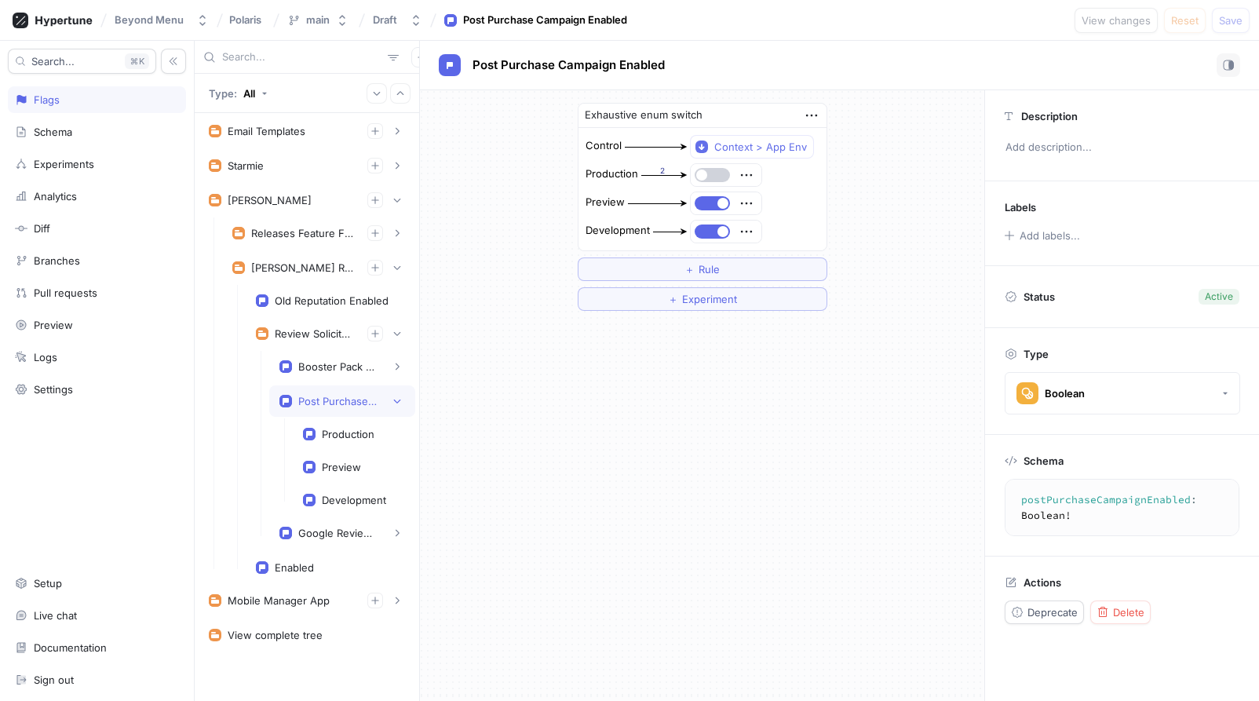
click at [709, 178] on button "button" at bounding box center [712, 175] width 35 height 14
click at [1209, 19] on span "Save" at bounding box center [1231, 20] width 24 height 9
click at [909, 103] on div "Exhaustive enum switch Control Context > App Env Production Preview Development…" at bounding box center [702, 206] width 564 height 233
click at [402, 338] on button "button" at bounding box center [397, 334] width 16 height 16
click at [393, 331] on icon "button" at bounding box center [397, 333] width 9 height 9
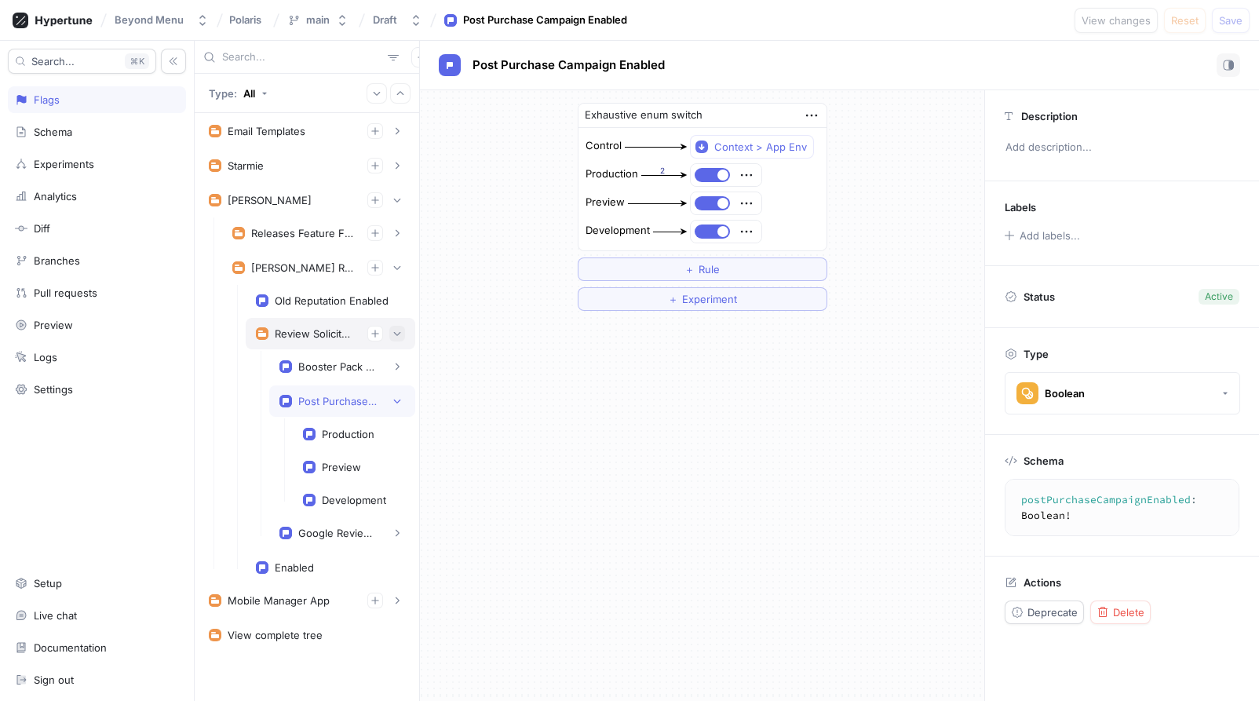
click at [397, 333] on icon "button" at bounding box center [397, 333] width 9 height 9
click at [350, 535] on div "Google Review Widget Enabled" at bounding box center [337, 533] width 79 height 13
type textarea "googleReviewWidgetEnabled: Boolean!"
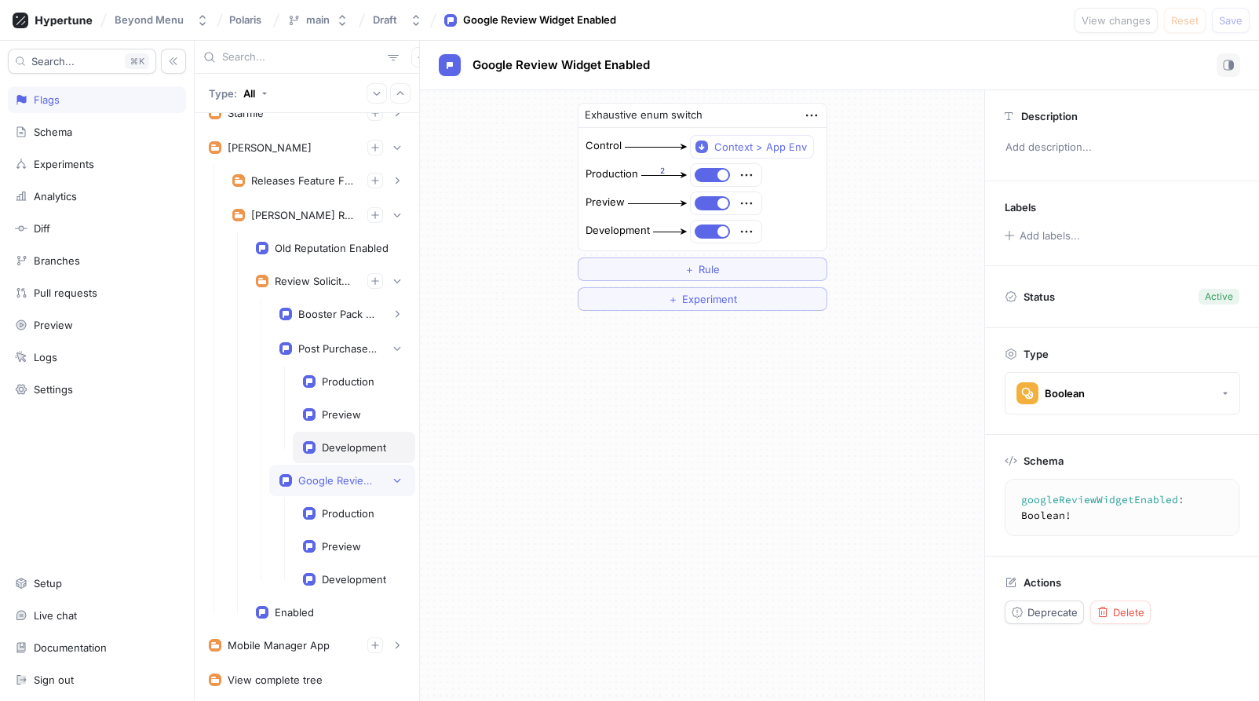
scroll to position [217, 0]
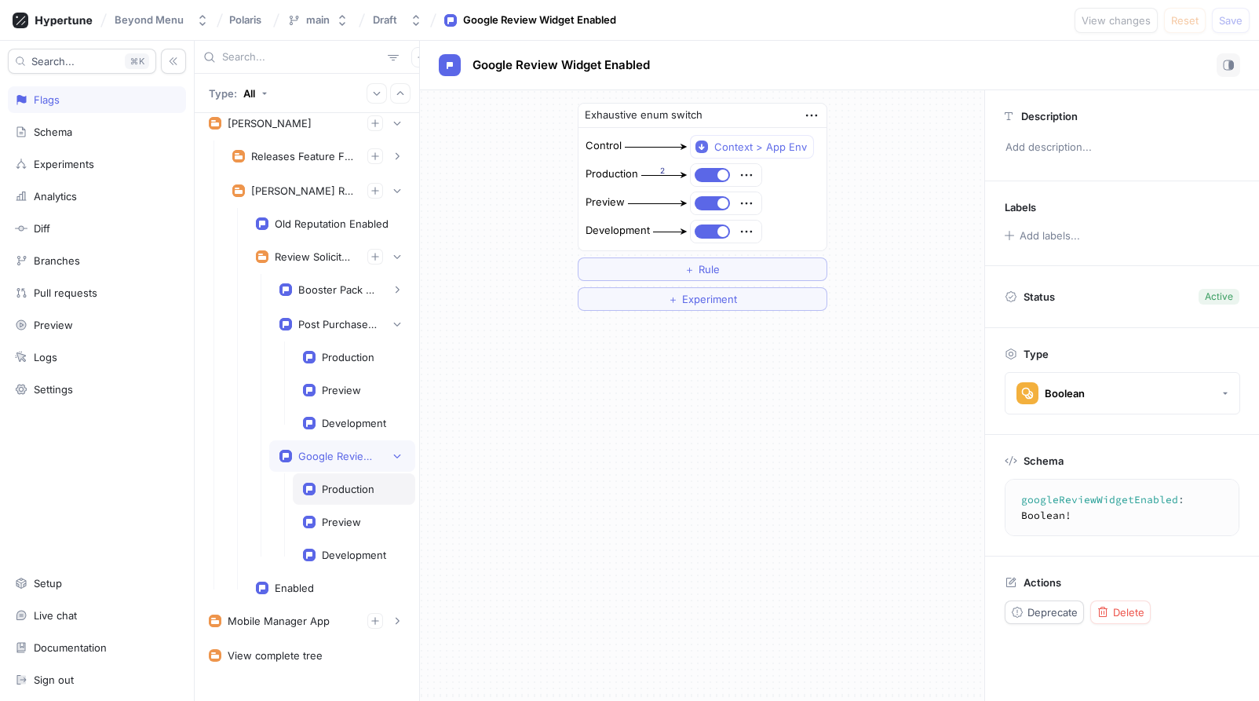
click at [352, 486] on div "Production" at bounding box center [348, 489] width 53 height 13
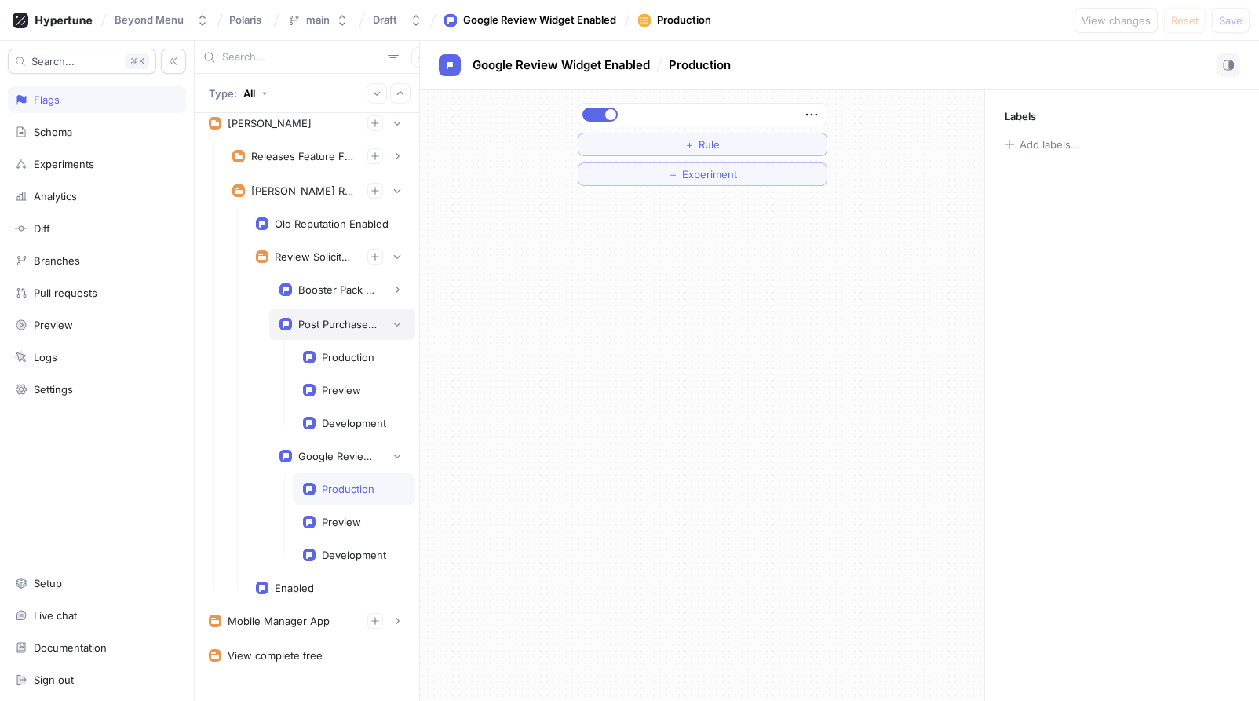
click at [348, 323] on div "Post Purchase Campaign Enabled" at bounding box center [337, 324] width 79 height 13
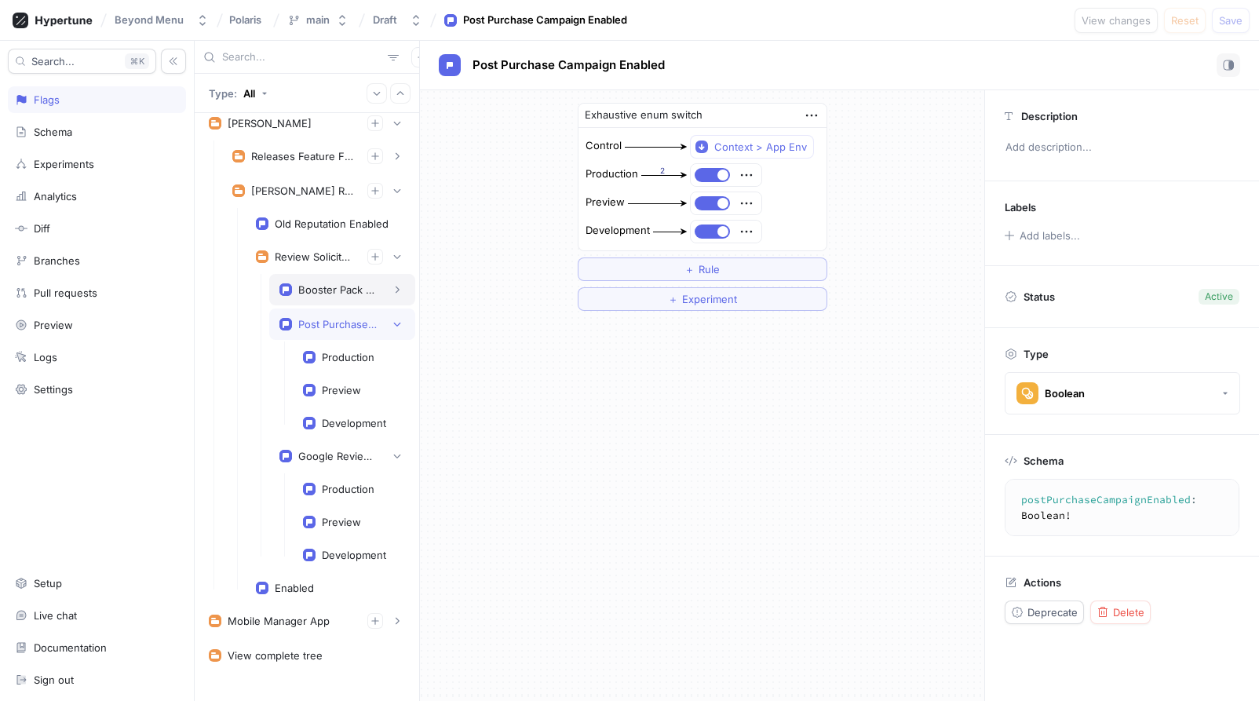
click at [334, 291] on div "Booster Pack Bundle Restriction Enabled" at bounding box center [337, 289] width 79 height 13
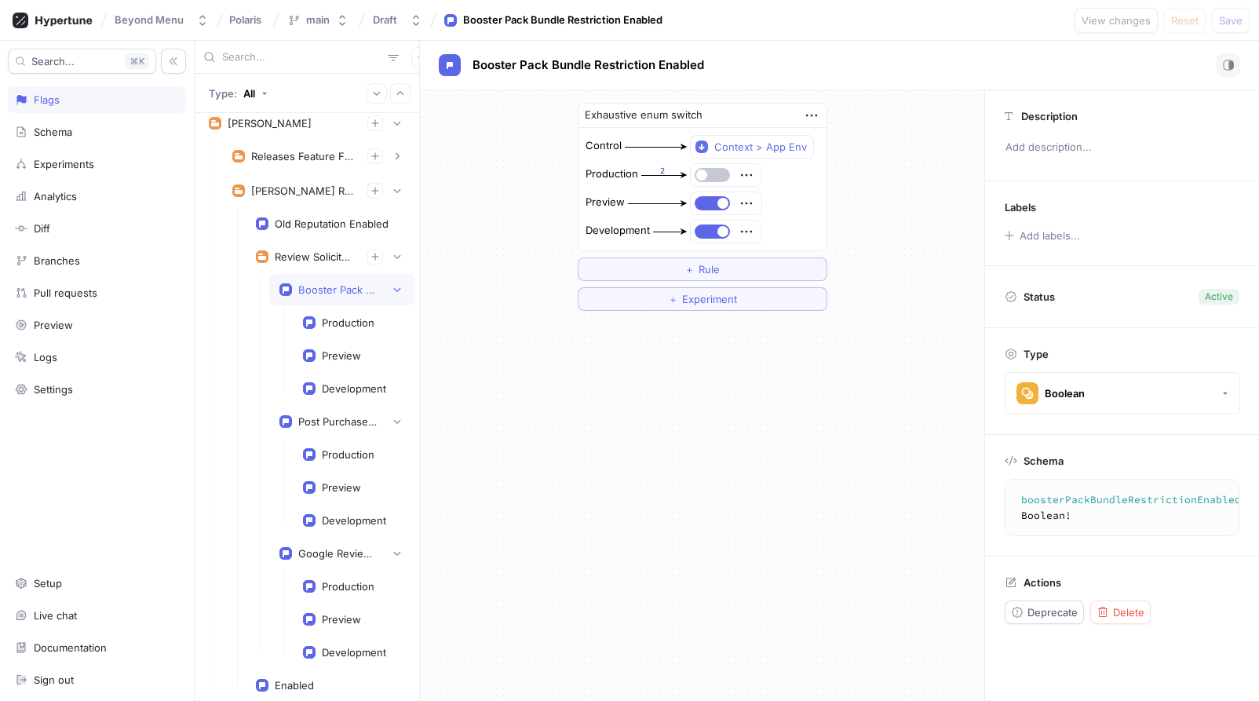
click at [1106, 497] on textarea "boosterPackBundleRestrictionEnabled: Boolean!" at bounding box center [1162, 507] width 301 height 43
click at [606, 449] on div "Exhaustive enum switch Control Context > App Env Production 2 Preview Developme…" at bounding box center [702, 395] width 564 height 611
click at [537, 336] on div "Exhaustive enum switch Control Context > App Env Production 2 Preview Developme…" at bounding box center [702, 395] width 564 height 611
click at [713, 171] on button "button" at bounding box center [712, 175] width 35 height 14
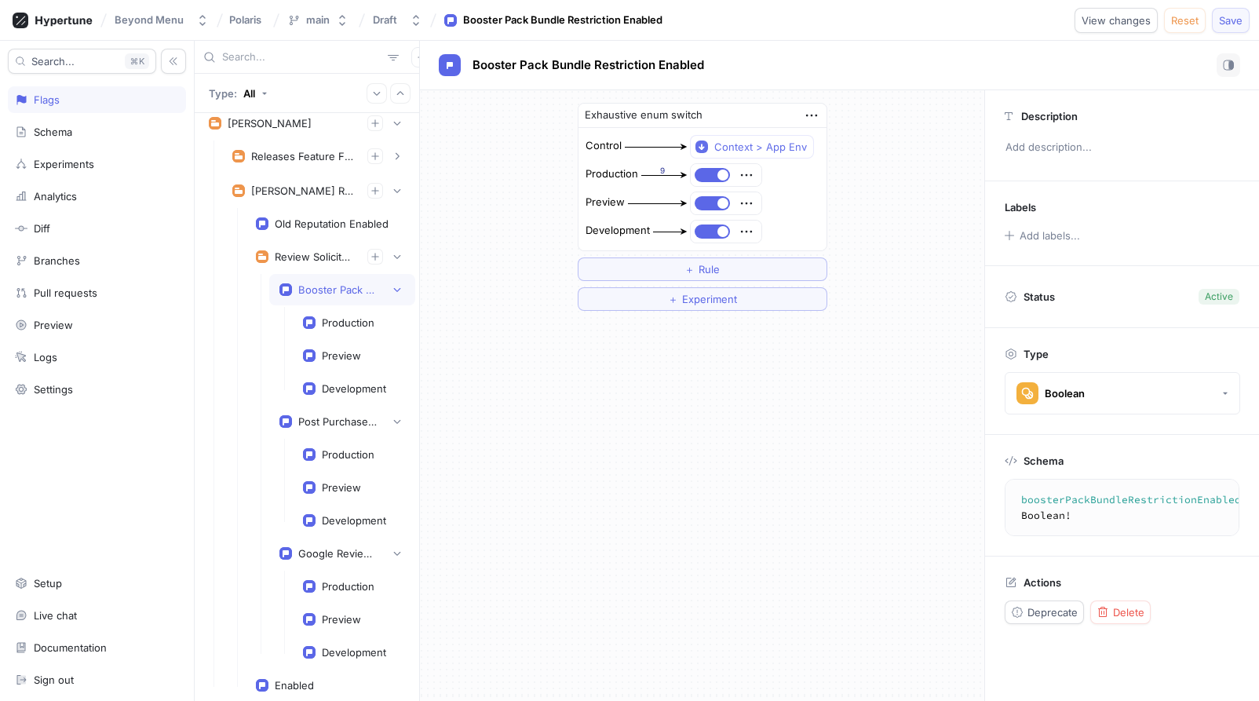
click at [1209, 12] on button "Save" at bounding box center [1231, 20] width 38 height 25
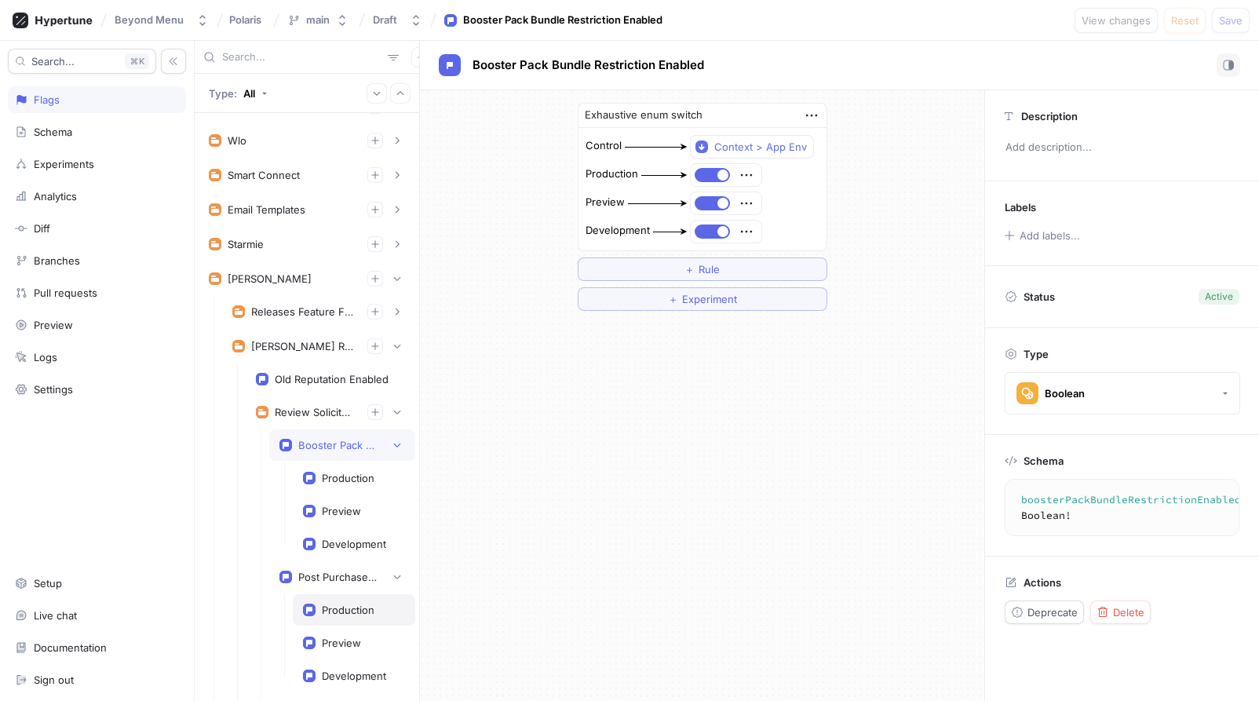
scroll to position [60, 0]
click at [401, 250] on icon "button" at bounding box center [397, 244] width 9 height 9
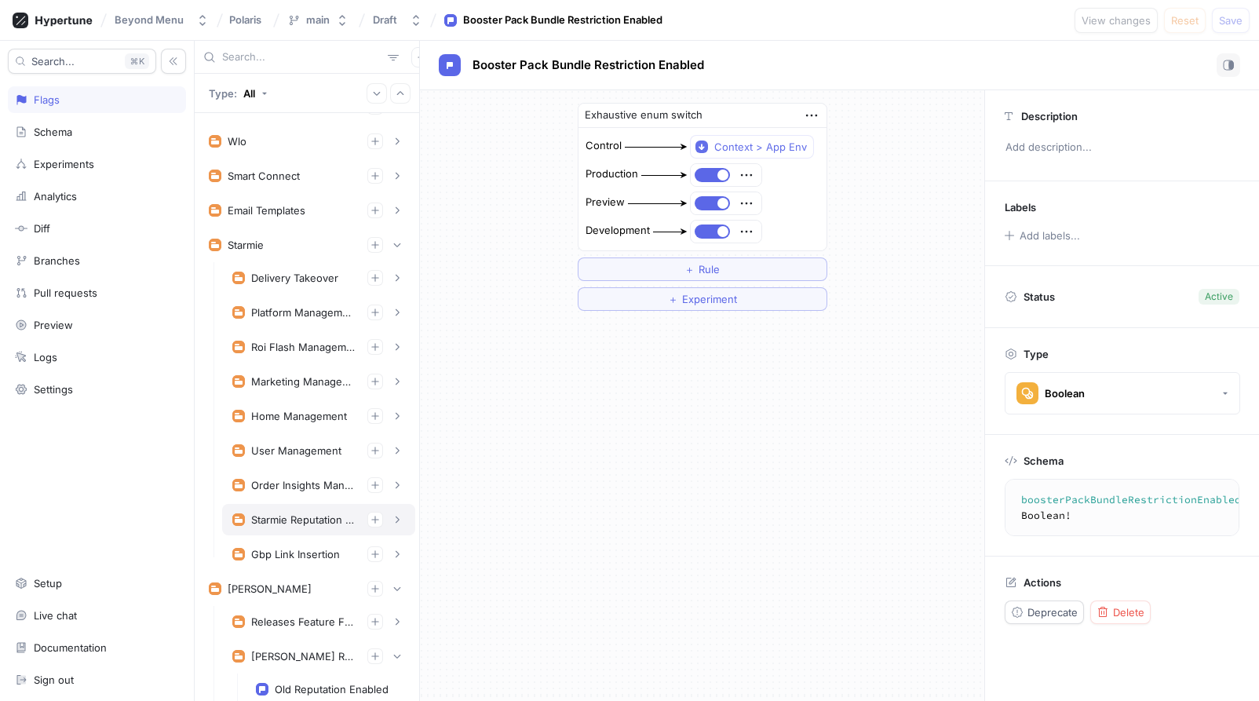
scroll to position [69, 0]
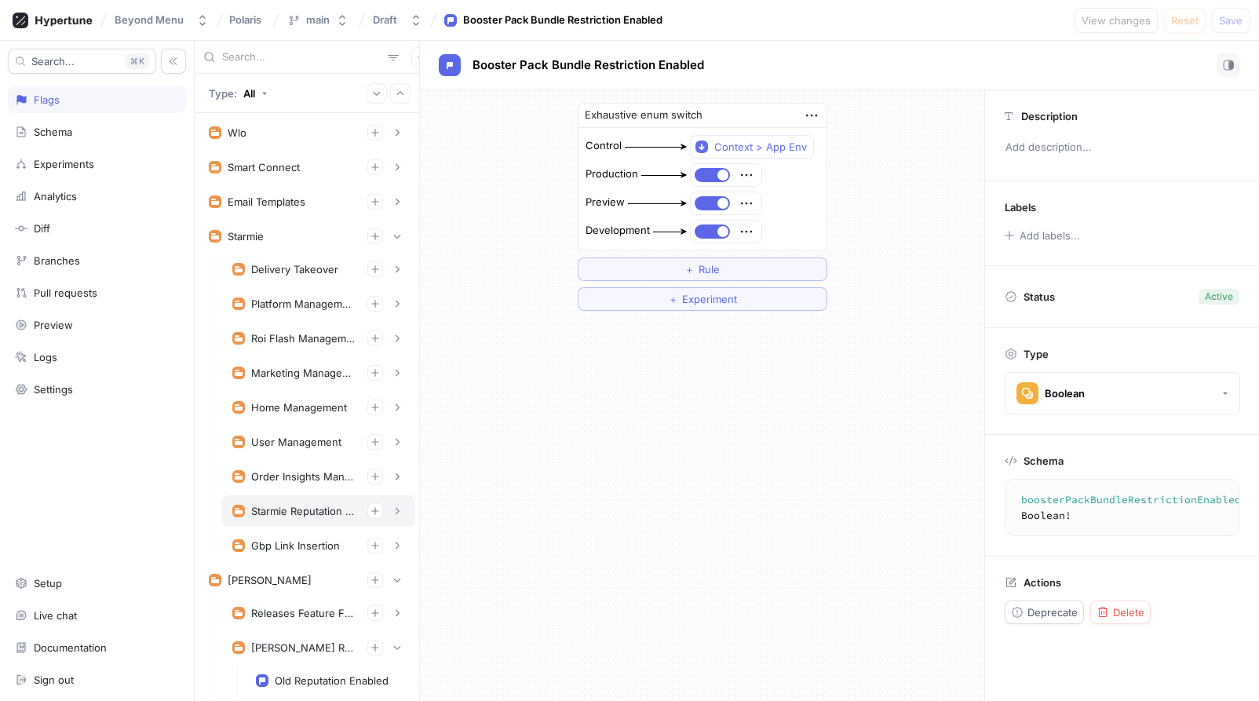
click at [334, 517] on div "Starmie Reputation Management" at bounding box center [303, 511] width 104 height 13
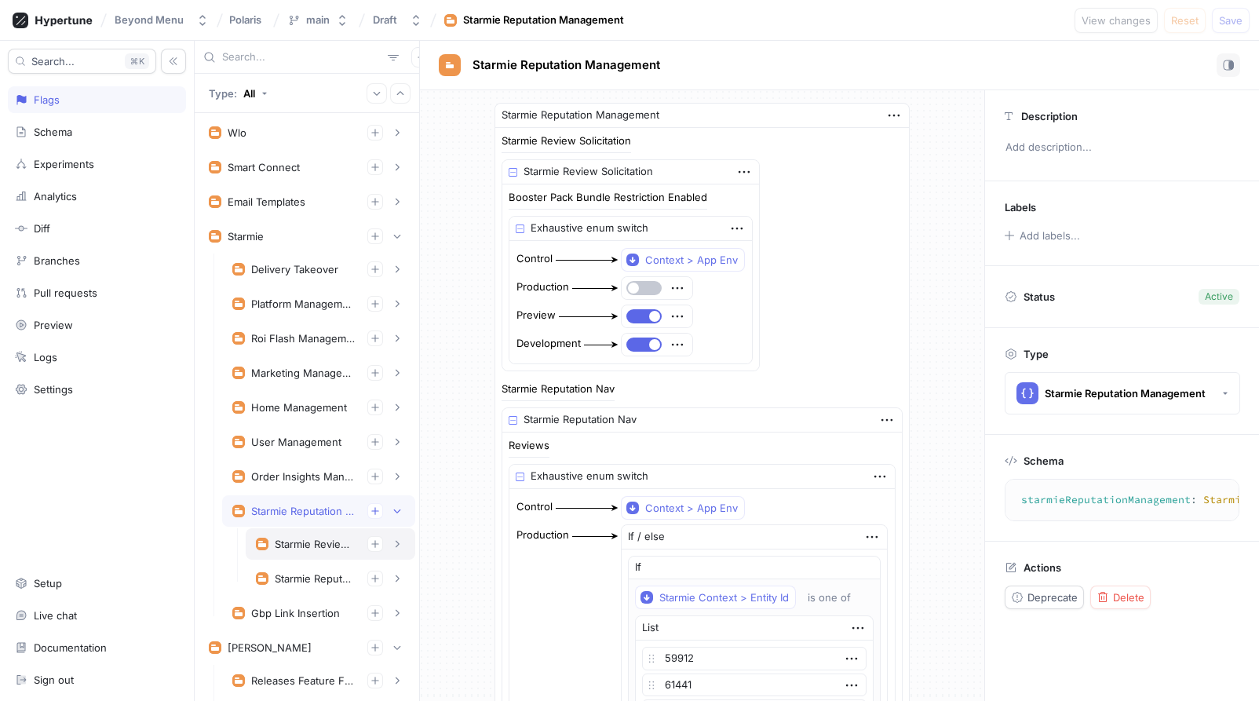
click at [328, 541] on div "Starmie Review Solicitation" at bounding box center [315, 544] width 80 height 13
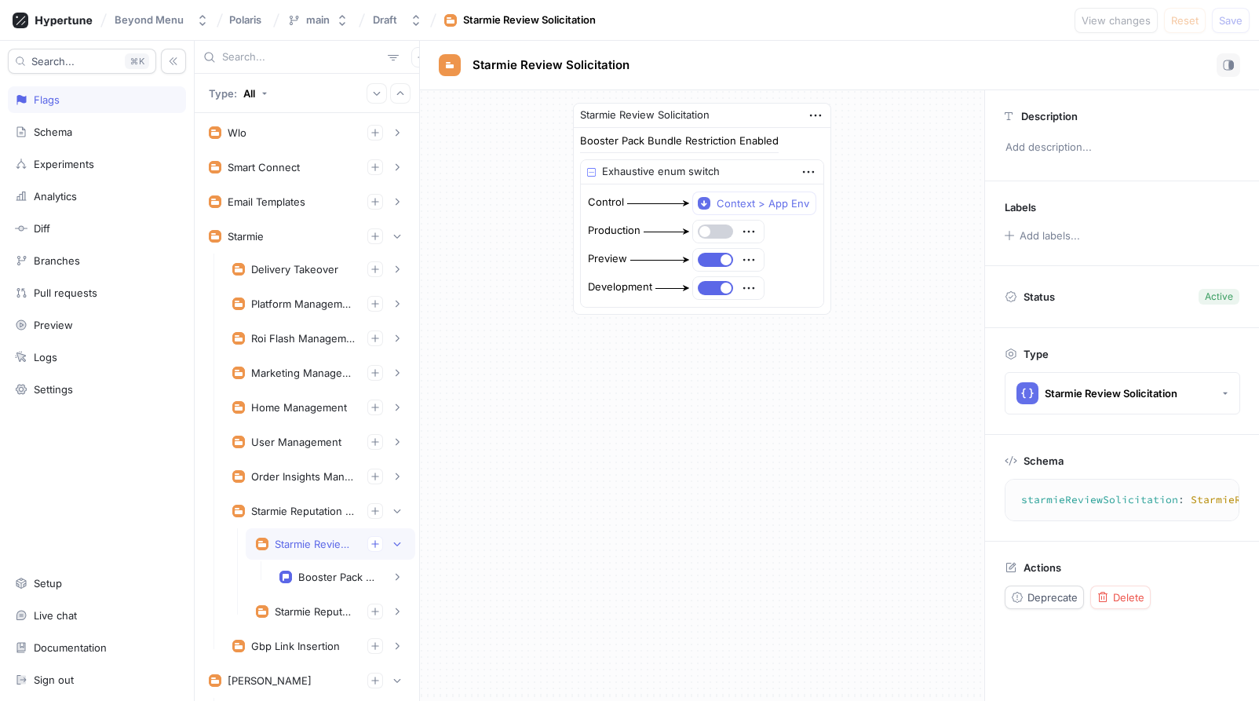
click at [710, 232] on span "button" at bounding box center [704, 231] width 11 height 11
click at [1209, 23] on span "Save" at bounding box center [1231, 20] width 24 height 9
click at [719, 228] on button "button" at bounding box center [715, 232] width 35 height 14
click at [1209, 26] on button "Save" at bounding box center [1231, 20] width 38 height 25
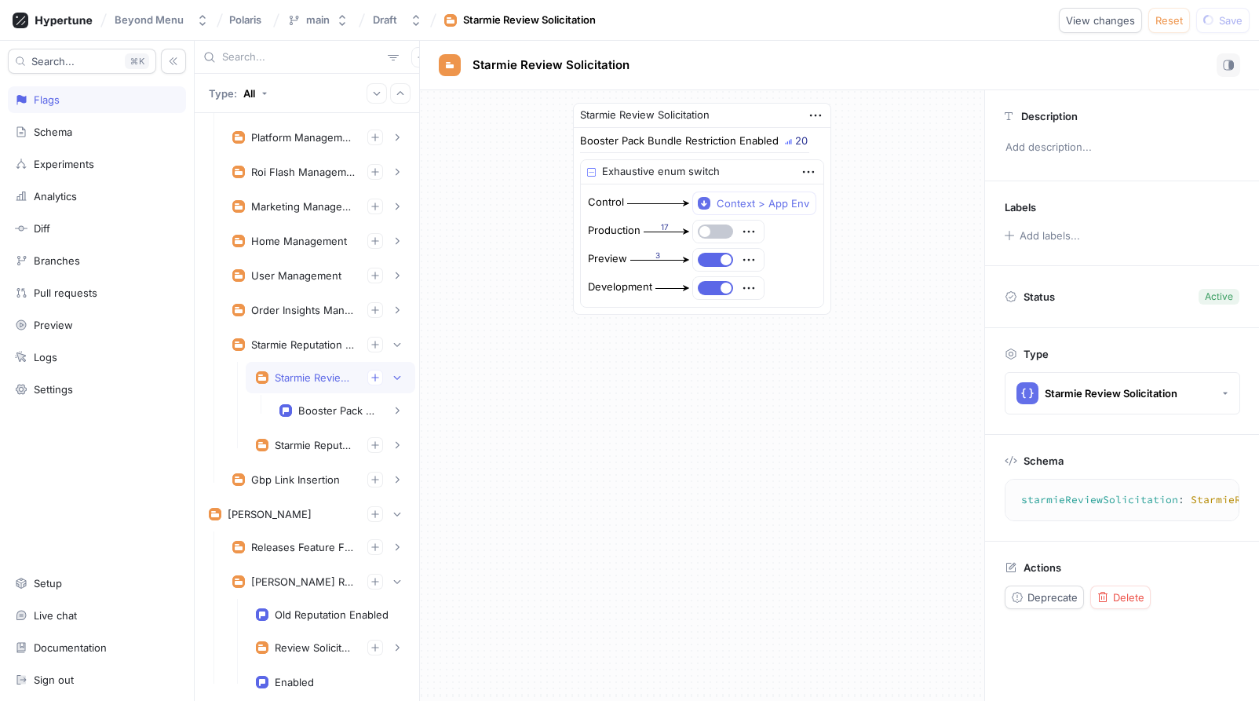
scroll to position [243, 0]
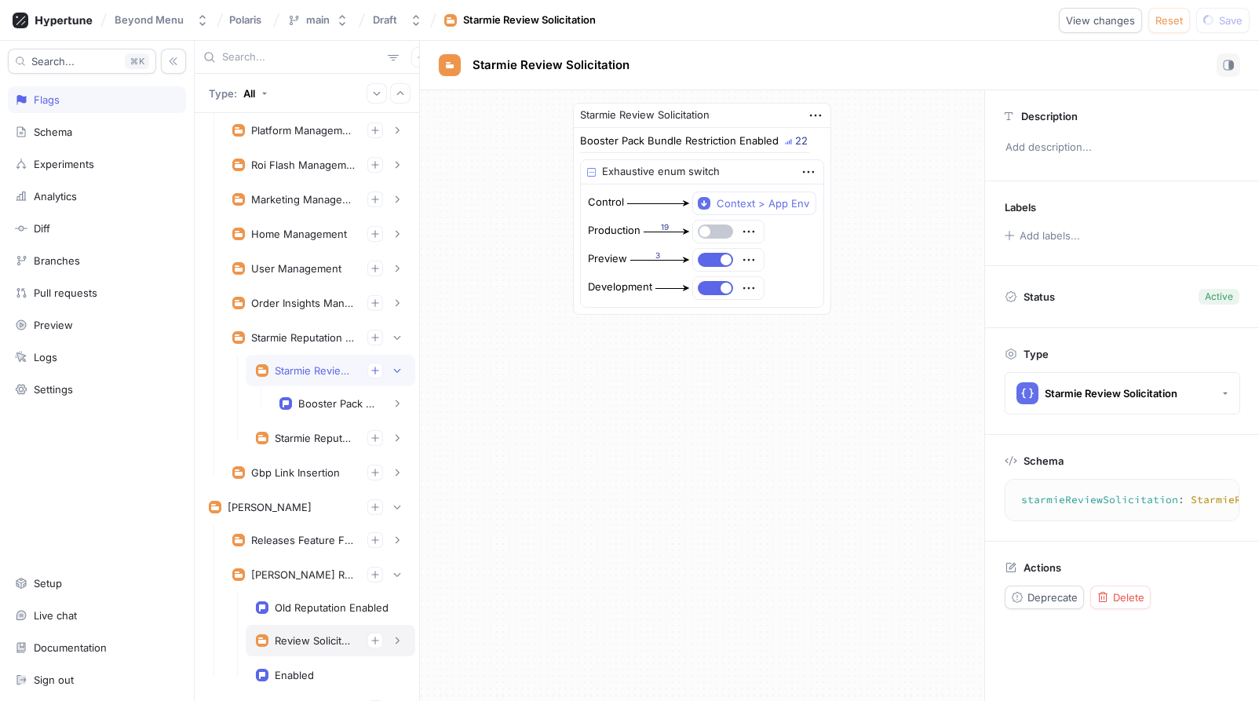
click at [315, 637] on div "Review Solicitation" at bounding box center [315, 640] width 80 height 13
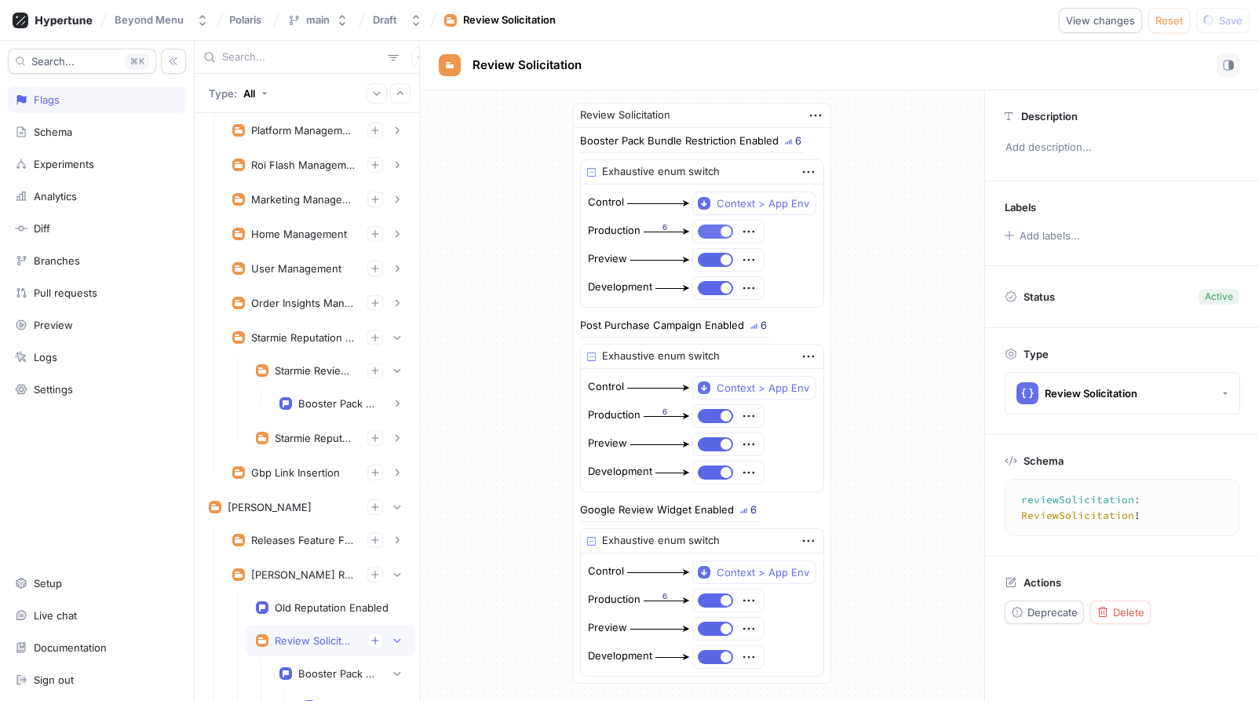
click at [715, 228] on button "button" at bounding box center [715, 232] width 35 height 14
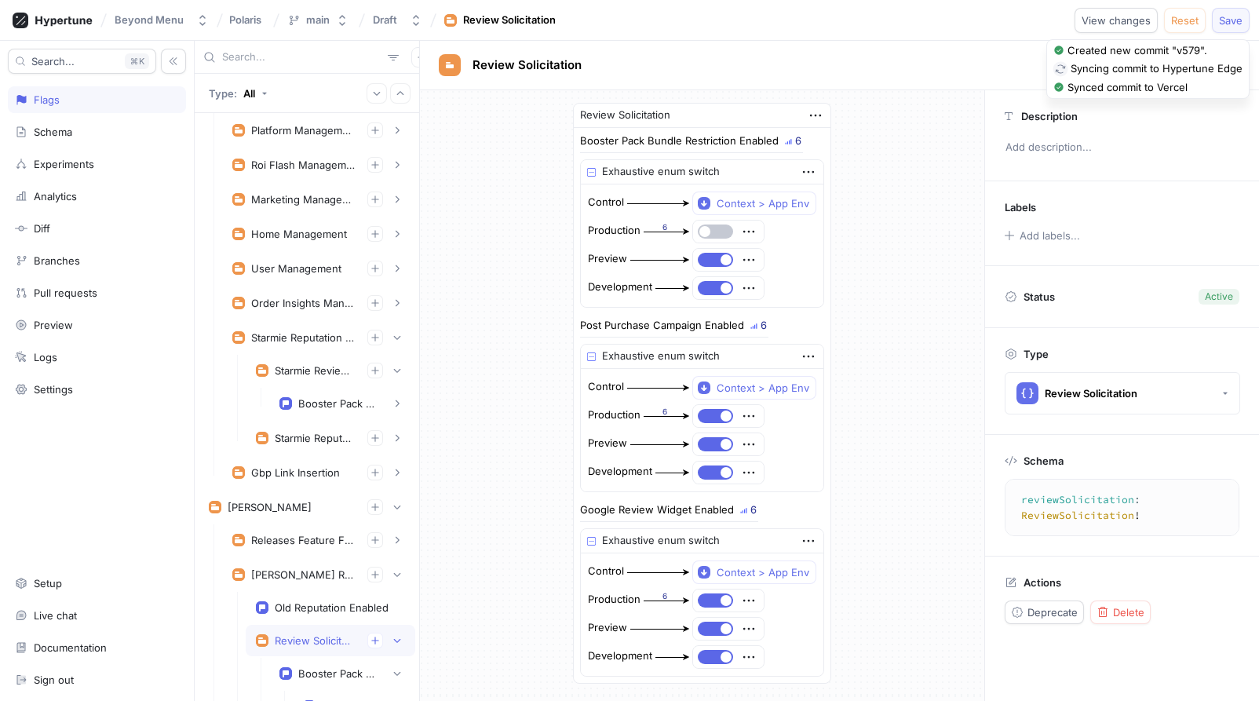
click at [1209, 16] on span "Save" at bounding box center [1231, 20] width 24 height 9
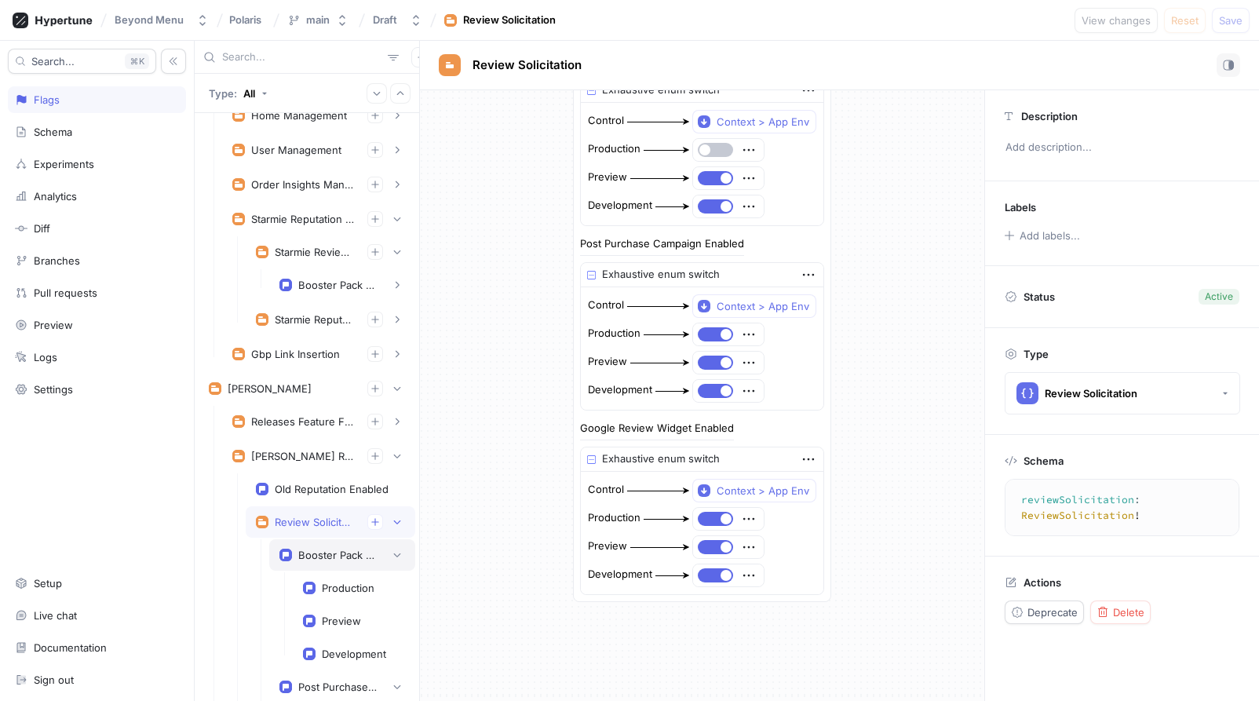
scroll to position [393, 0]
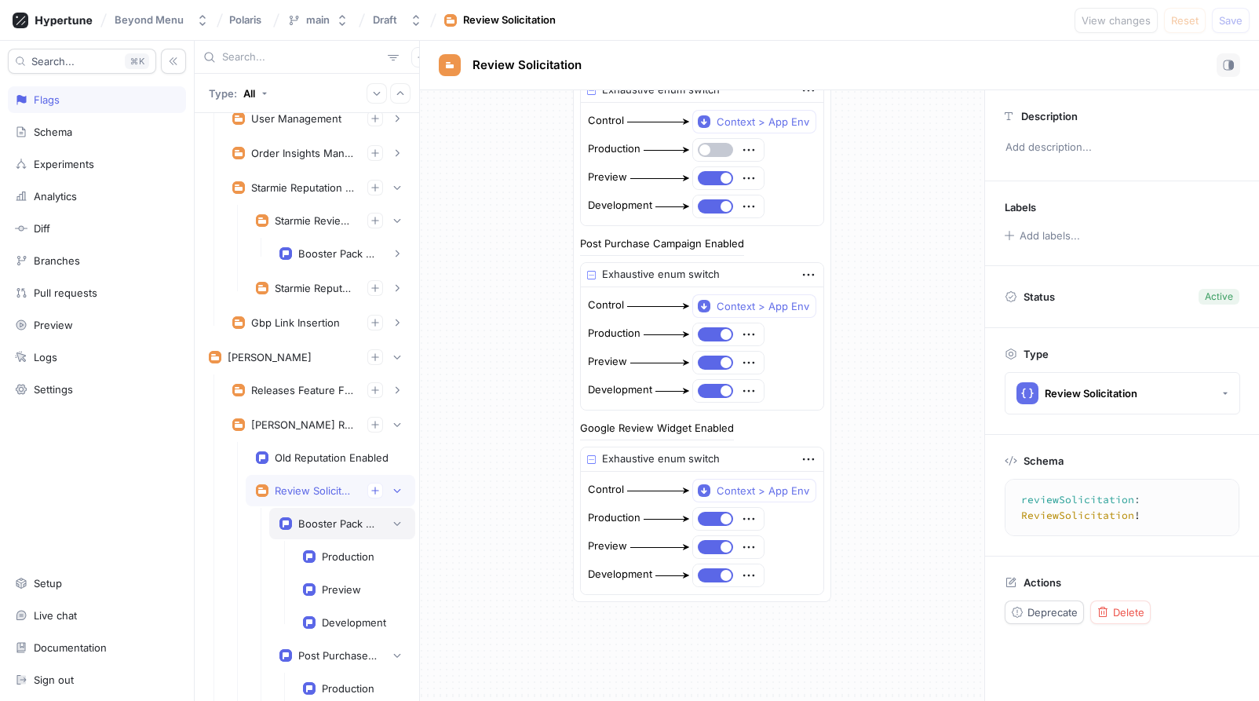
click at [335, 535] on div "Booster Pack Bundle Restriction Enabled" at bounding box center [342, 523] width 146 height 31
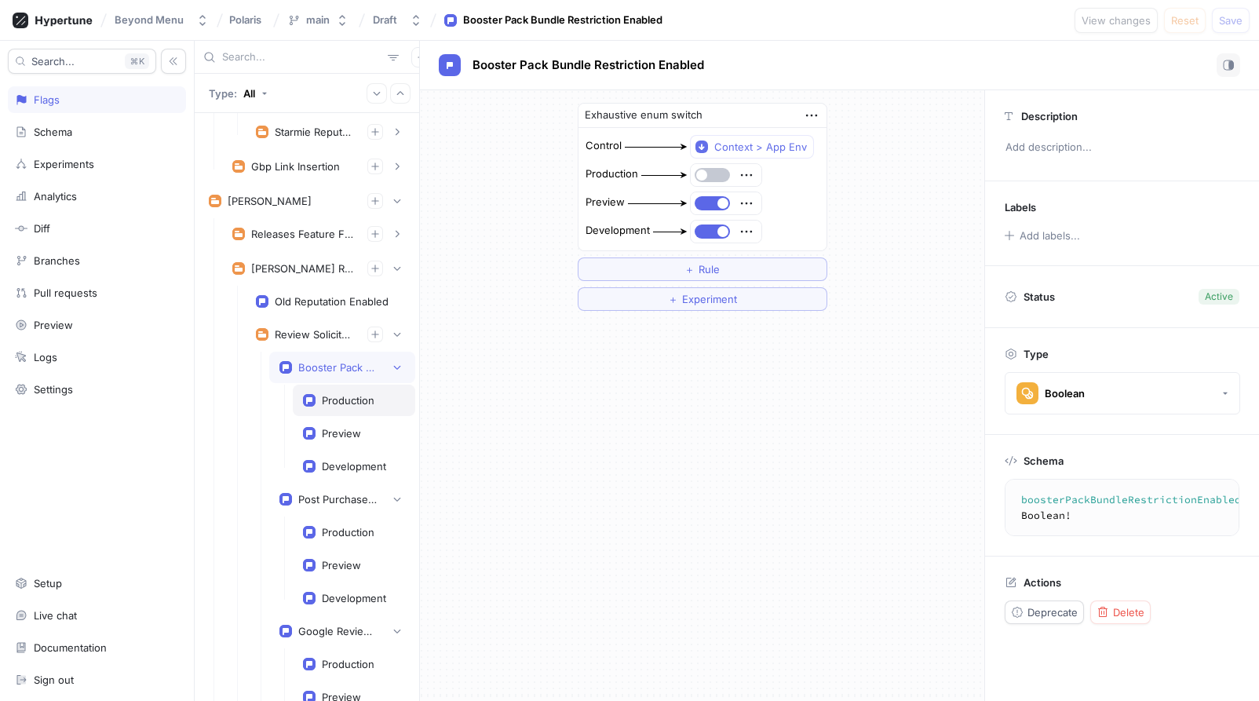
scroll to position [744, 0]
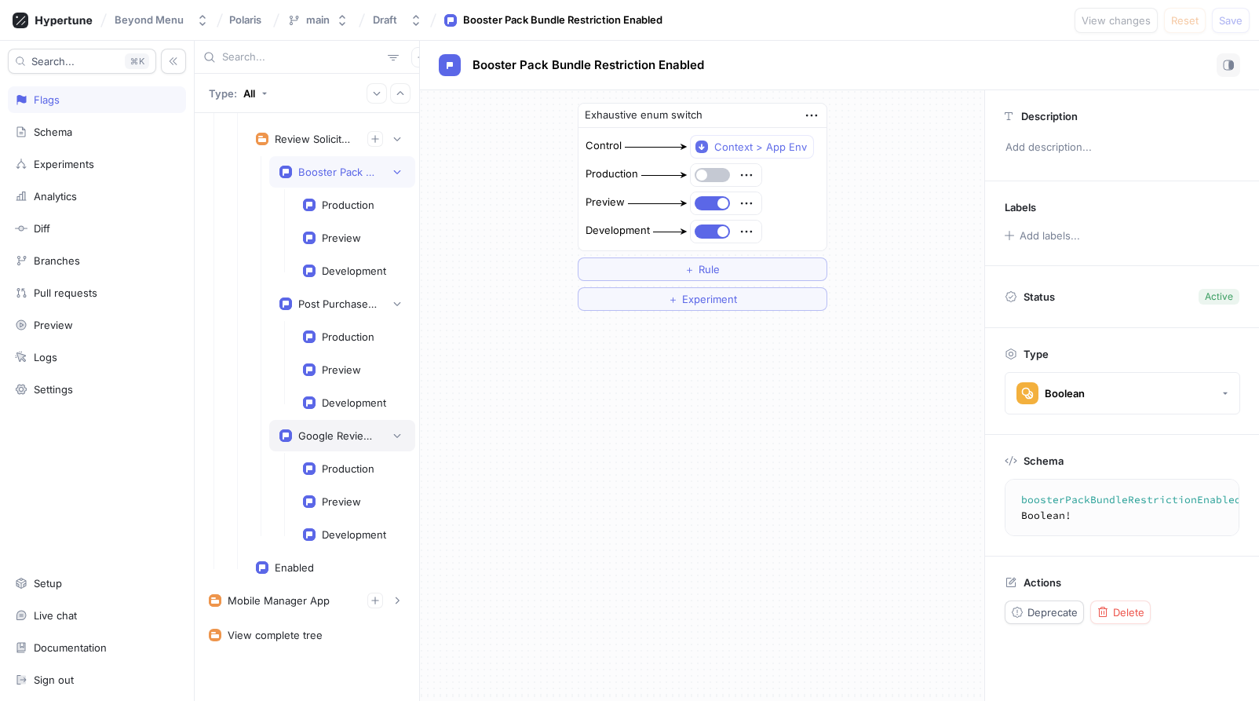
click at [327, 428] on div "Google Review Widget Enabled" at bounding box center [342, 436] width 126 height 16
click at [341, 301] on div "Post Purchase Campaign Enabled" at bounding box center [337, 304] width 79 height 13
click at [346, 171] on div "Booster Pack Bundle Restriction Enabled" at bounding box center [337, 172] width 79 height 13
type textarea "boosterPackBundleRestrictionEnabled: Boolean!"
click at [493, 320] on div "Exhaustive enum switch Control Context > App Env Production Preview Development…" at bounding box center [702, 206] width 564 height 233
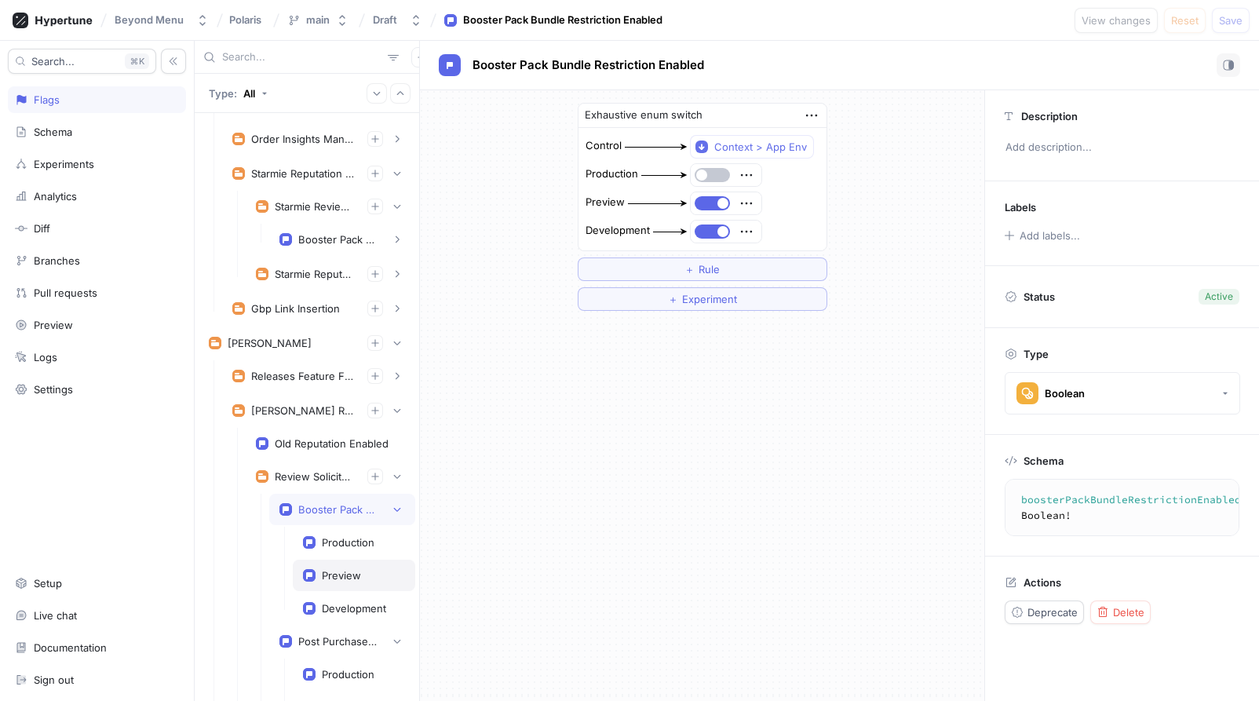
scroll to position [744, 0]
